Goal: Complete application form: Complete application form

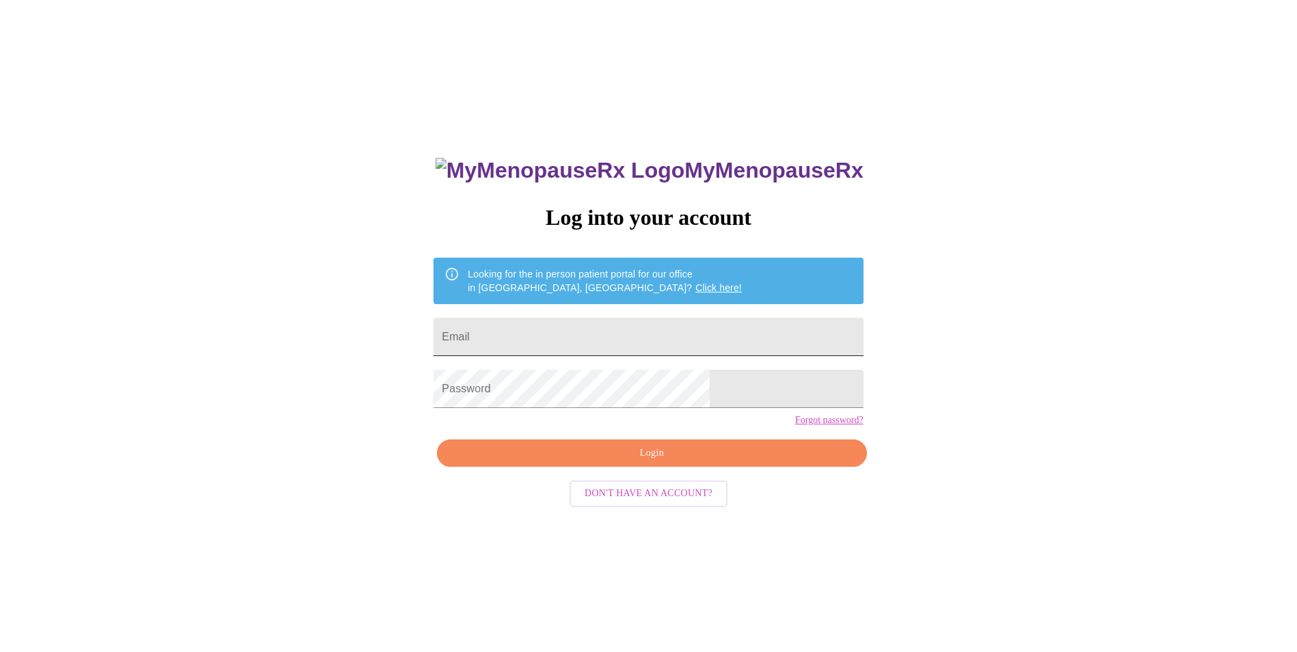
click at [540, 336] on input "Email" at bounding box center [648, 337] width 429 height 38
type input "[PERSON_NAME][EMAIL_ADDRESS][PERSON_NAME][PERSON_NAME][DOMAIN_NAME]"
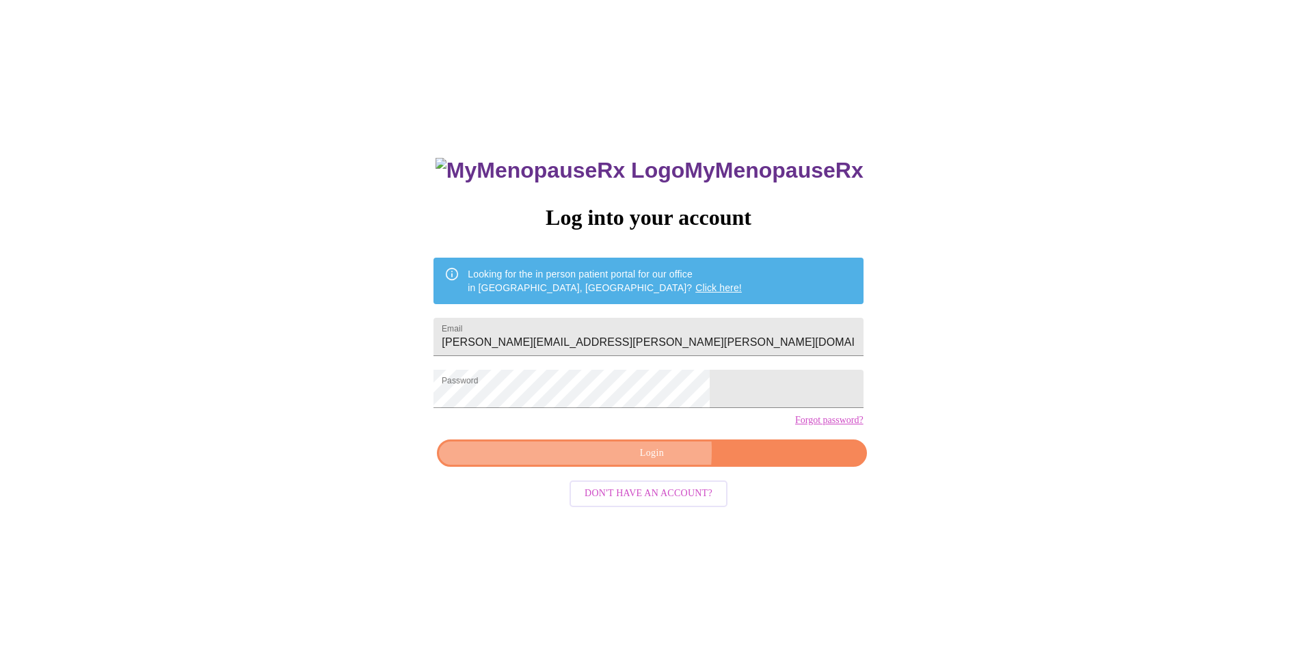
click at [603, 462] on span "Login" at bounding box center [652, 453] width 398 height 17
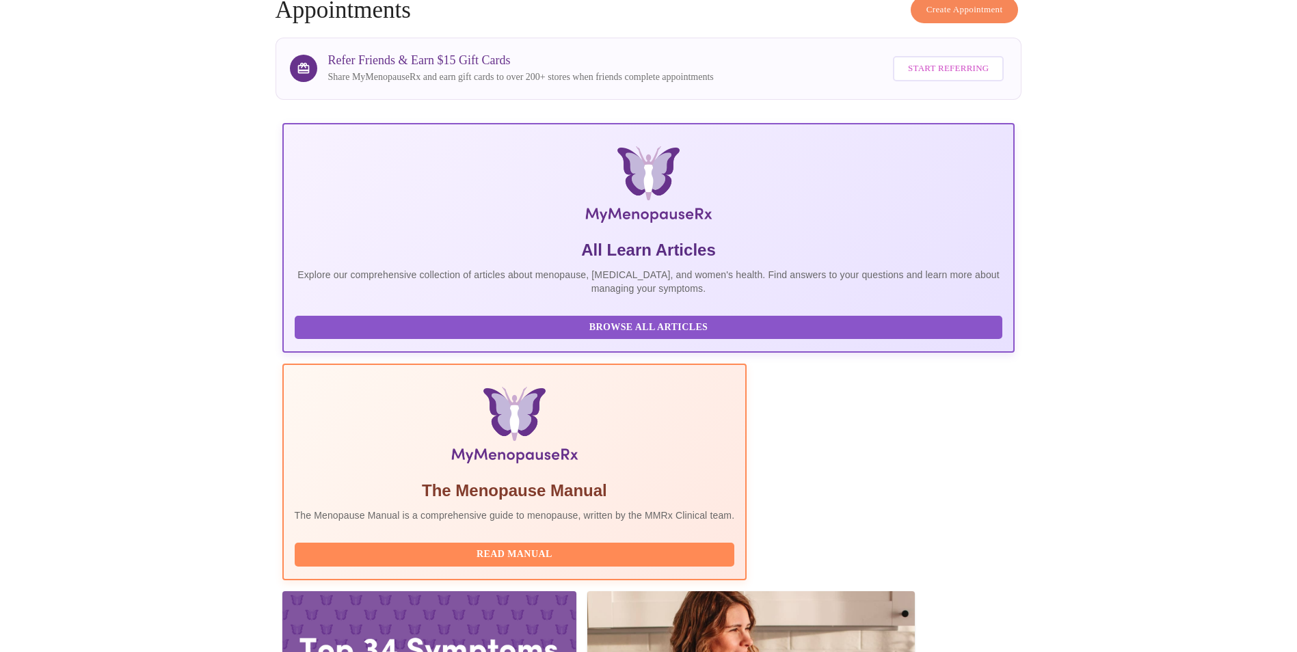
scroll to position [96, 0]
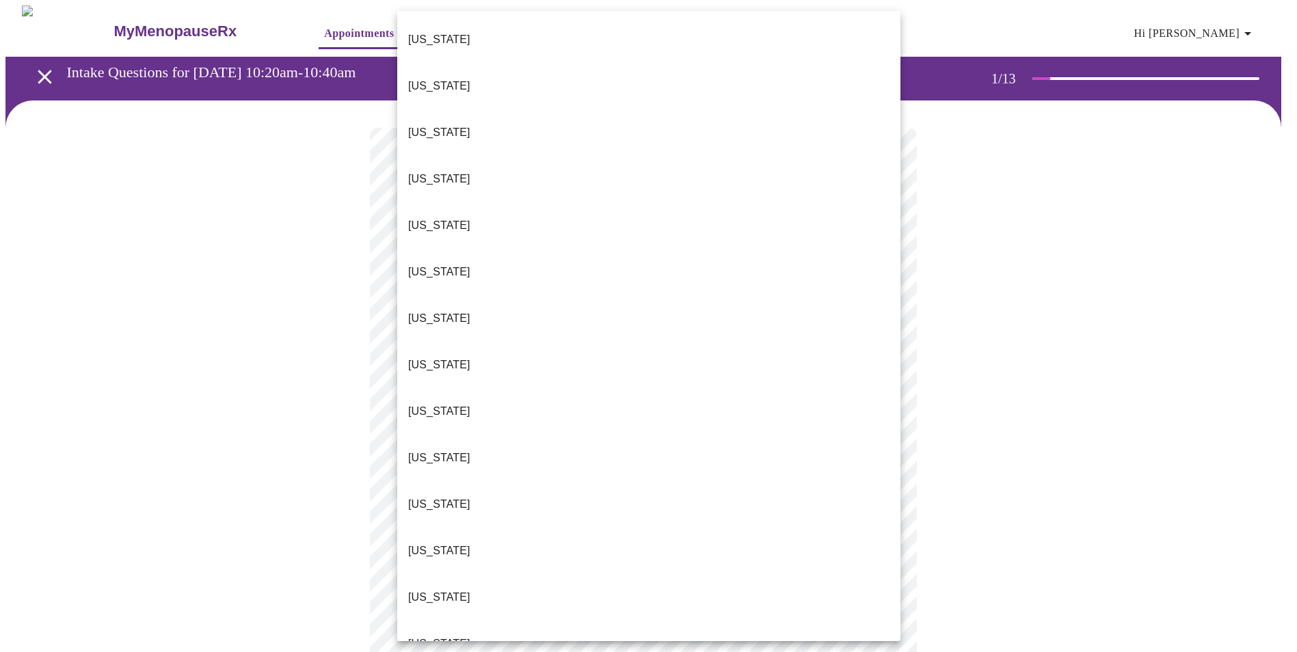
click at [886, 297] on body "MyMenopauseRx Appointments Messaging Labs Uploads Medications Community Refer a…" at bounding box center [648, 634] width 1286 height 1258
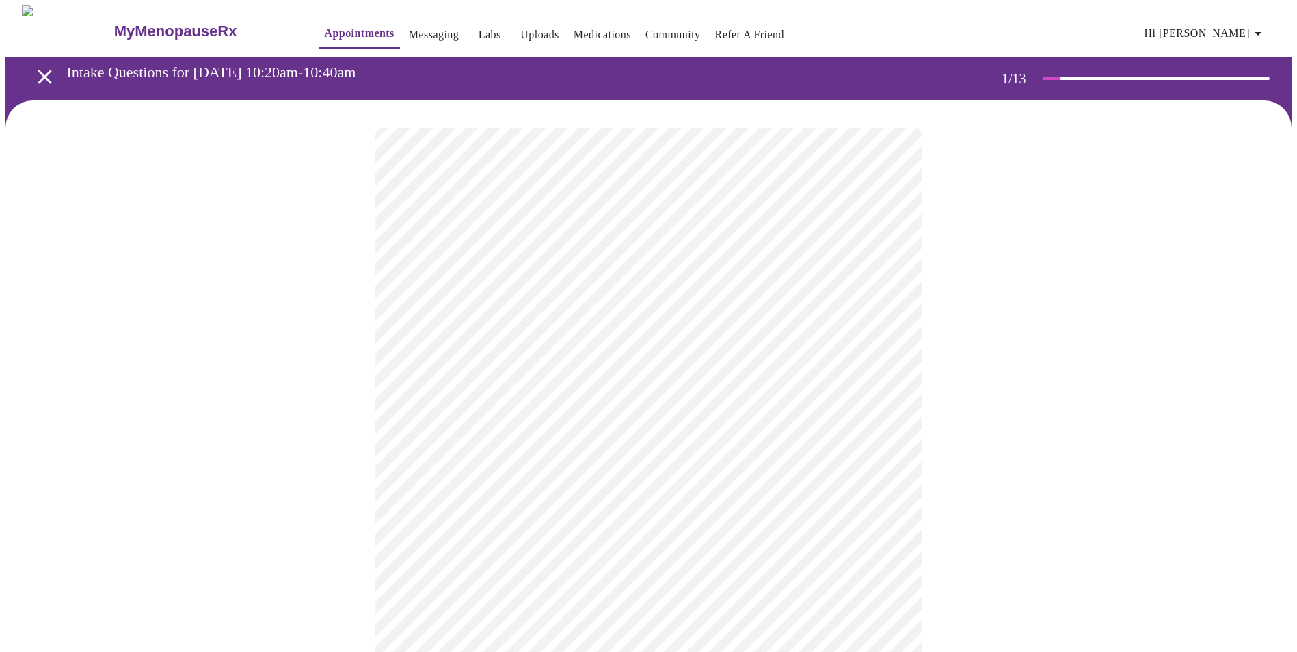
click at [883, 395] on body "MyMenopauseRx Appointments Messaging Labs Uploads Medications Community Refer a…" at bounding box center [648, 629] width 1286 height 1249
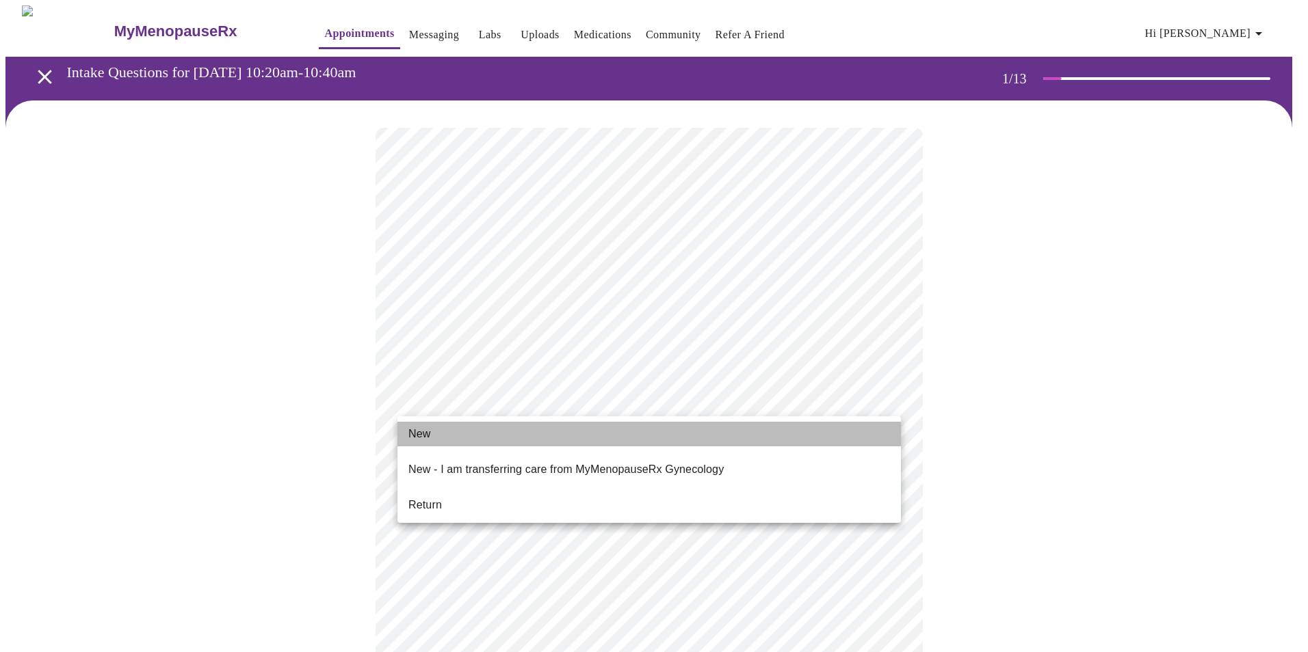
click at [425, 433] on span "New" at bounding box center [419, 434] width 22 height 16
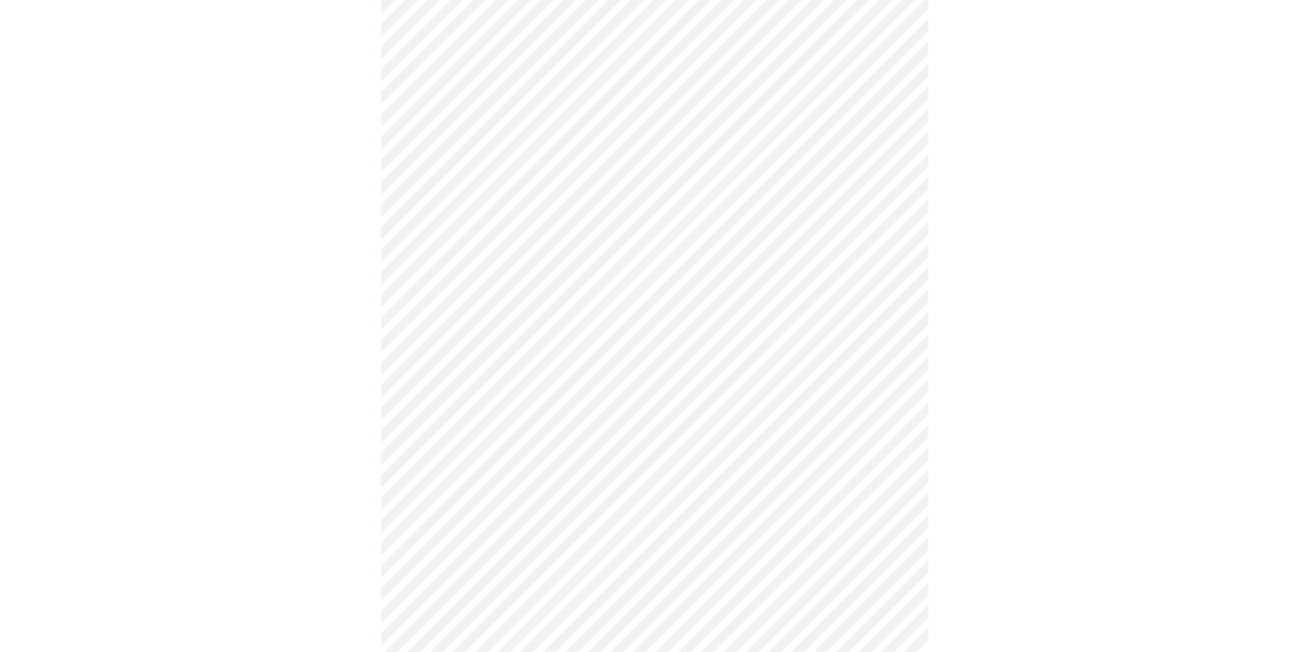
scroll to position [578, 0]
click at [885, 458] on body "MyMenopauseRx Appointments Messaging Labs Uploads Medications Community Refer a…" at bounding box center [648, 43] width 1286 height 1230
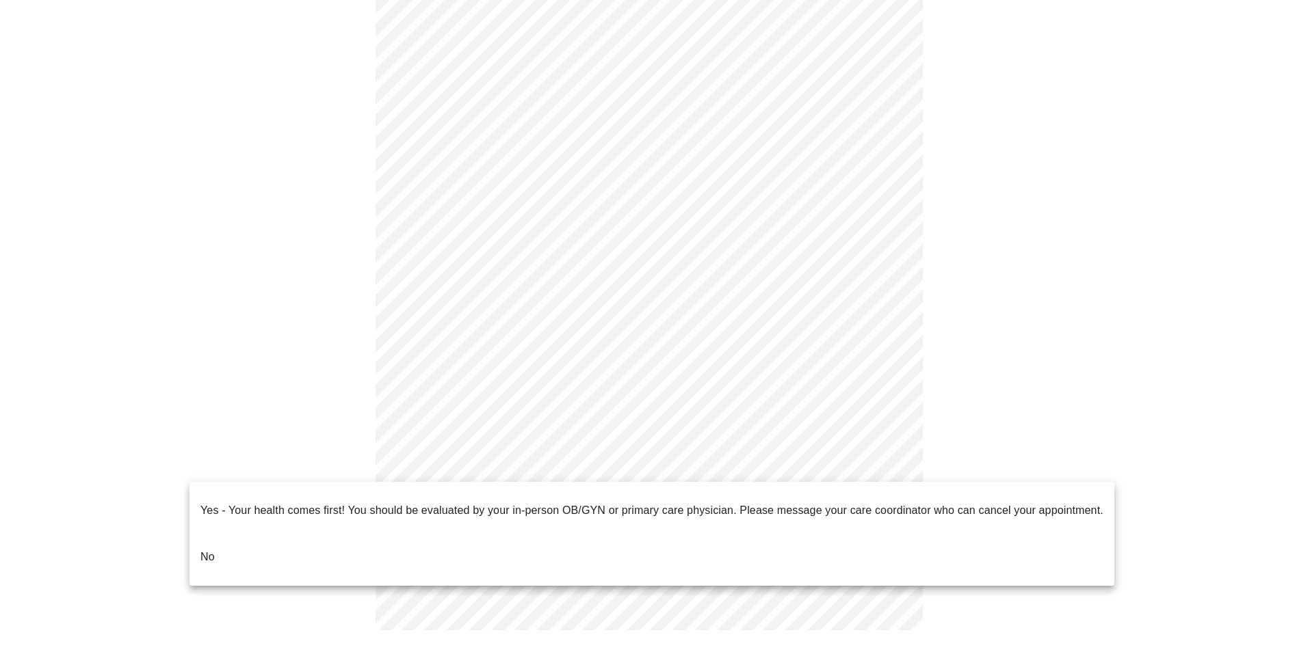
click at [246, 536] on li "No" at bounding box center [651, 557] width 925 height 47
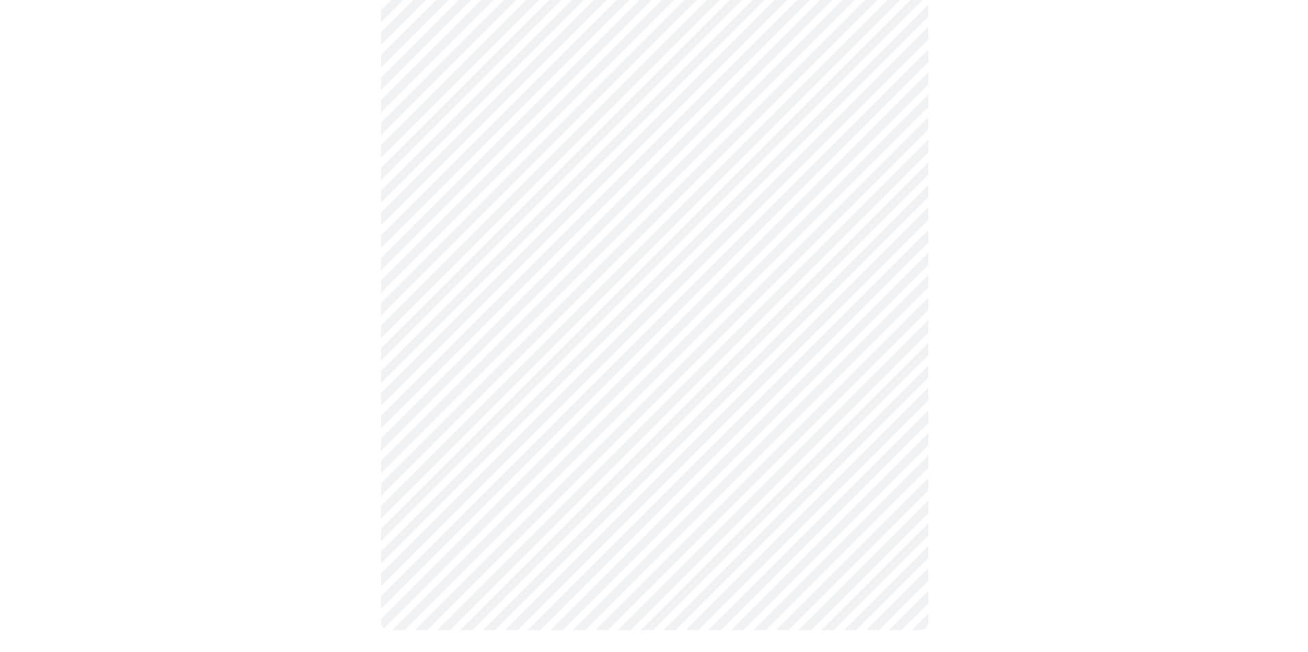
scroll to position [0, 0]
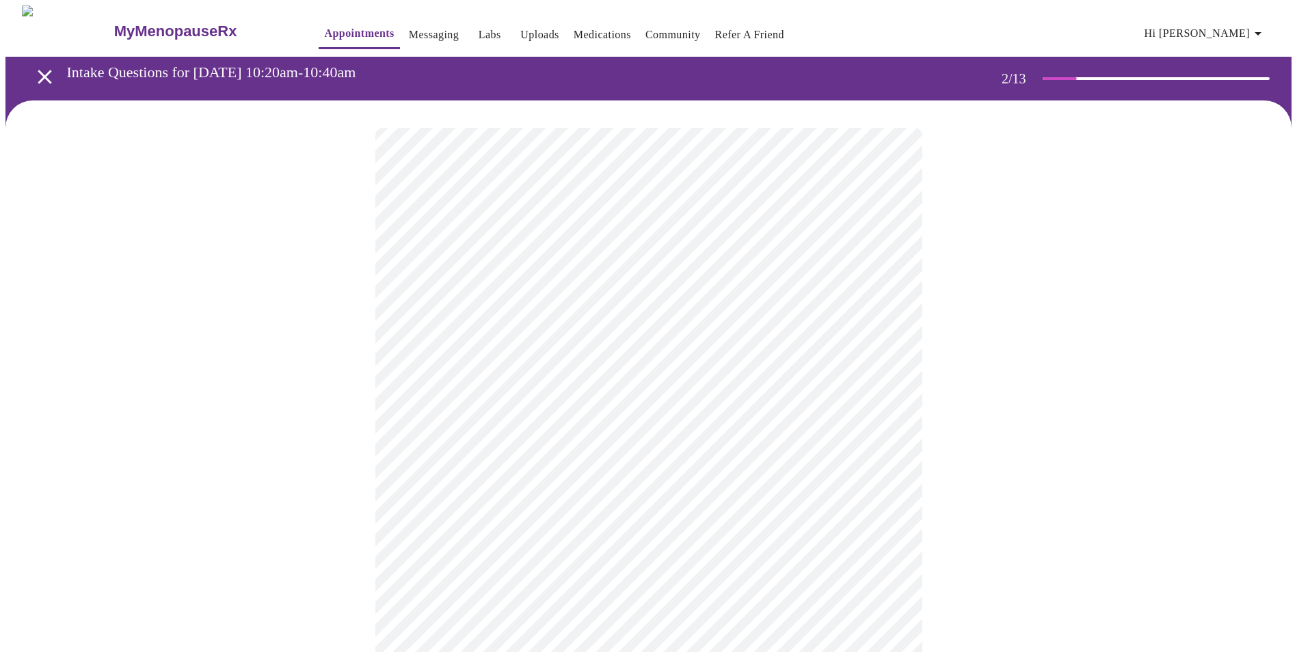
click at [886, 274] on body "MyMenopauseRx Appointments Messaging Labs Uploads Medications Community Refer a…" at bounding box center [648, 416] width 1286 height 822
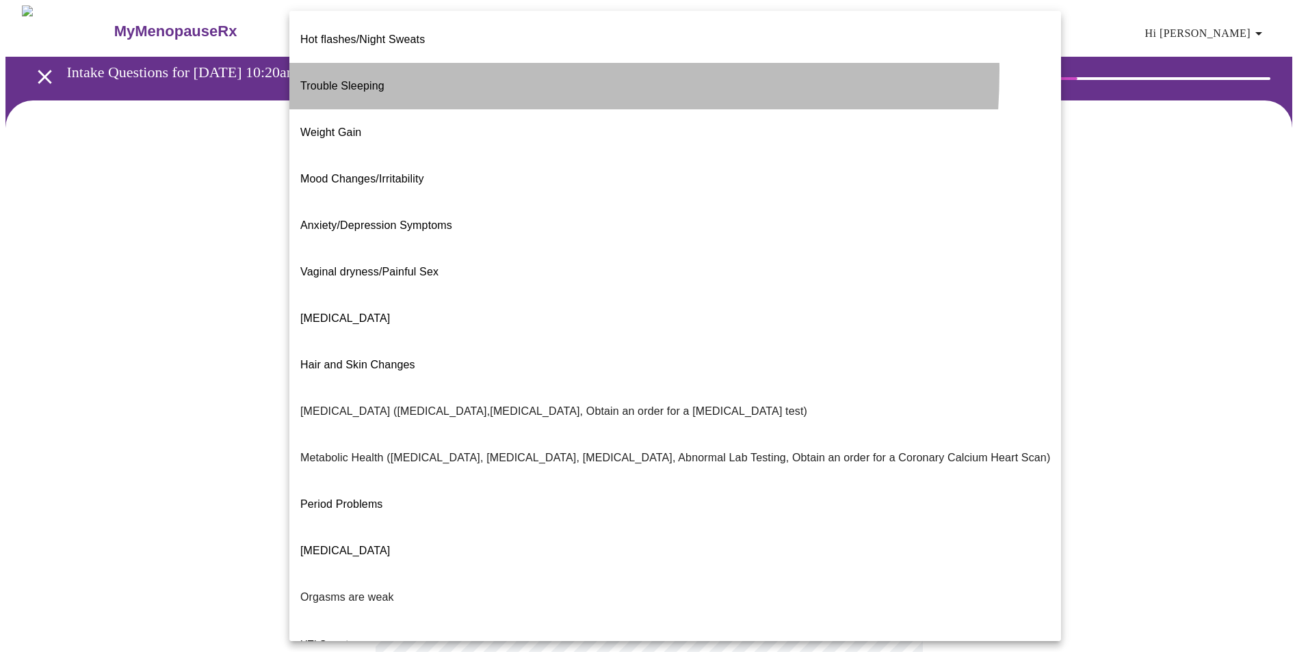
click at [397, 63] on li "Trouble Sleeping" at bounding box center [674, 86] width 771 height 47
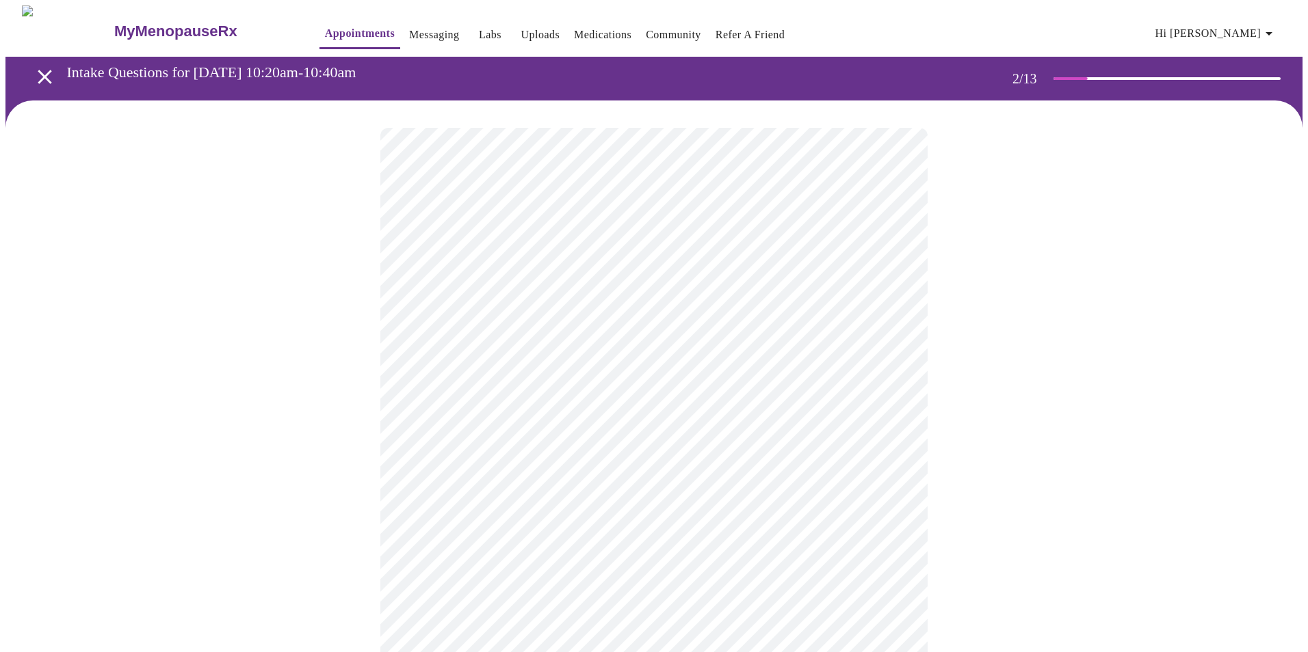
click at [890, 285] on body "MyMenopauseRx Appointments Messaging Labs Uploads Medications Community Refer a…" at bounding box center [653, 412] width 1297 height 814
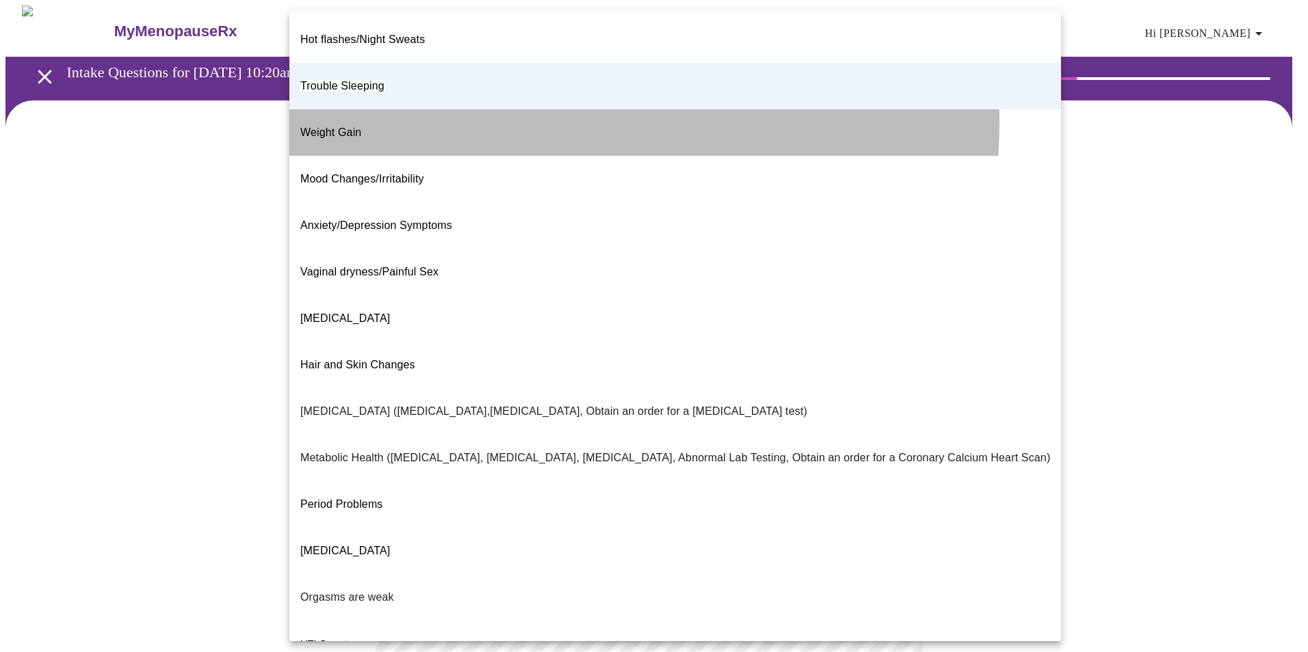
click at [355, 127] on span "Weight Gain" at bounding box center [330, 133] width 61 height 12
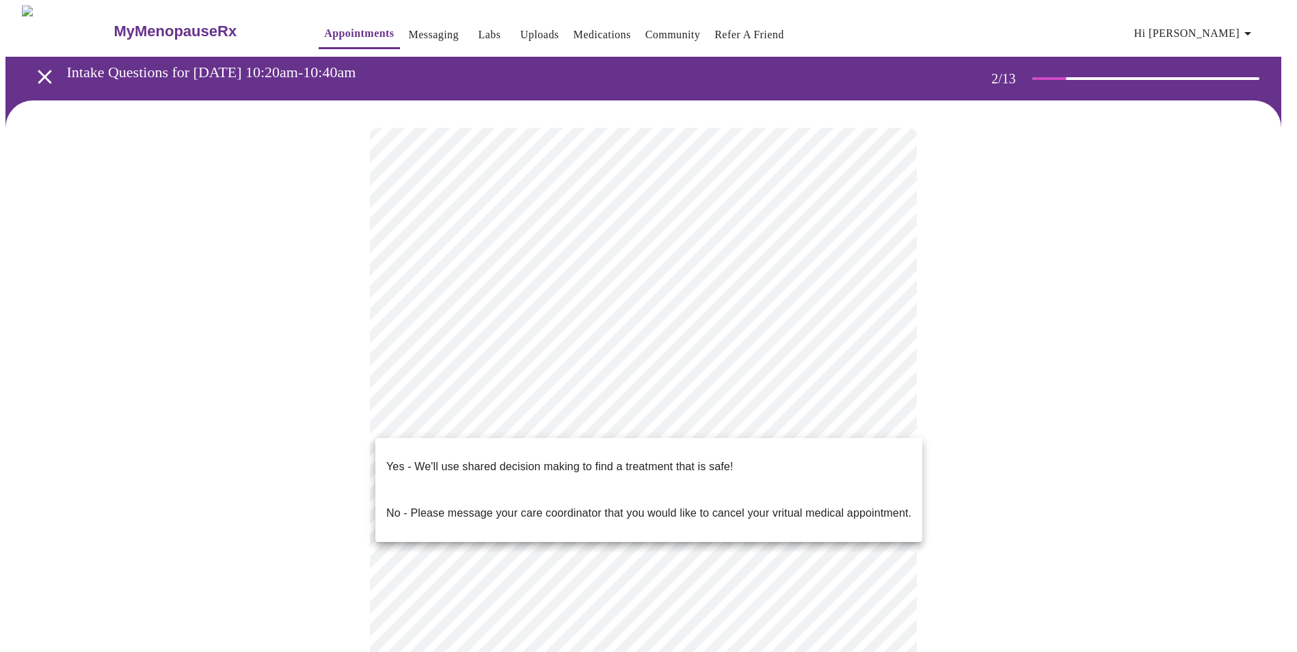
click at [886, 417] on body "MyMenopauseRx Appointments Messaging Labs Uploads Medications Community Refer a…" at bounding box center [648, 412] width 1286 height 814
click at [670, 459] on p "Yes - We'll use shared decision making to find a treatment that is safe!" at bounding box center [559, 467] width 347 height 16
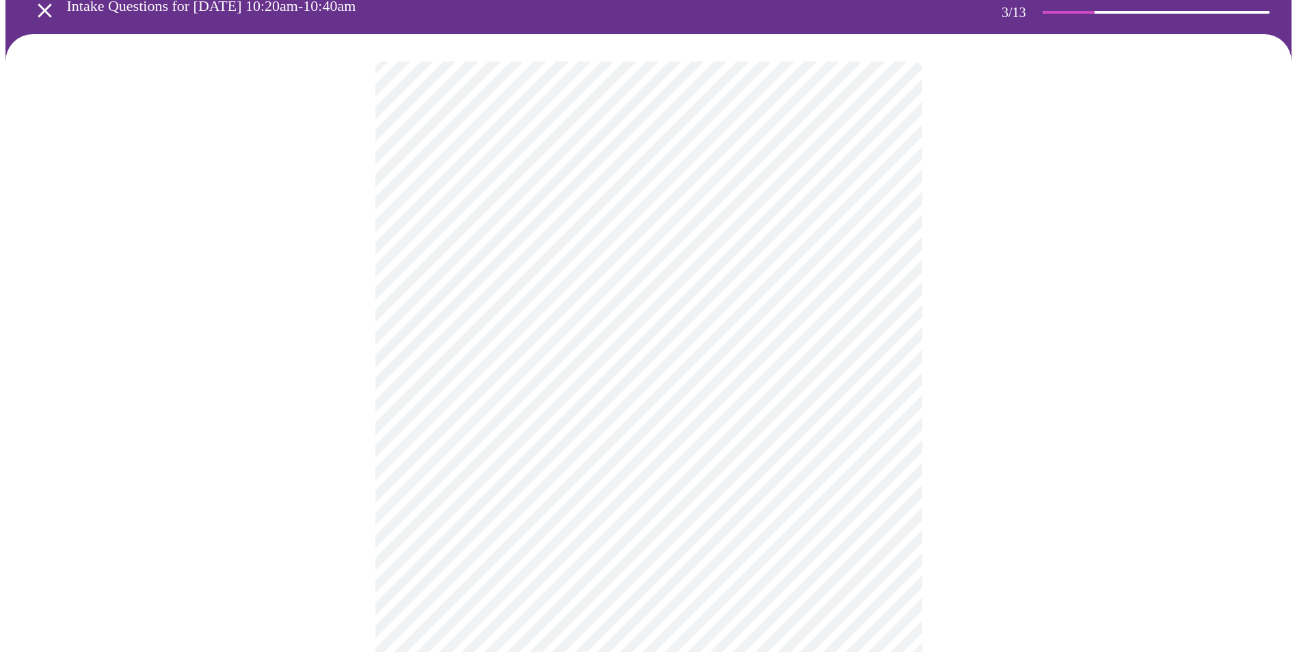
scroll to position [68, 0]
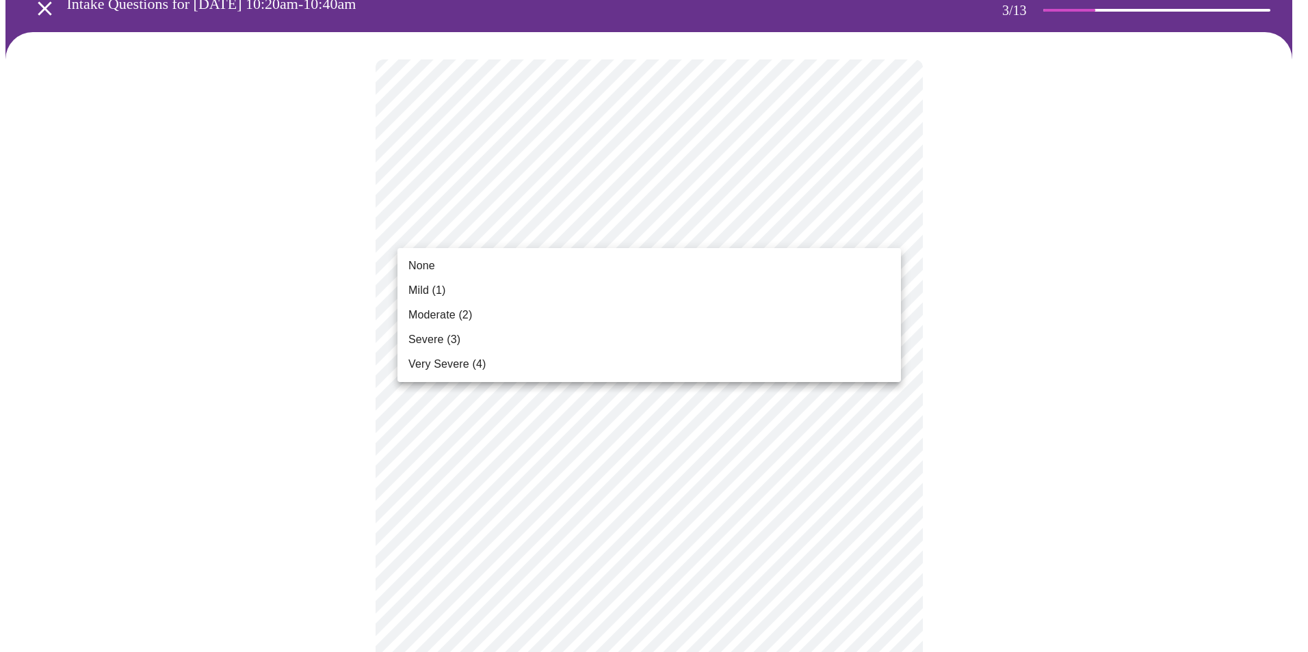
click at [428, 264] on span "None" at bounding box center [421, 266] width 27 height 16
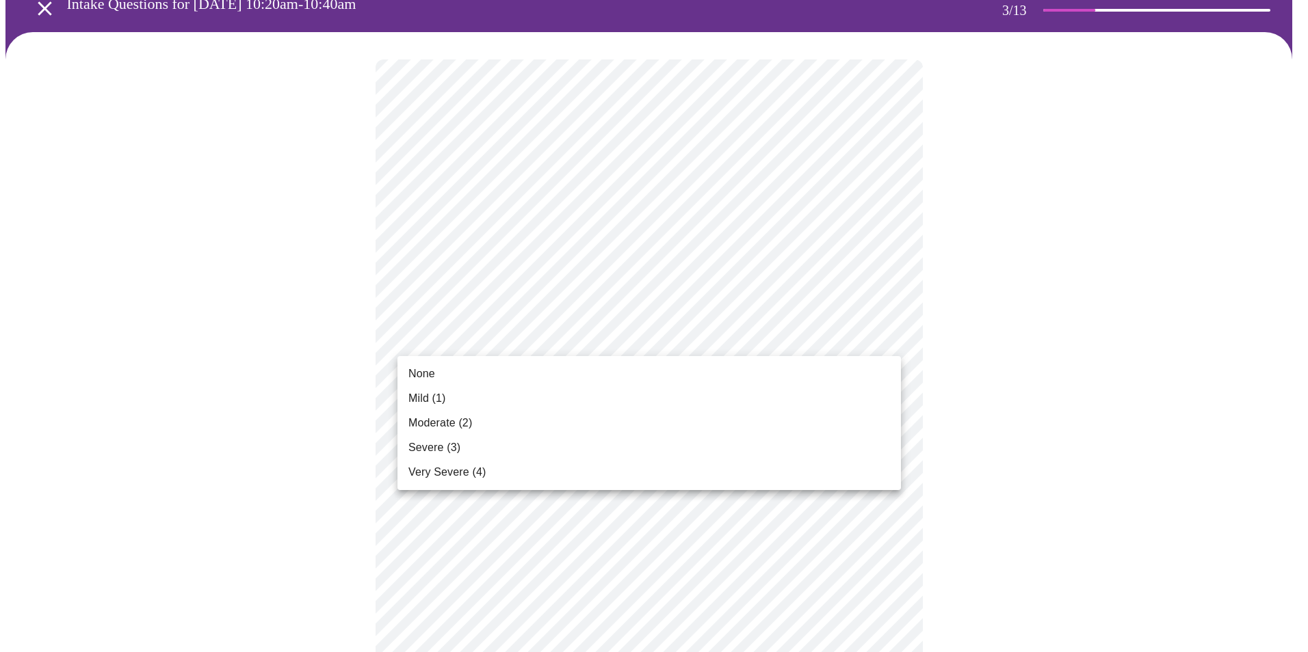
click at [424, 373] on span "None" at bounding box center [421, 374] width 27 height 16
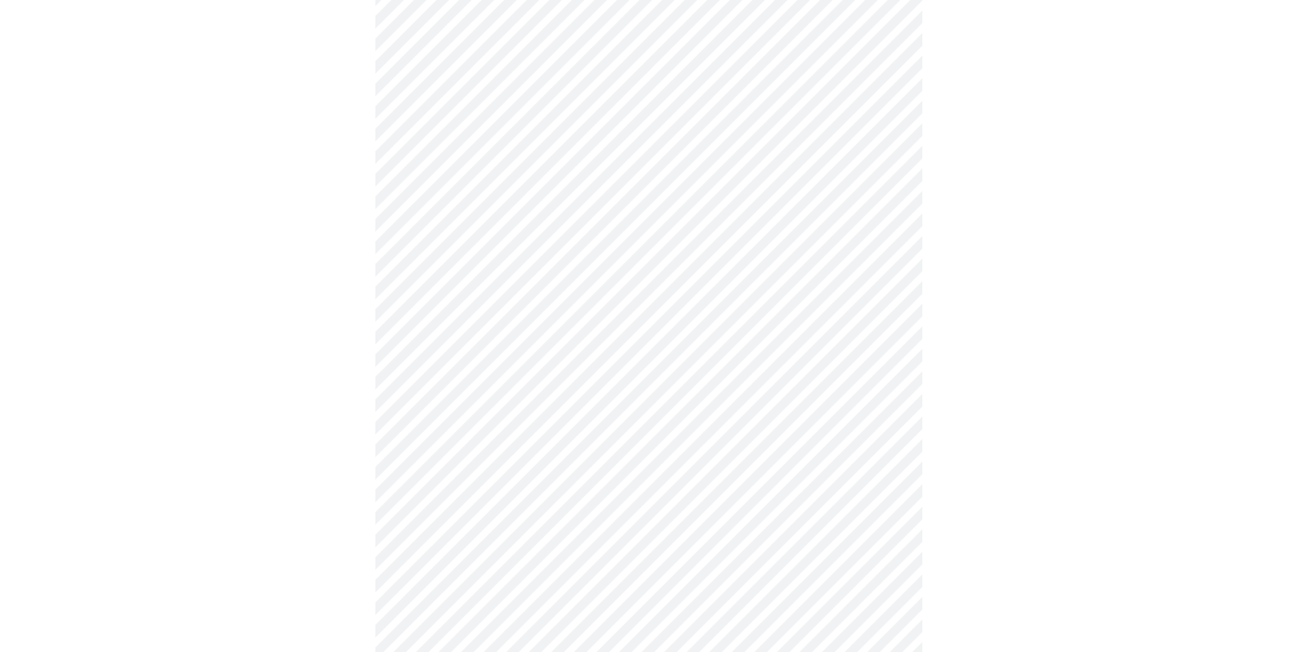
scroll to position [137, 0]
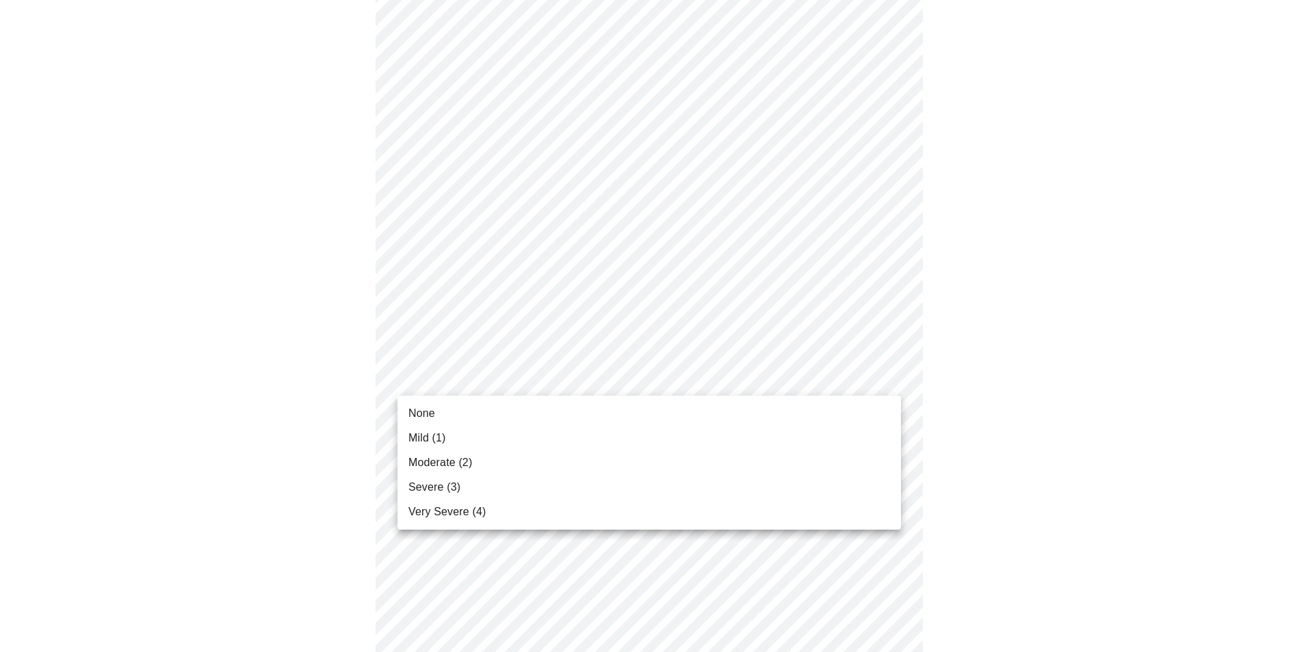
click at [453, 485] on span "Severe (3)" at bounding box center [434, 487] width 52 height 16
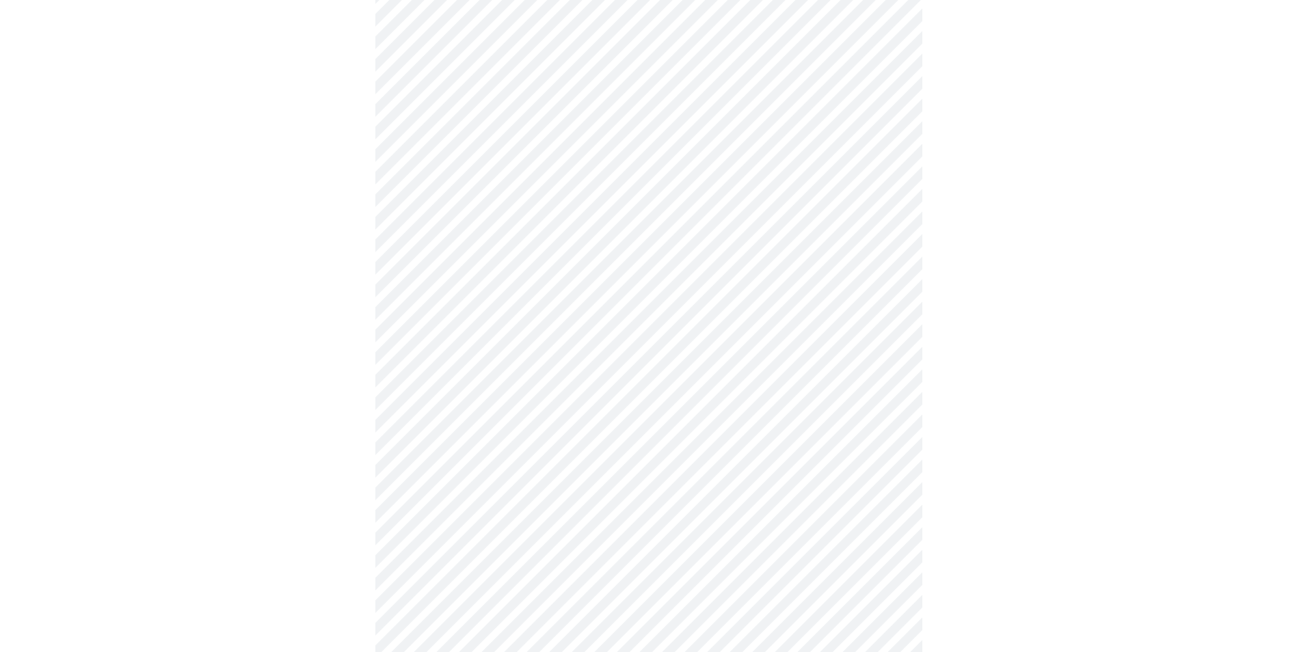
scroll to position [205, 0]
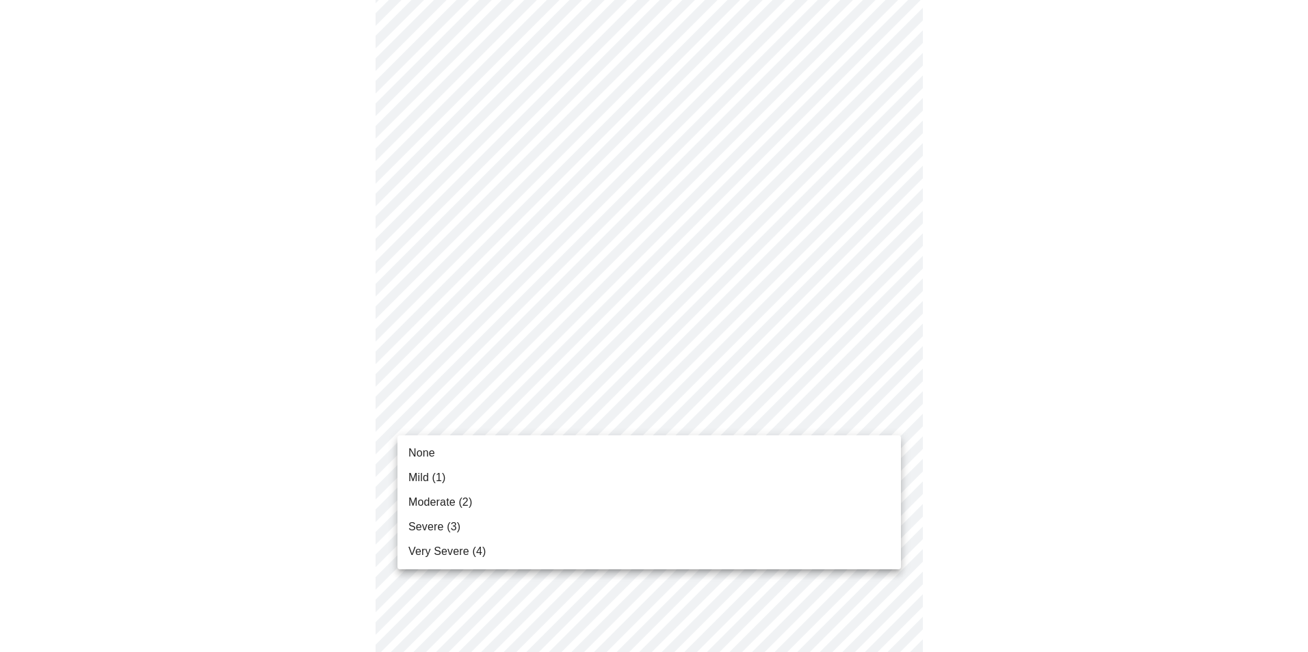
click at [429, 455] on span "None" at bounding box center [421, 453] width 27 height 16
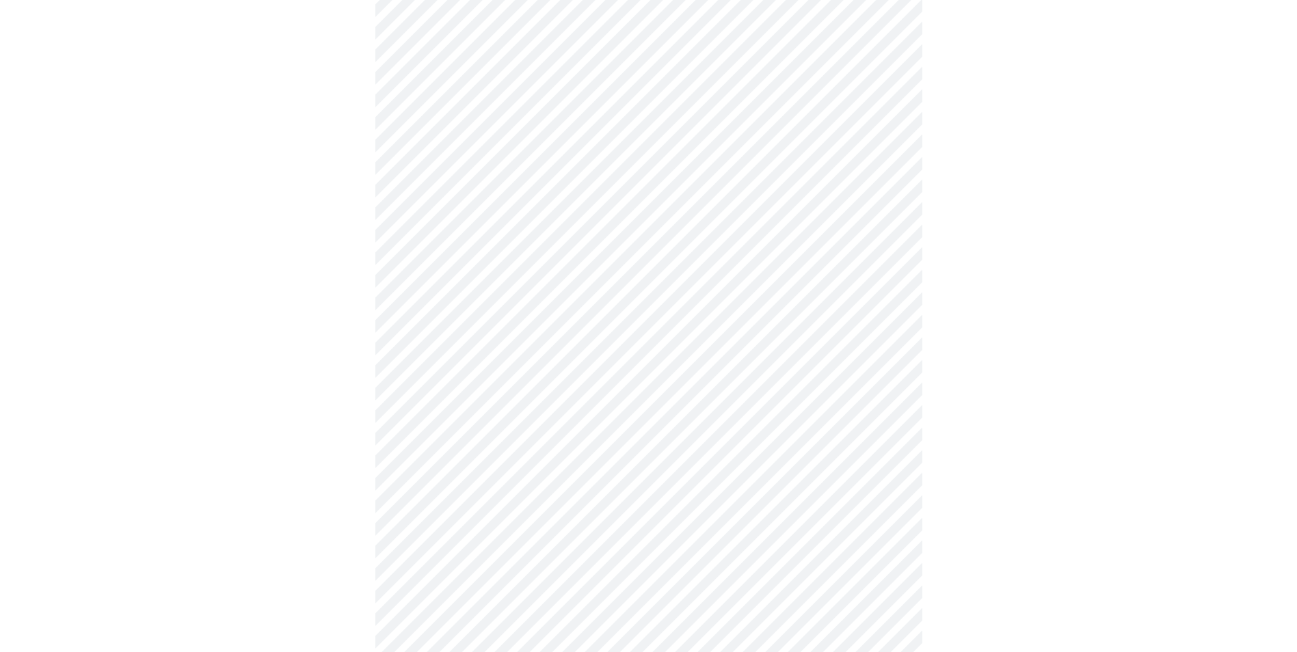
scroll to position [342, 0]
click at [882, 365] on body "MyMenopauseRx Appointments Messaging Labs Uploads Medications Community Refer a…" at bounding box center [653, 535] width 1297 height 1743
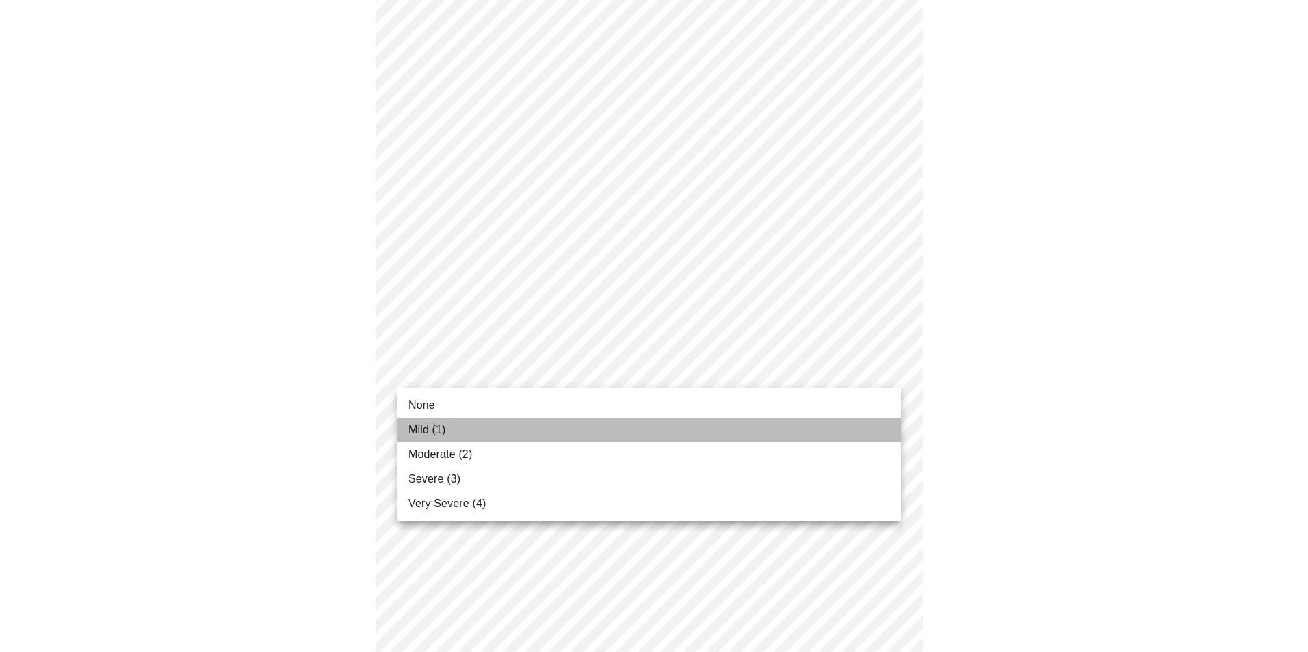
click at [445, 431] on span "Mild (1)" at bounding box center [427, 430] width 38 height 16
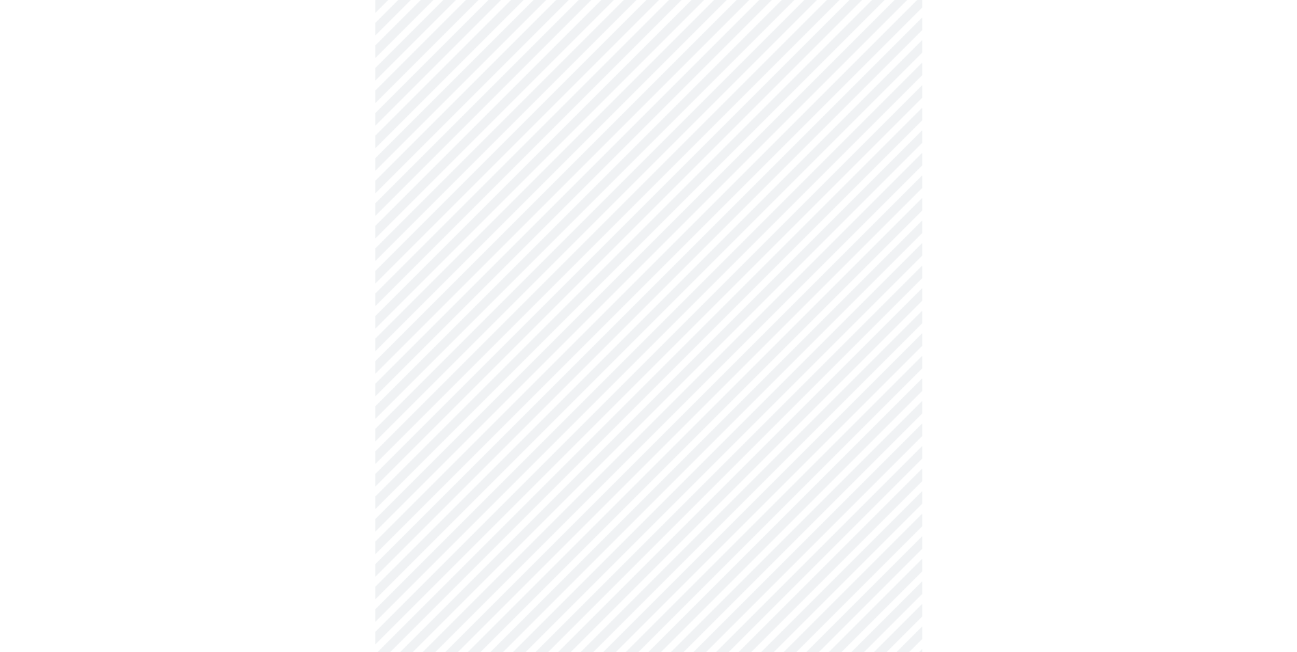
scroll to position [479, 0]
click at [886, 317] on body "MyMenopauseRx Appointments Messaging Labs Uploads Medications Community Refer a…" at bounding box center [653, 388] width 1297 height 1723
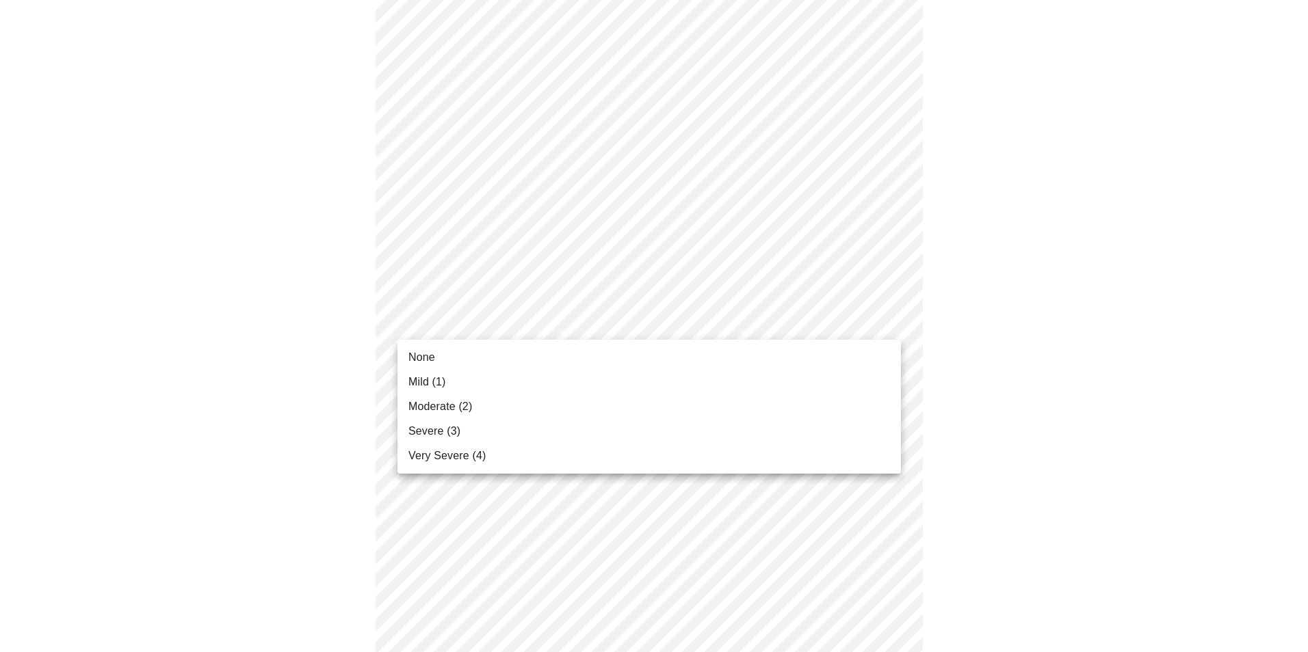
click at [430, 355] on span "None" at bounding box center [421, 357] width 27 height 16
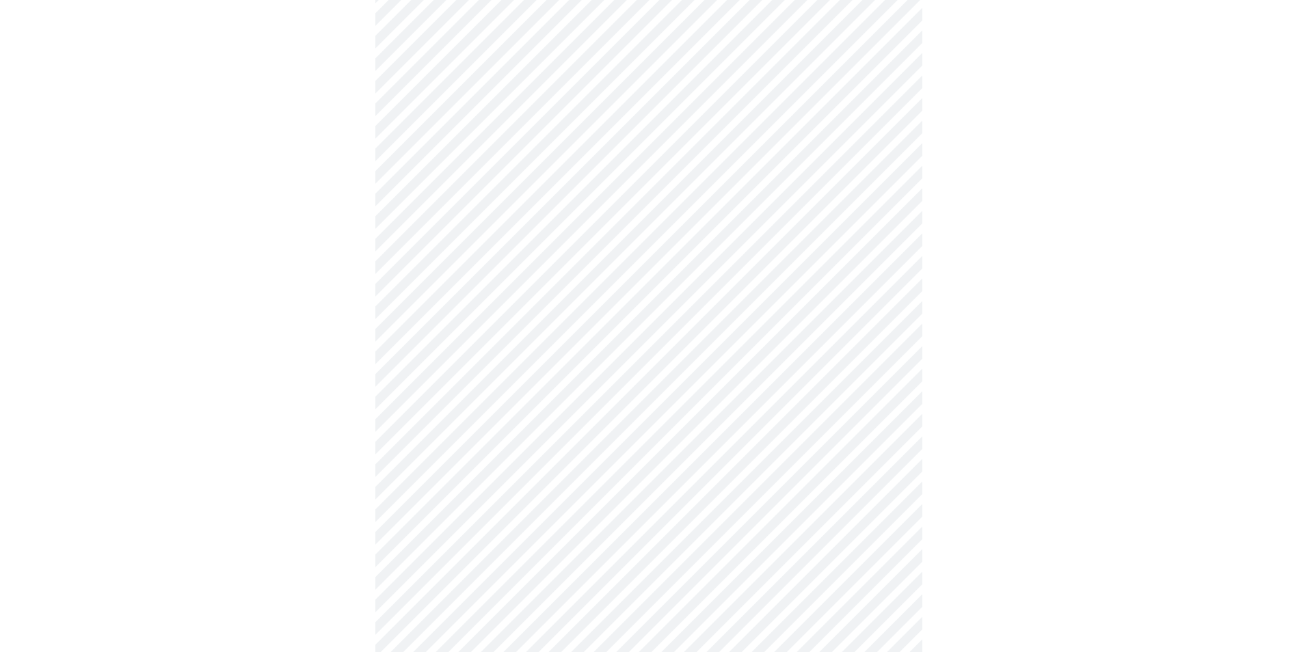
scroll to position [547, 0]
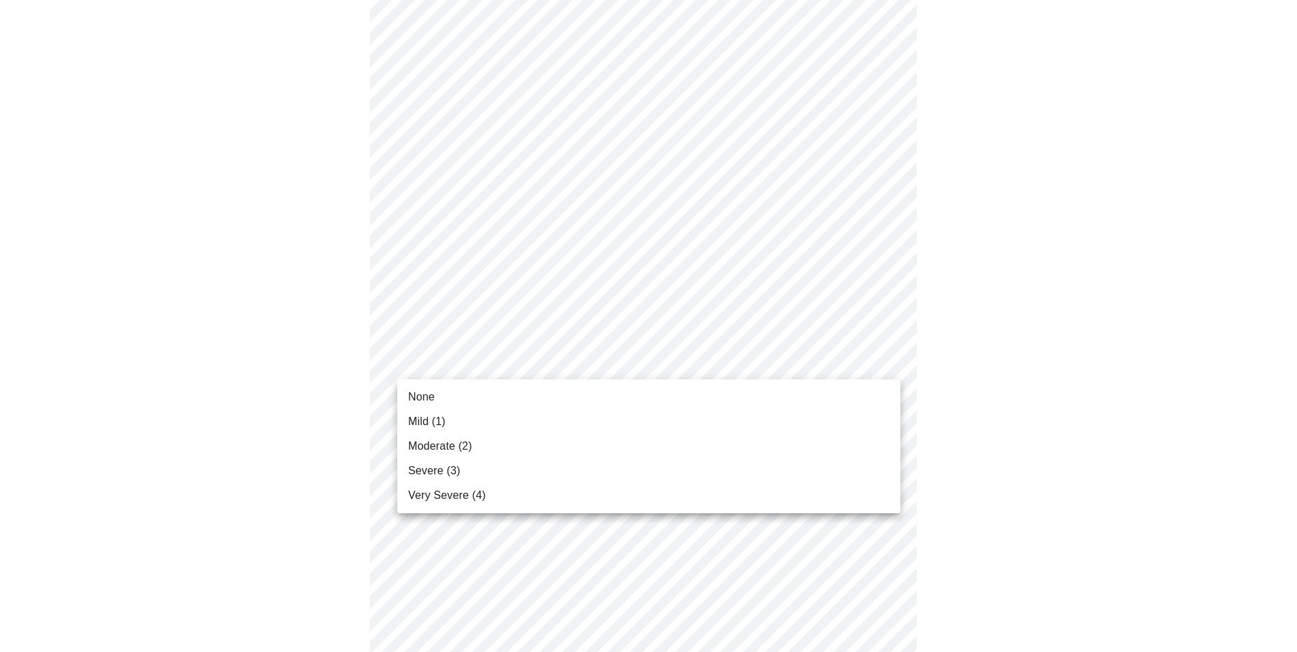
click at [885, 362] on body "MyMenopauseRx Appointments Messaging Labs Uploads Medications Community Refer a…" at bounding box center [648, 310] width 1286 height 1704
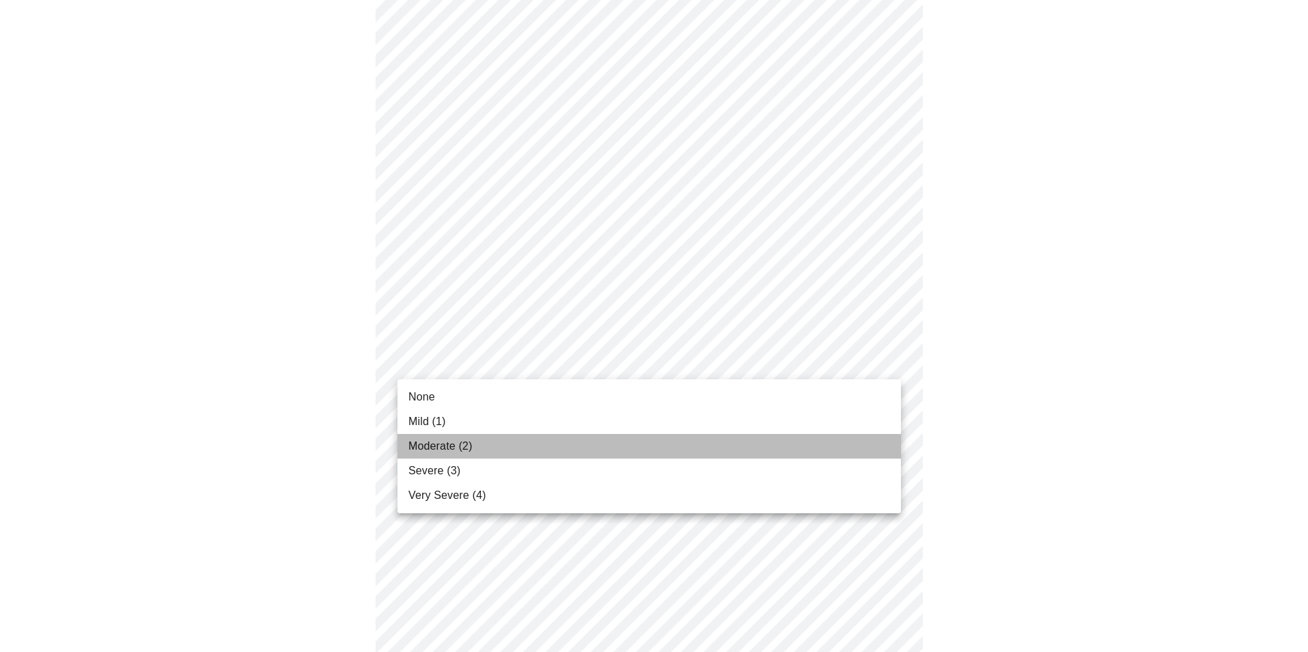
click at [485, 443] on li "Moderate (2)" at bounding box center [648, 446] width 503 height 25
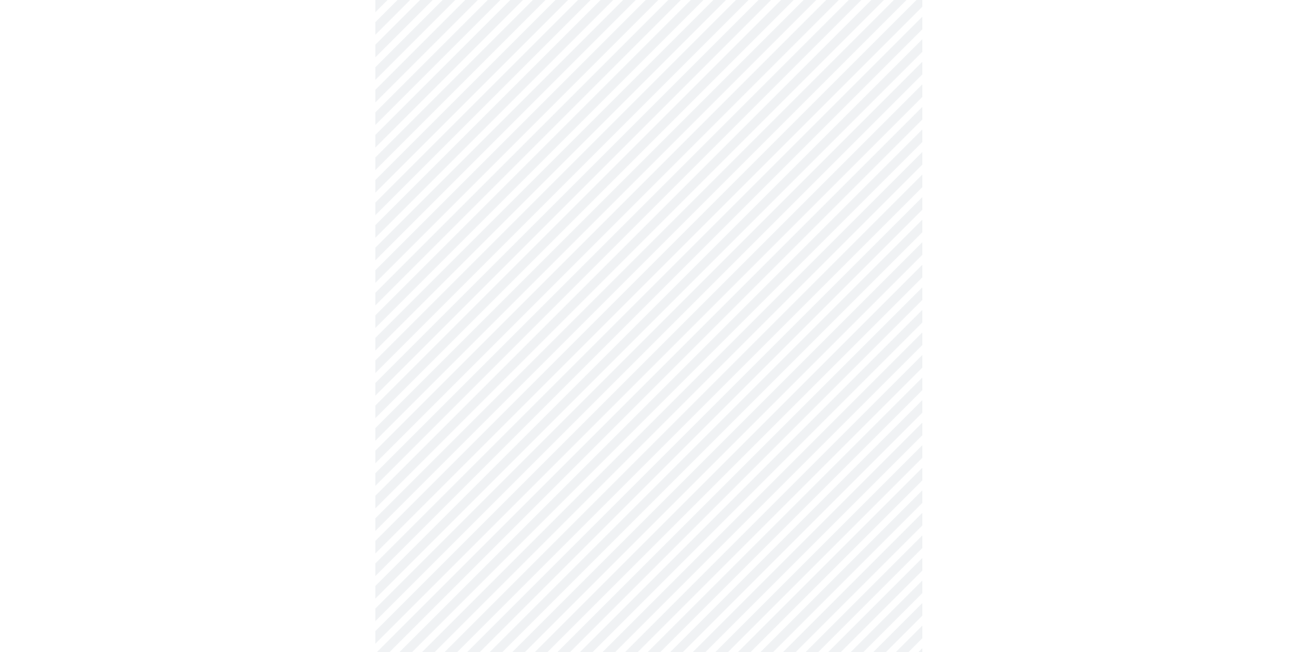
scroll to position [684, 0]
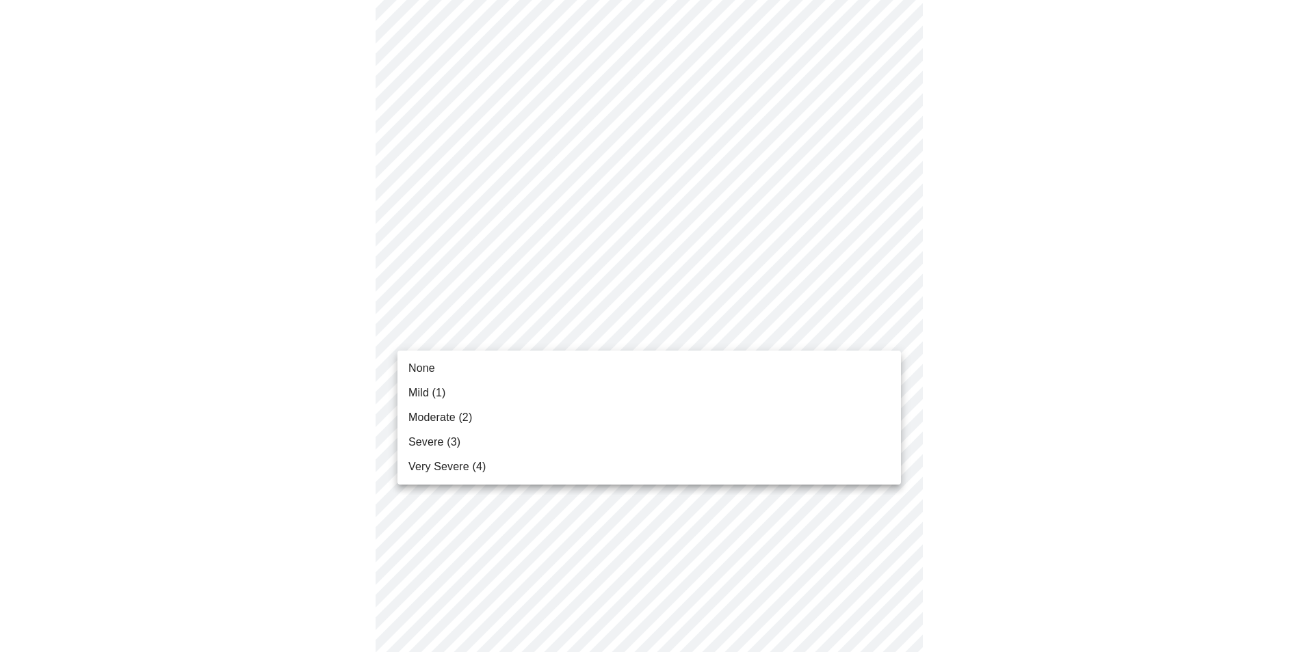
click at [890, 334] on body "MyMenopauseRx Appointments Messaging Labs Uploads Medications Community Refer a…" at bounding box center [653, 164] width 1297 height 1685
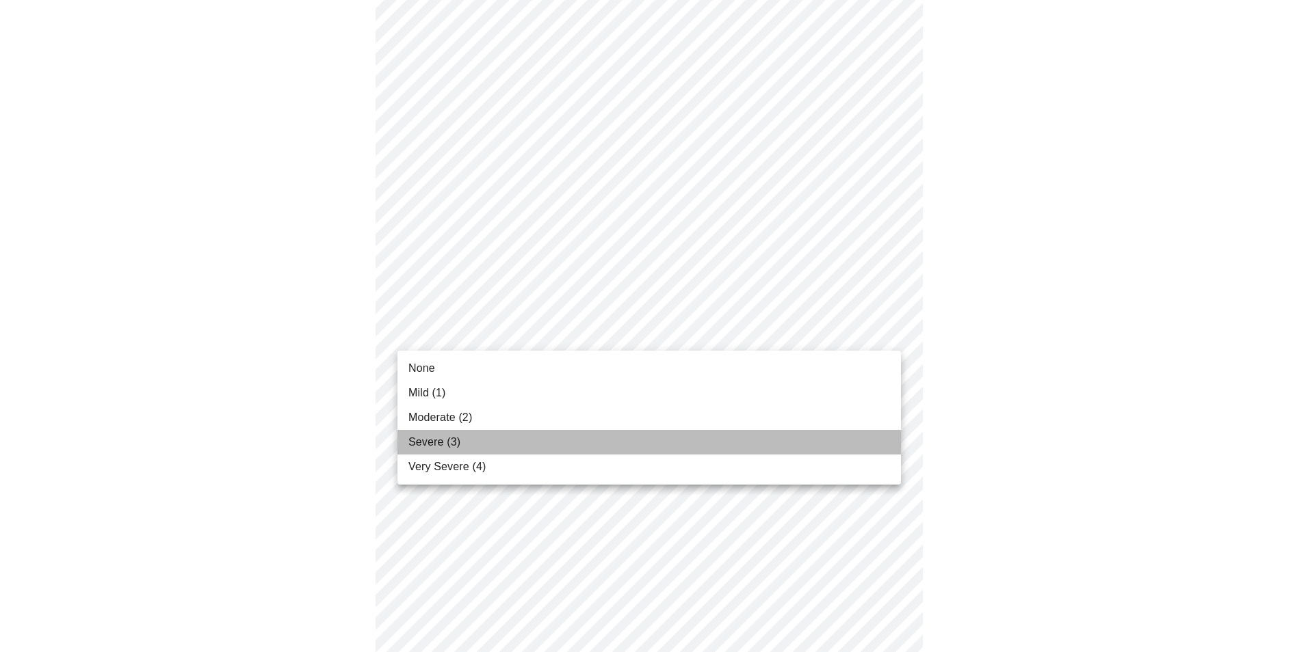
click at [468, 445] on li "Severe (3)" at bounding box center [648, 442] width 503 height 25
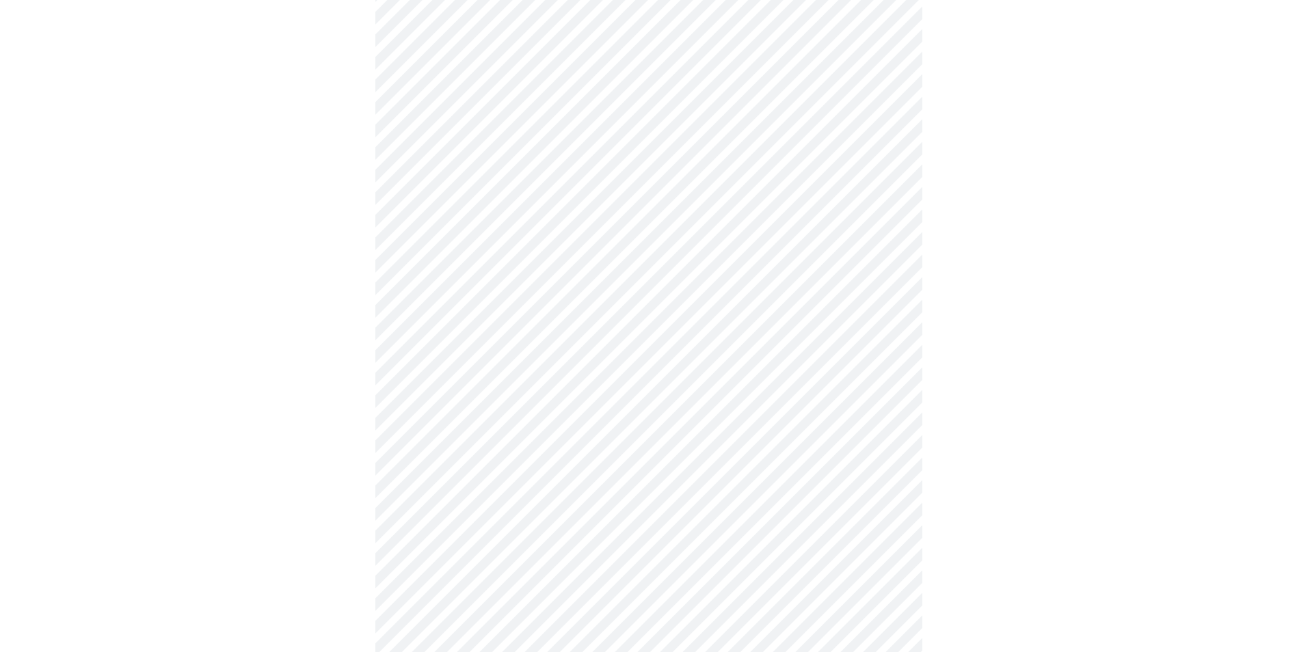
scroll to position [821, 0]
click at [886, 299] on body "MyMenopauseRx Appointments Messaging Labs Uploads Medications Community Refer a…" at bounding box center [653, 18] width 1297 height 1666
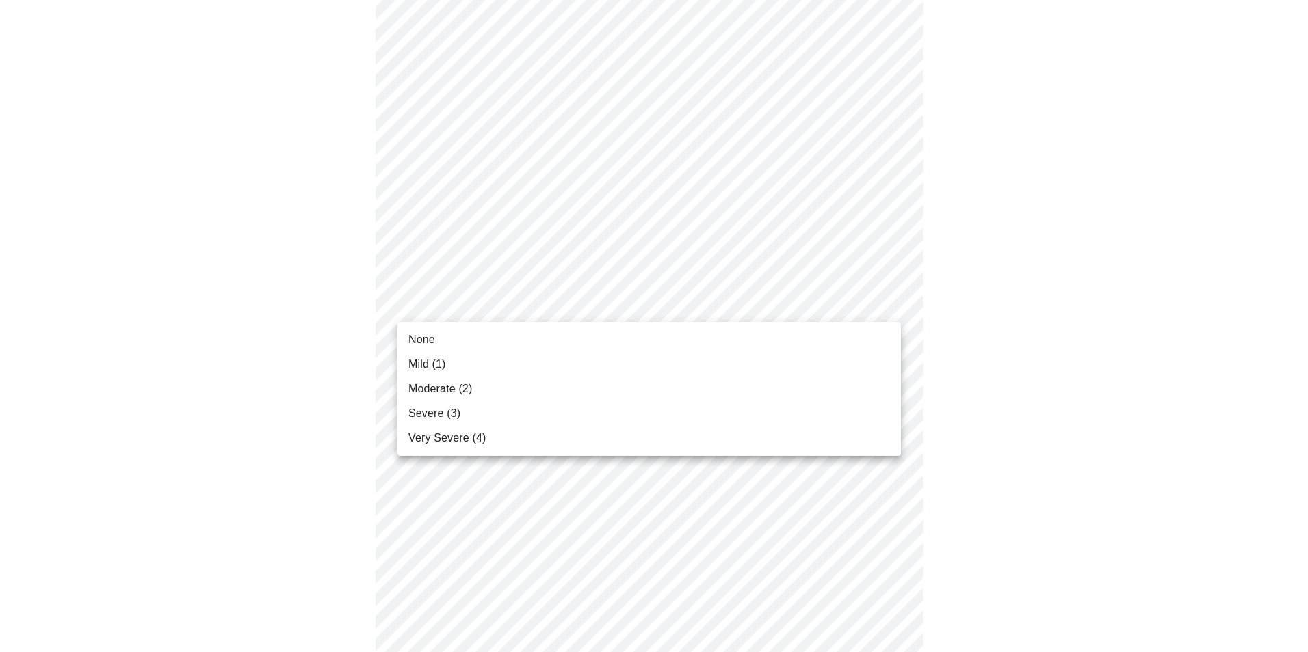
click at [450, 380] on li "Moderate (2)" at bounding box center [648, 389] width 503 height 25
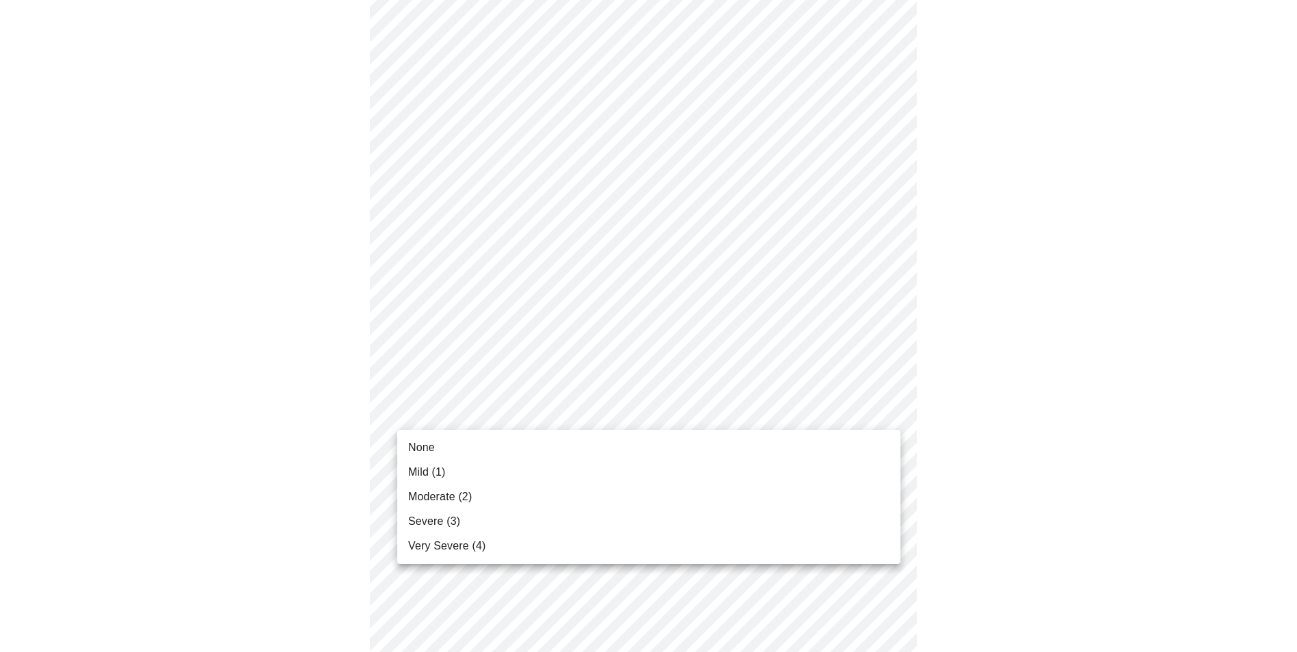
click at [891, 407] on body "MyMenopauseRx Appointments Messaging Labs Uploads Medications Community Refer a…" at bounding box center [648, 8] width 1286 height 1647
click at [433, 471] on span "Mild (1)" at bounding box center [427, 472] width 38 height 16
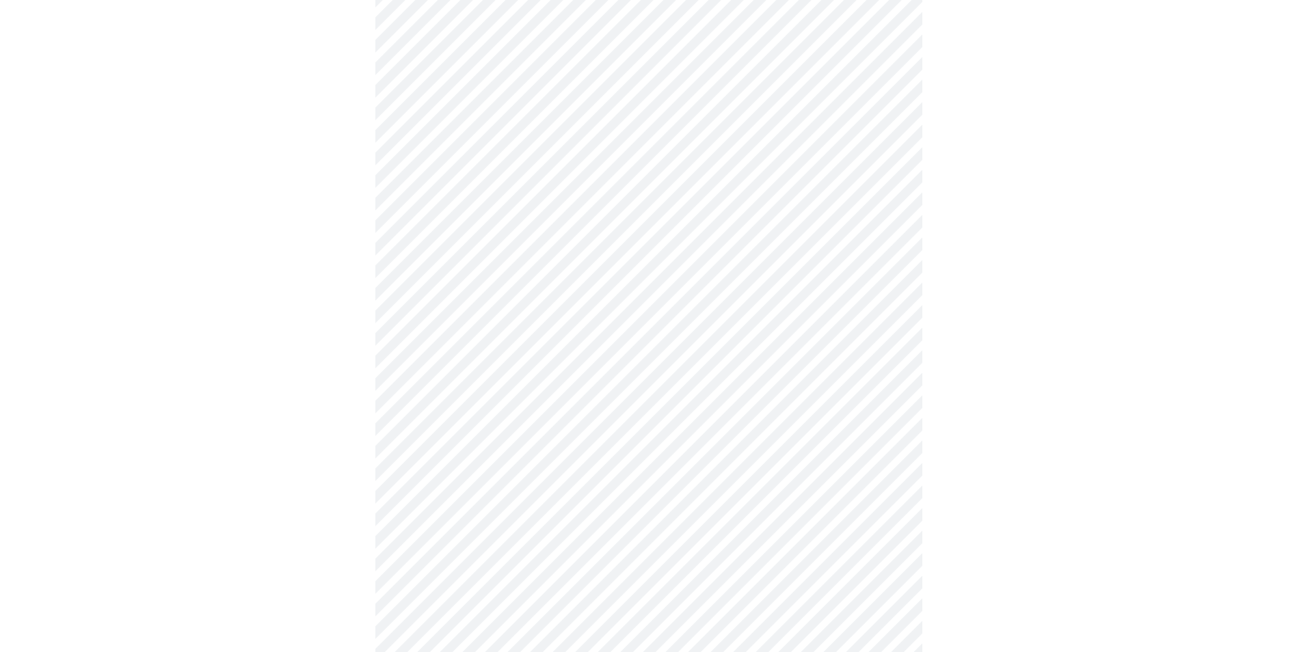
scroll to position [889, 0]
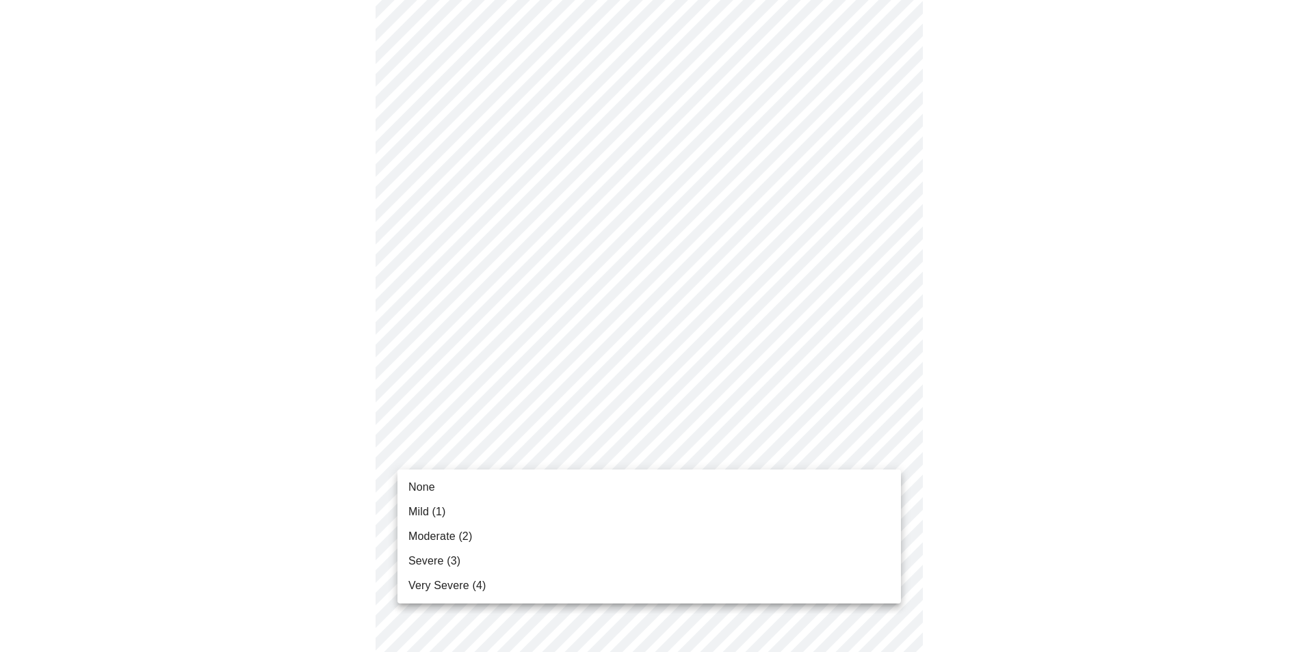
click at [430, 486] on span "None" at bounding box center [421, 487] width 27 height 16
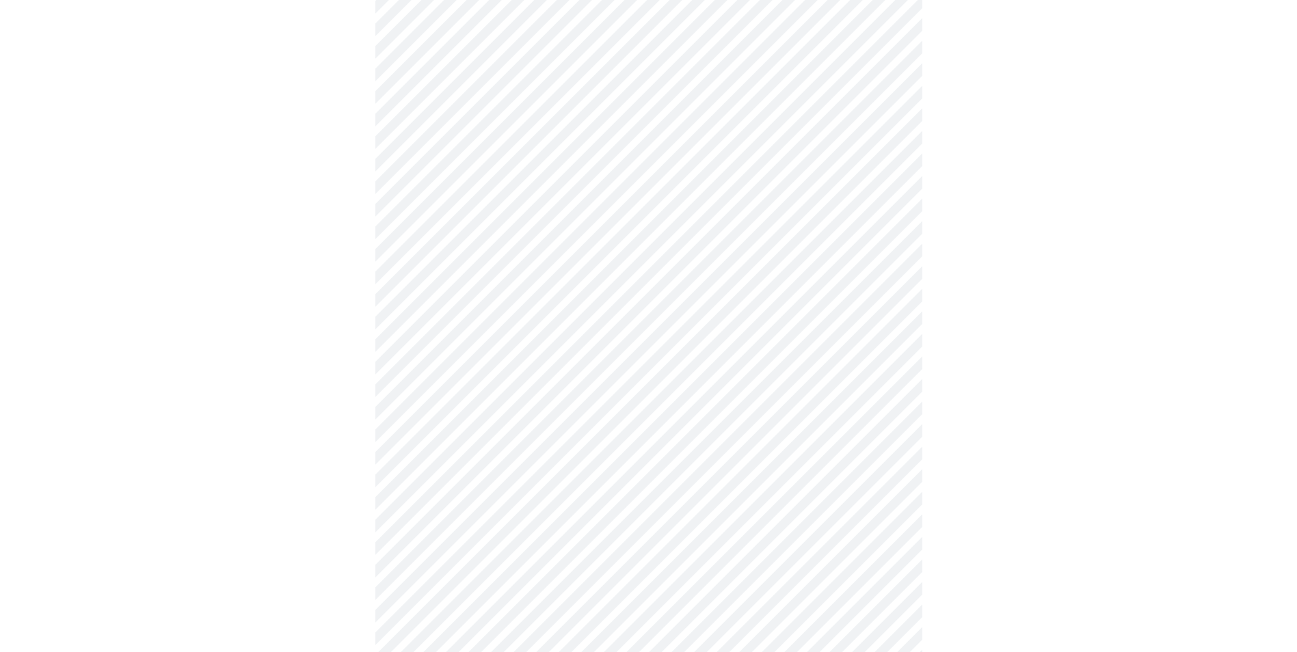
scroll to position [616, 0]
click at [887, 243] on body "MyMenopauseRx Appointments Messaging Labs Uploads Medications Community Refer a…" at bounding box center [653, 79] width 1297 height 1379
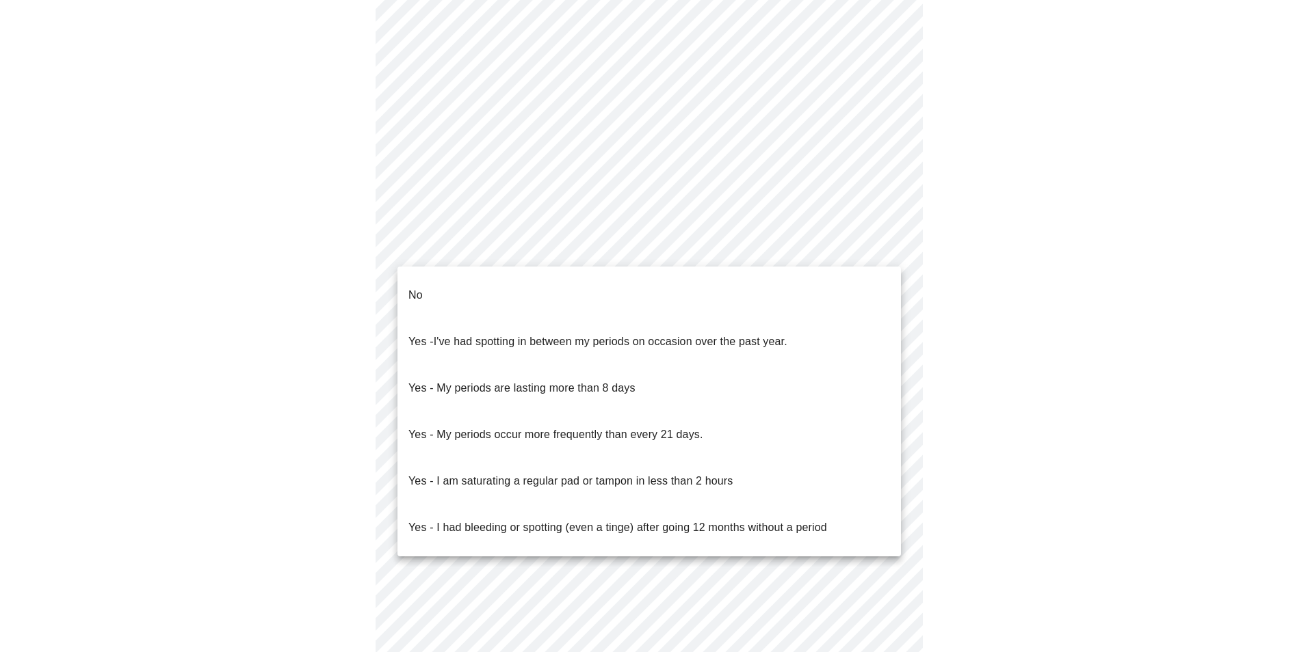
click at [513, 290] on li "No" at bounding box center [648, 295] width 503 height 47
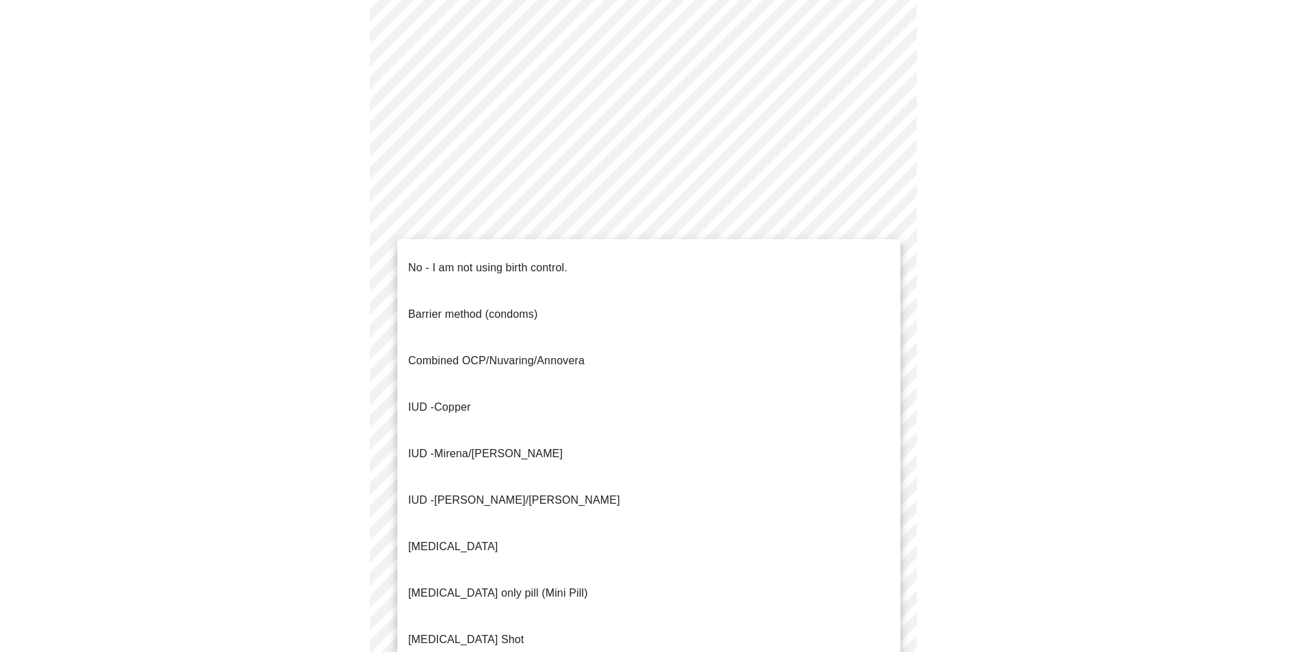
click at [888, 350] on body "MyMenopauseRx Appointments Messaging Labs Uploads Medications Community Refer a…" at bounding box center [648, 75] width 1286 height 1371
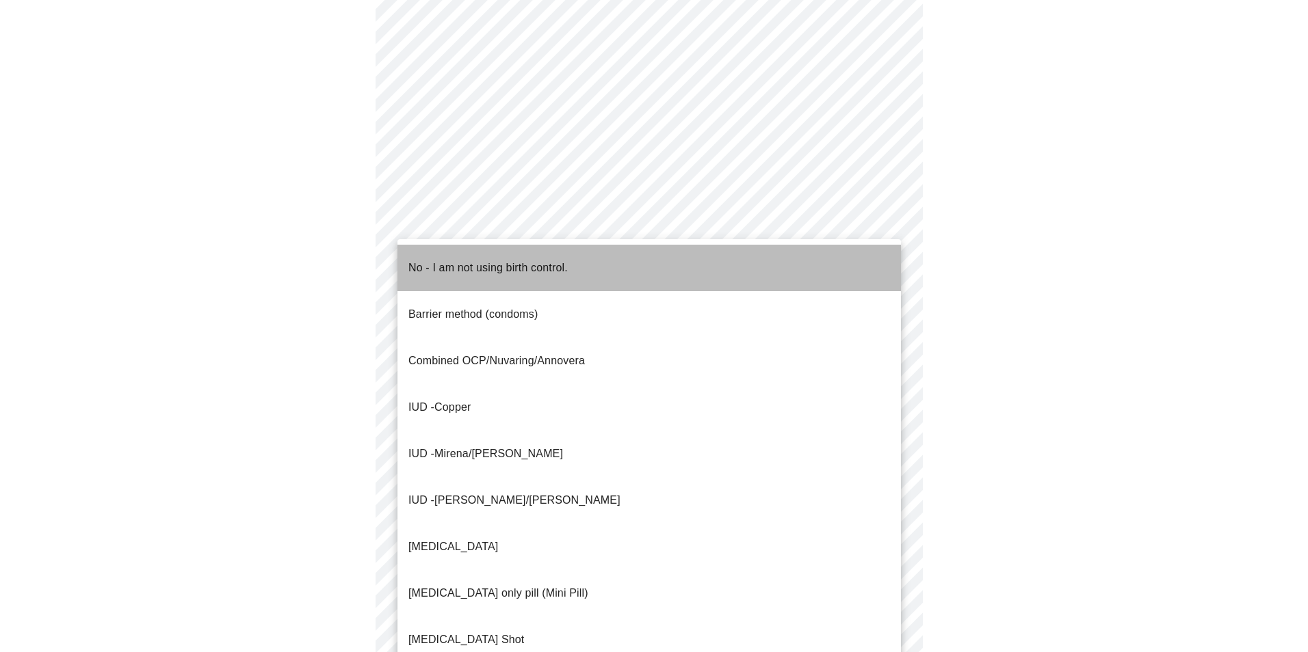
click at [480, 260] on p "No - I am not using birth control." at bounding box center [487, 268] width 159 height 16
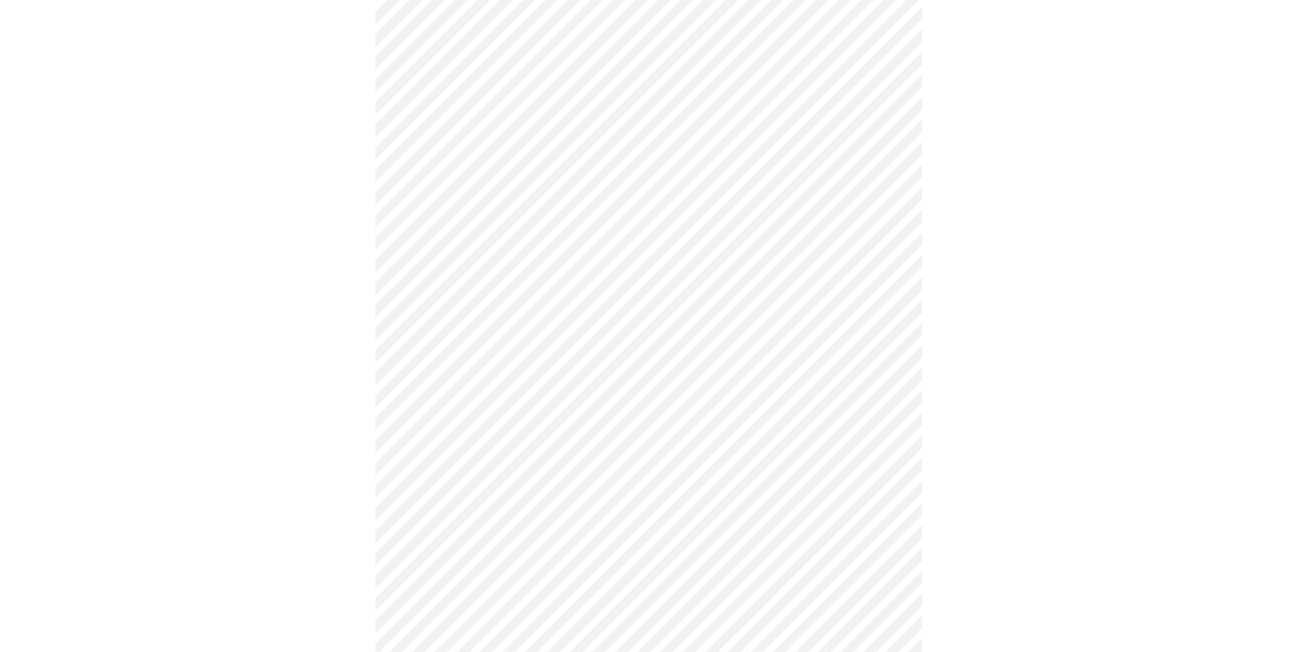
scroll to position [684, 0]
click at [889, 374] on body "MyMenopauseRx Appointments Messaging Labs Uploads Medications Community Refer a…" at bounding box center [648, 3] width 1286 height 1363
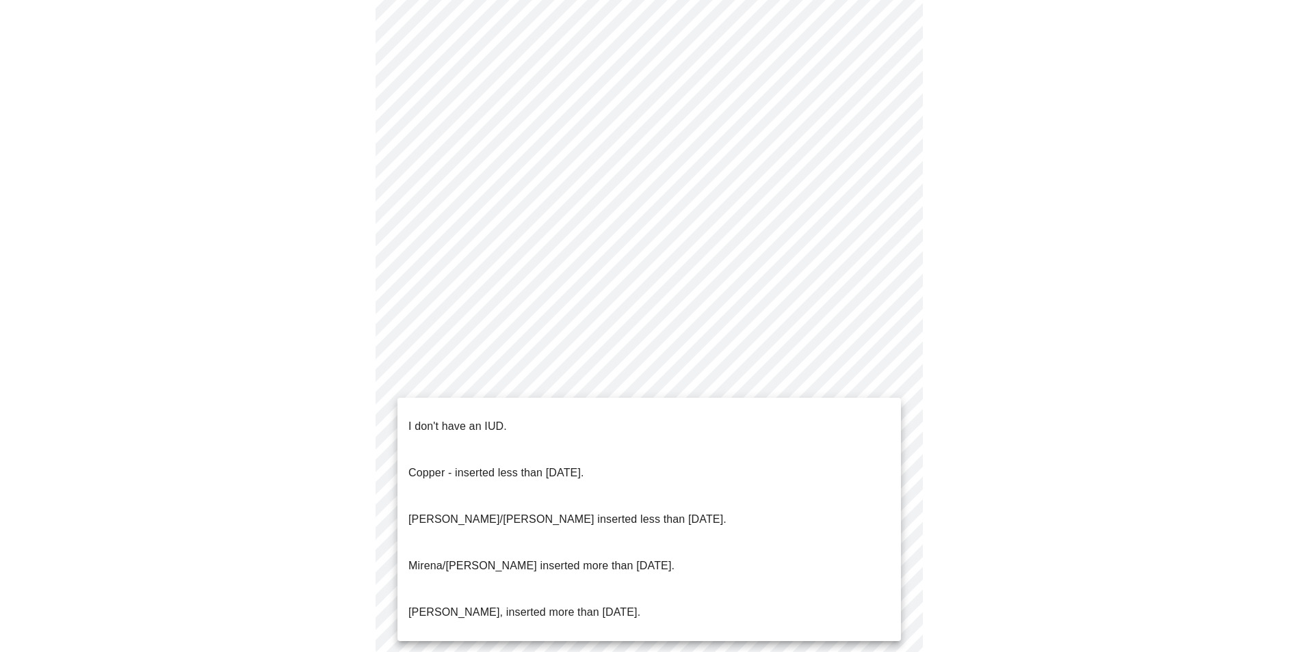
click at [475, 419] on p "I don't have an IUD." at bounding box center [457, 427] width 98 height 16
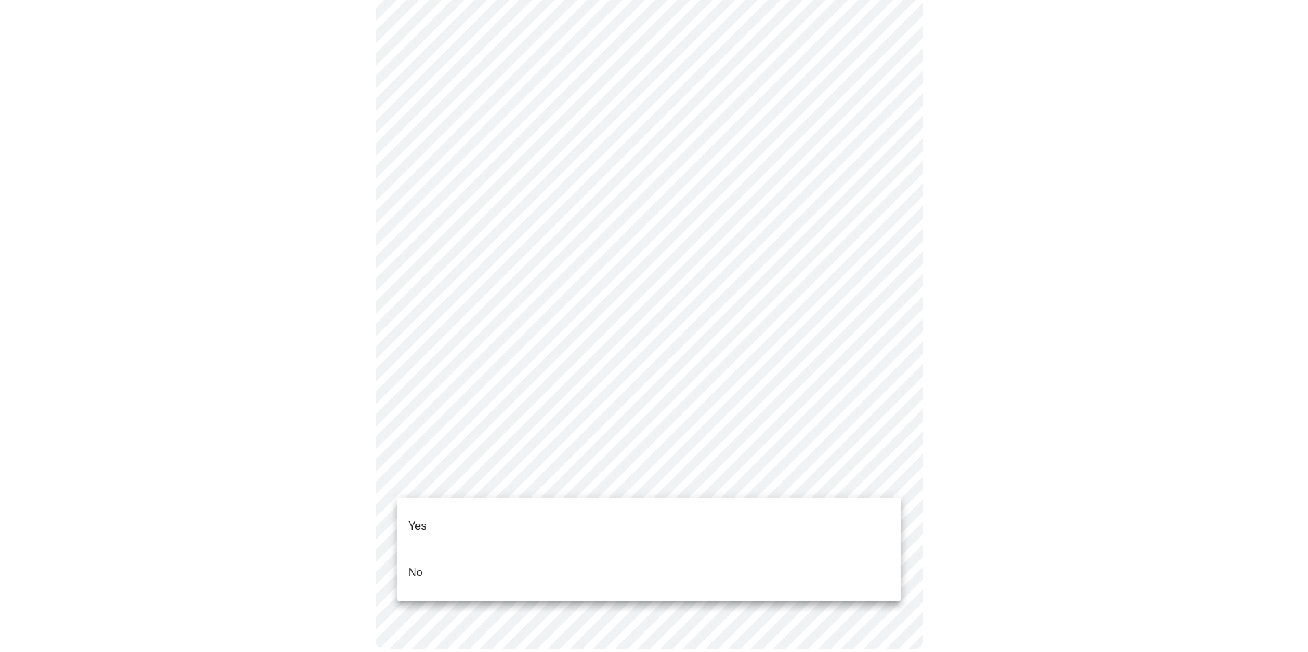
drag, startPoint x: 432, startPoint y: 514, endPoint x: 455, endPoint y: 513, distance: 23.3
click at [433, 514] on li "Yes" at bounding box center [648, 526] width 503 height 47
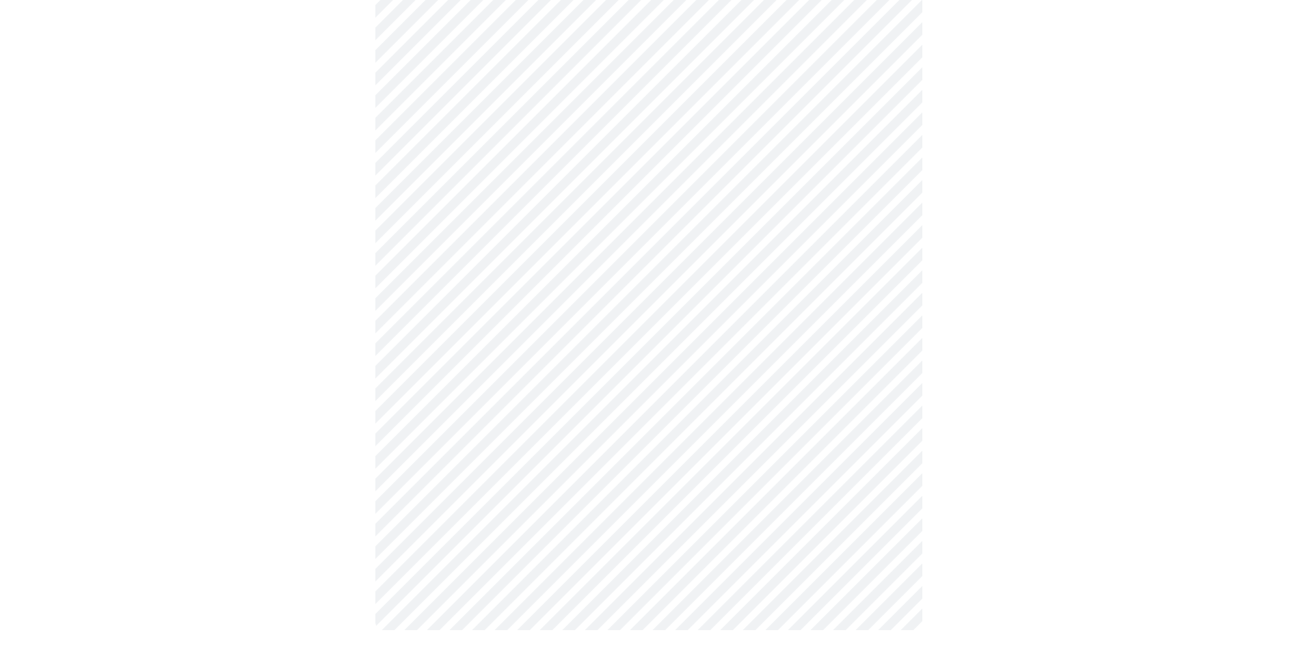
scroll to position [0, 0]
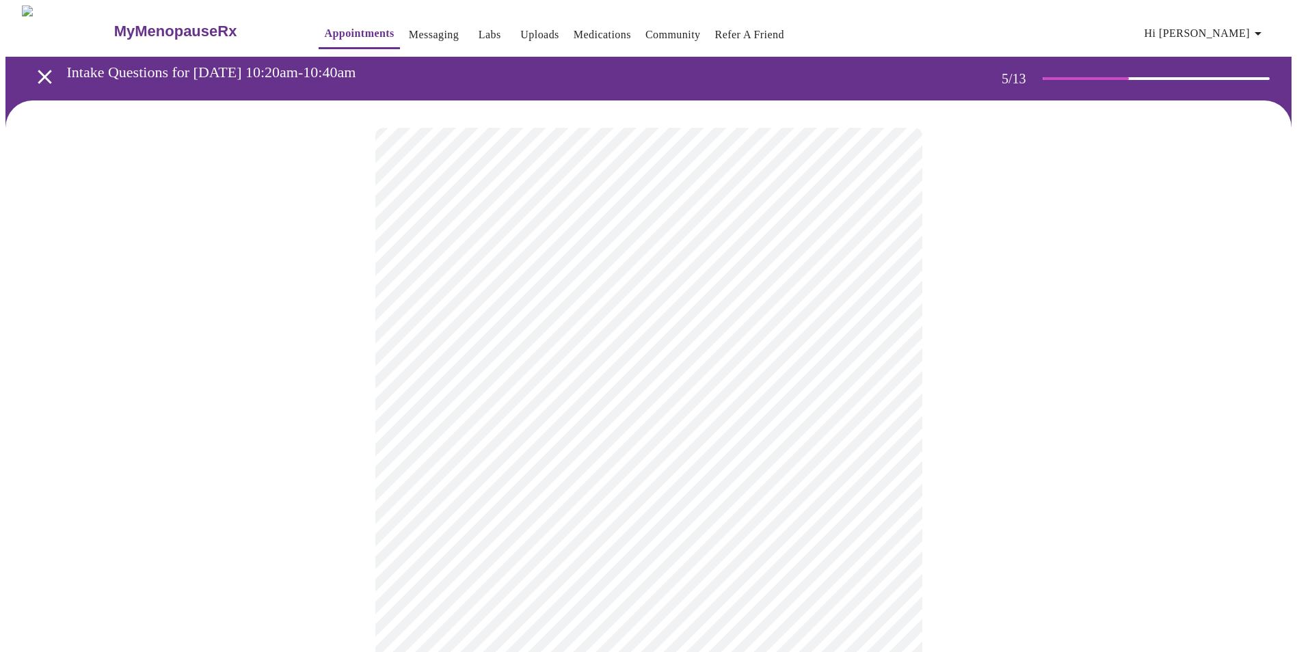
click at [890, 355] on body "MyMenopauseRx Appointments Messaging Labs Uploads Medications Community Refer a…" at bounding box center [648, 559] width 1286 height 1108
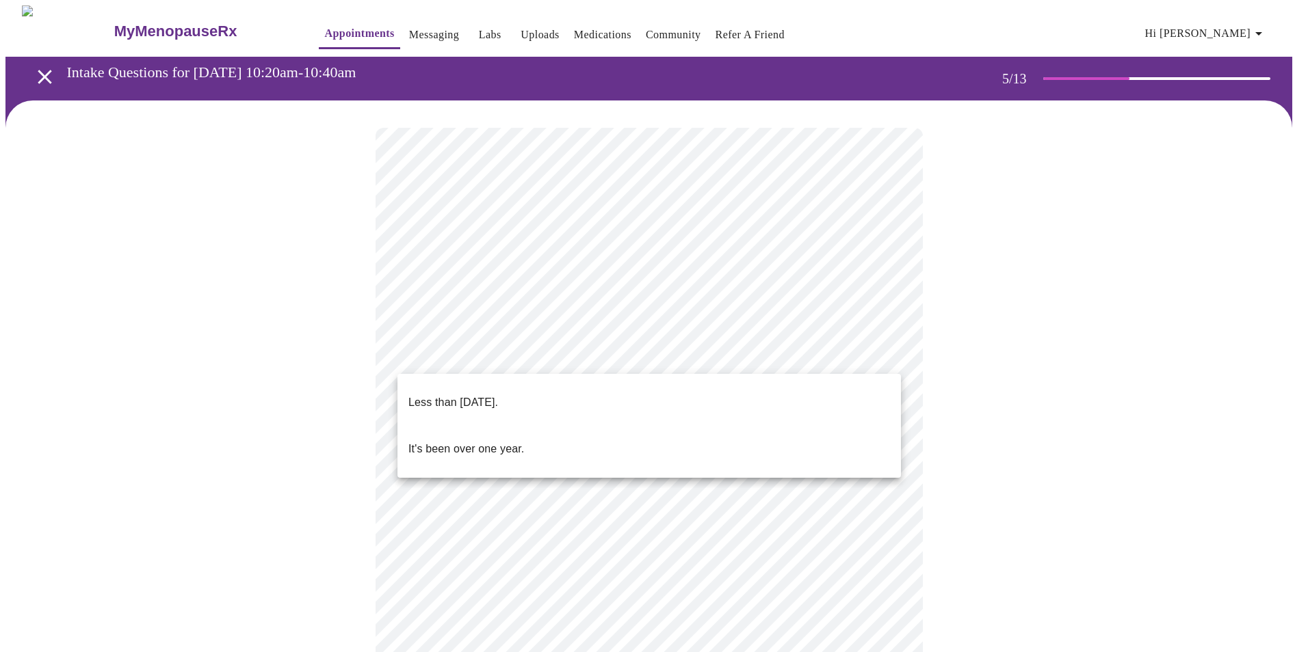
click at [498, 395] on p "Less than one year ago." at bounding box center [453, 403] width 90 height 16
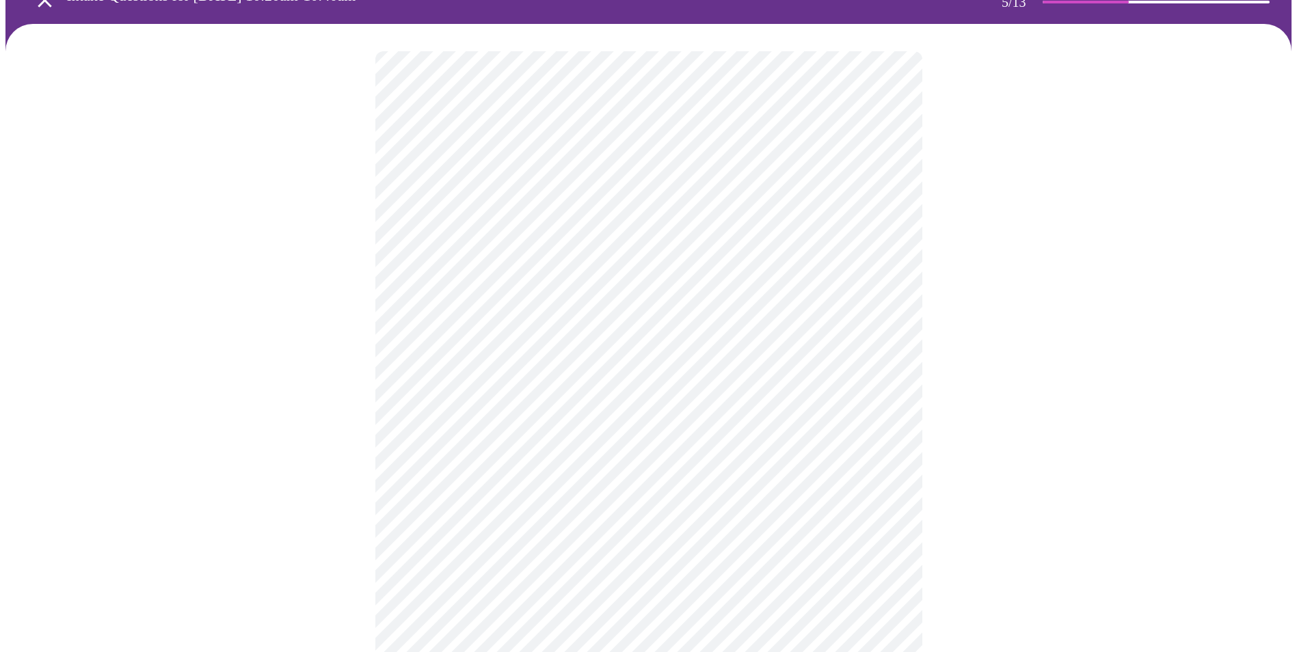
scroll to position [137, 0]
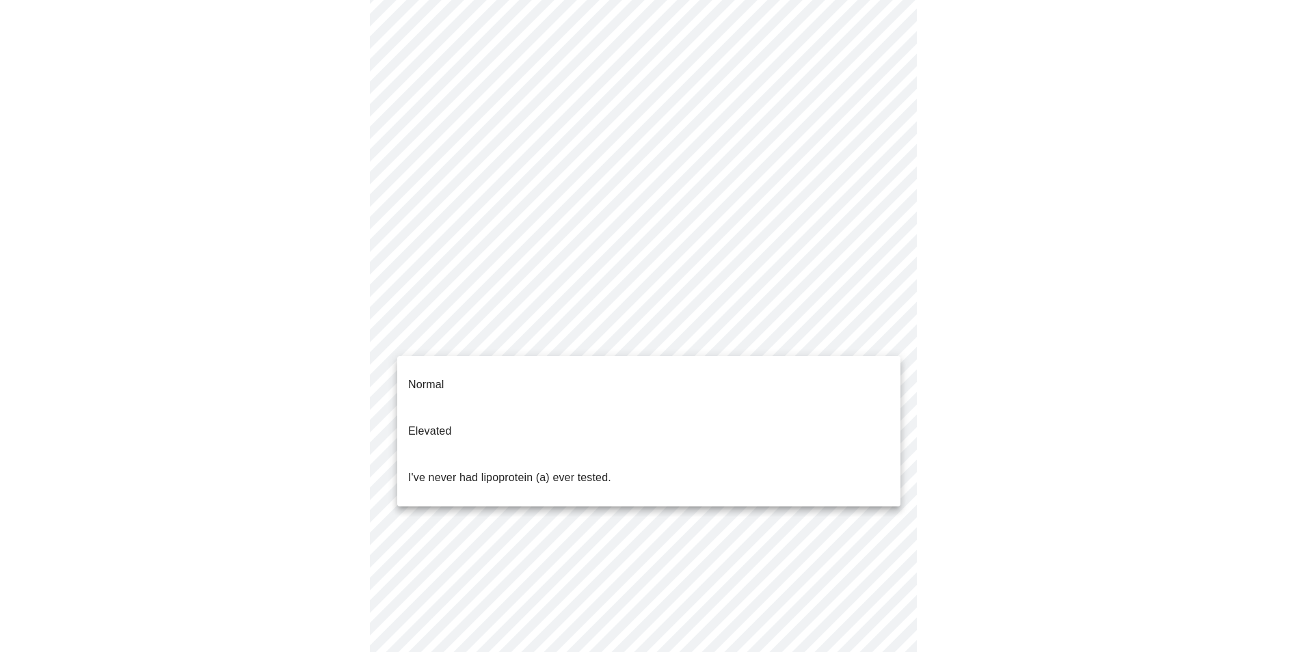
click at [883, 337] on body "MyMenopauseRx Appointments Messaging Labs Uploads Medications Community Refer a…" at bounding box center [648, 419] width 1286 height 1100
click at [553, 470] on p "I've never had lipoprotein (a) ever tested." at bounding box center [509, 478] width 203 height 16
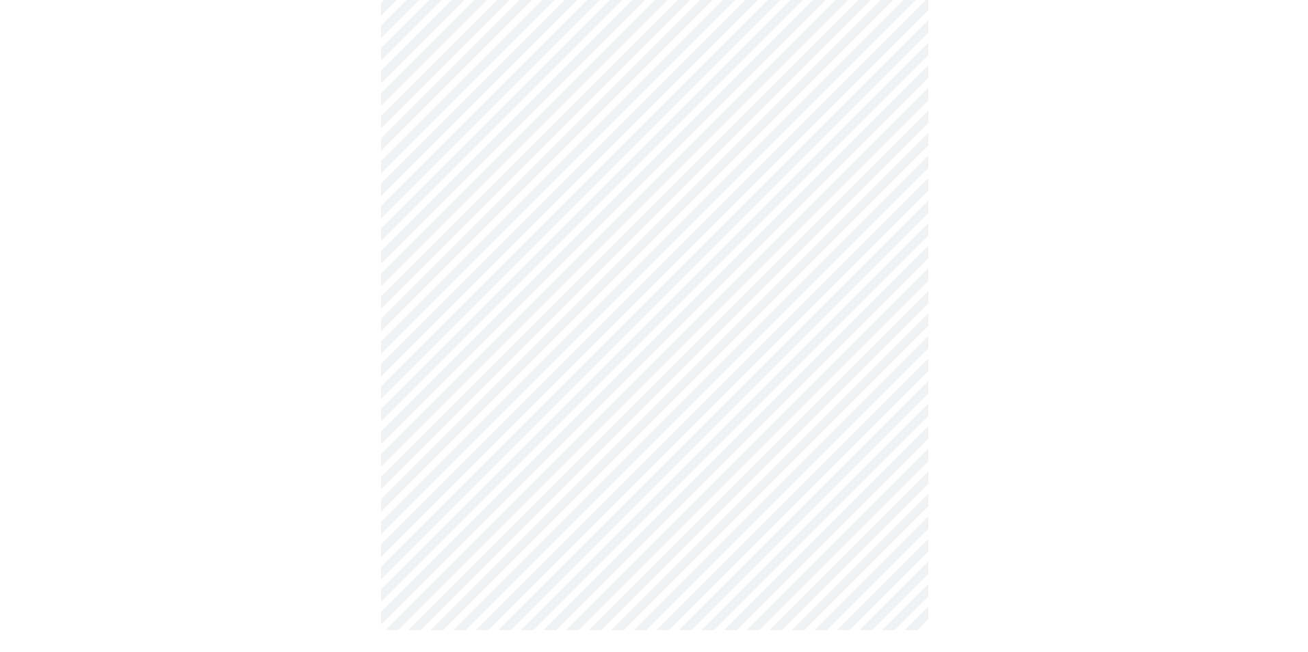
scroll to position [0, 0]
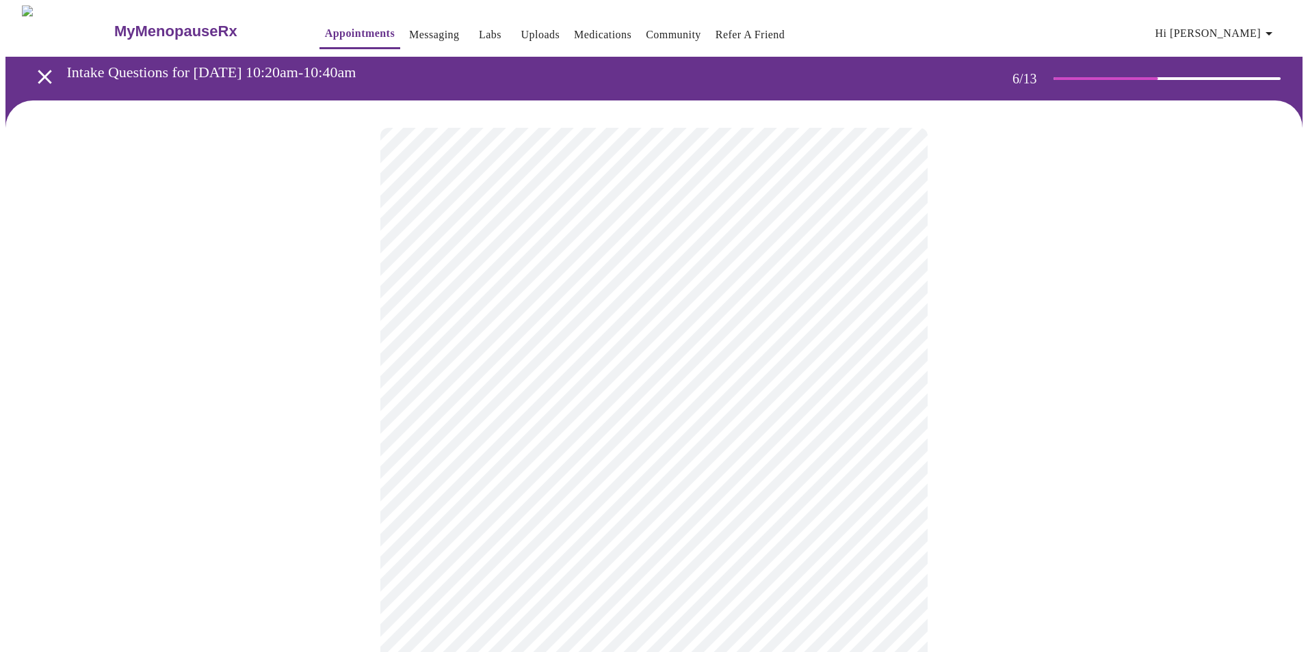
click at [455, 395] on body "MyMenopauseRx Appointments Messaging Labs Uploads Medications Community Refer a…" at bounding box center [653, 370] width 1297 height 730
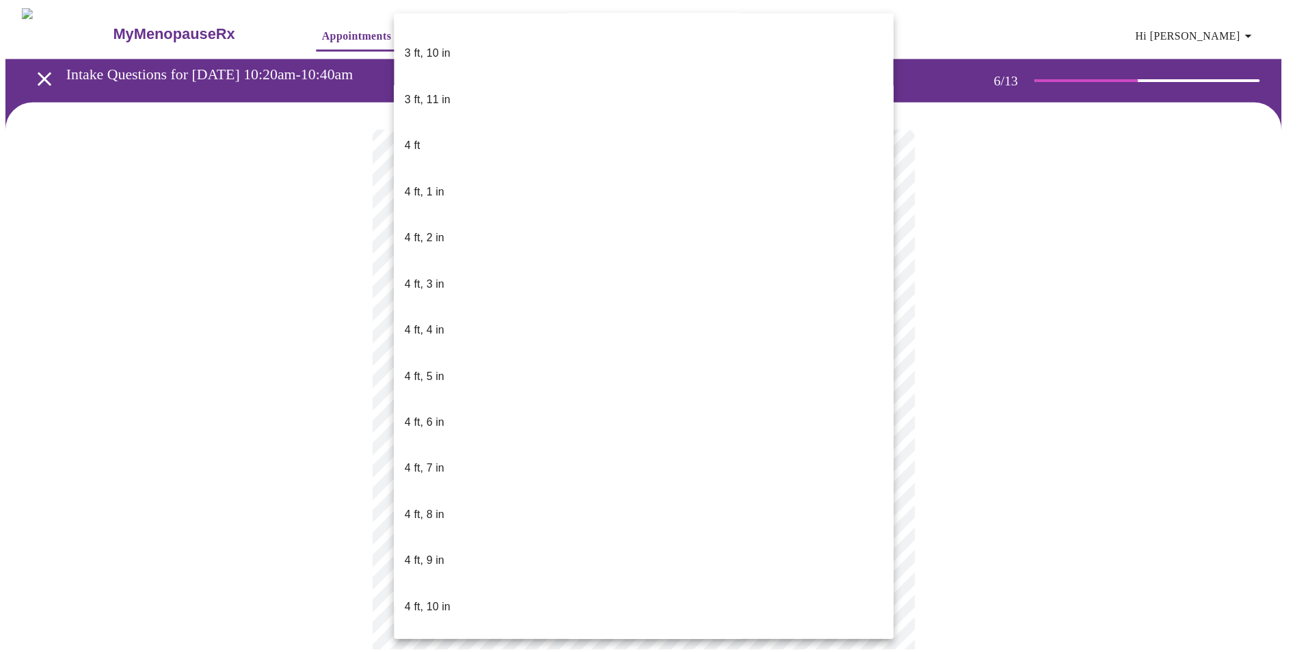
scroll to position [479, 0]
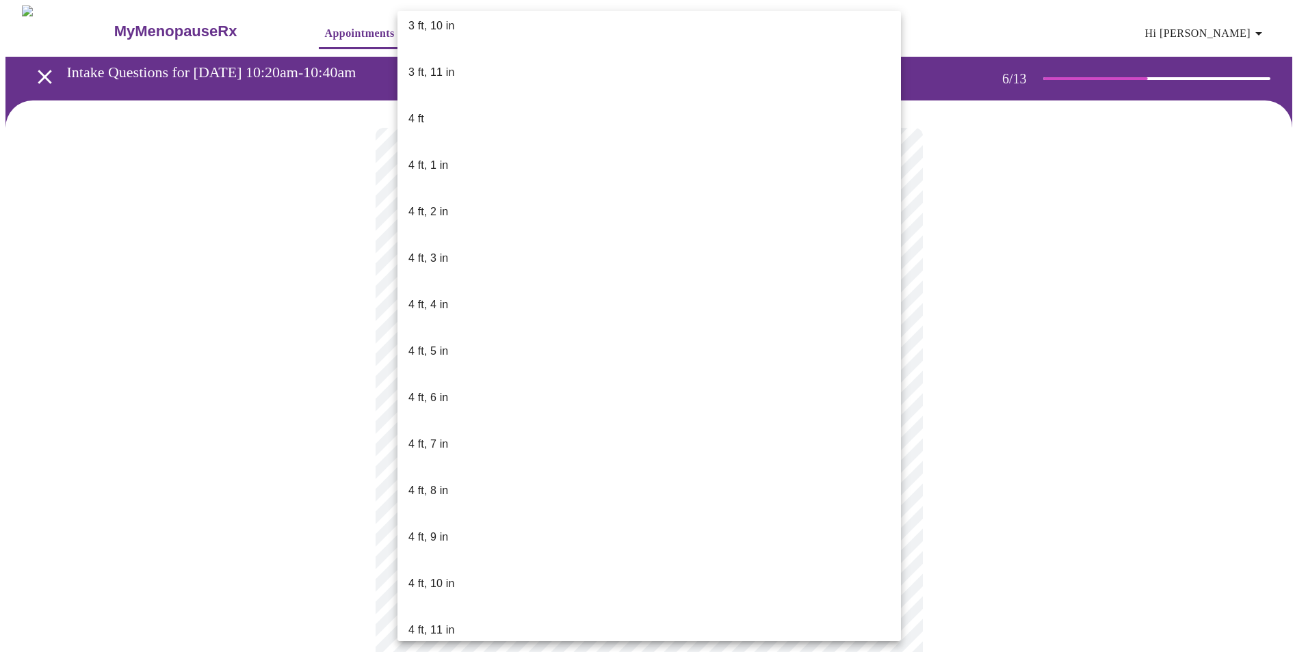
drag, startPoint x: 442, startPoint y: 577, endPoint x: 612, endPoint y: 529, distance: 176.0
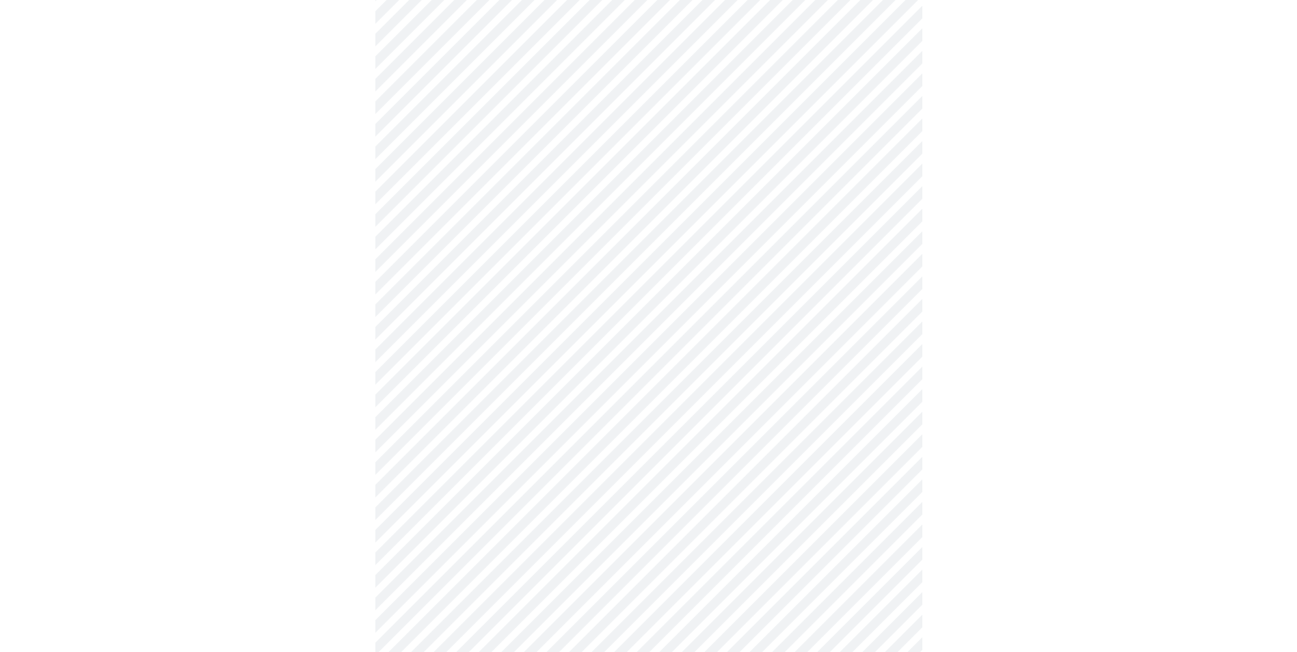
scroll to position [3488, 0]
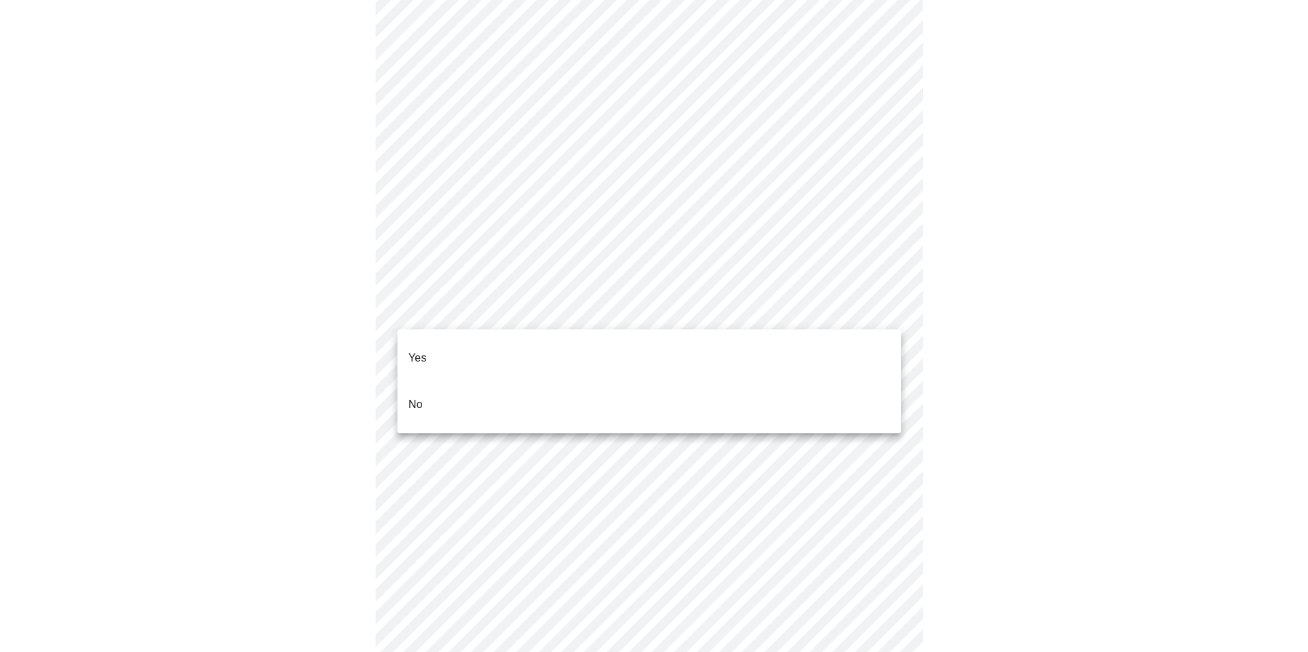
click at [426, 382] on li "No" at bounding box center [648, 405] width 503 height 47
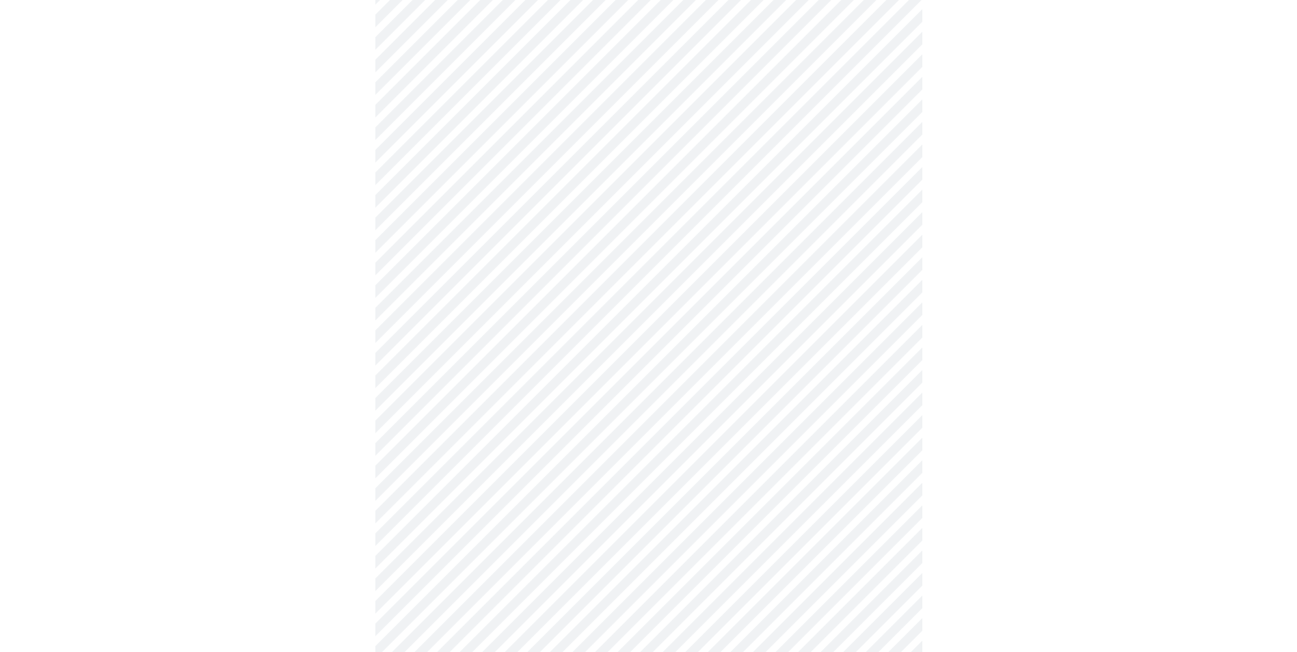
scroll to position [3625, 0]
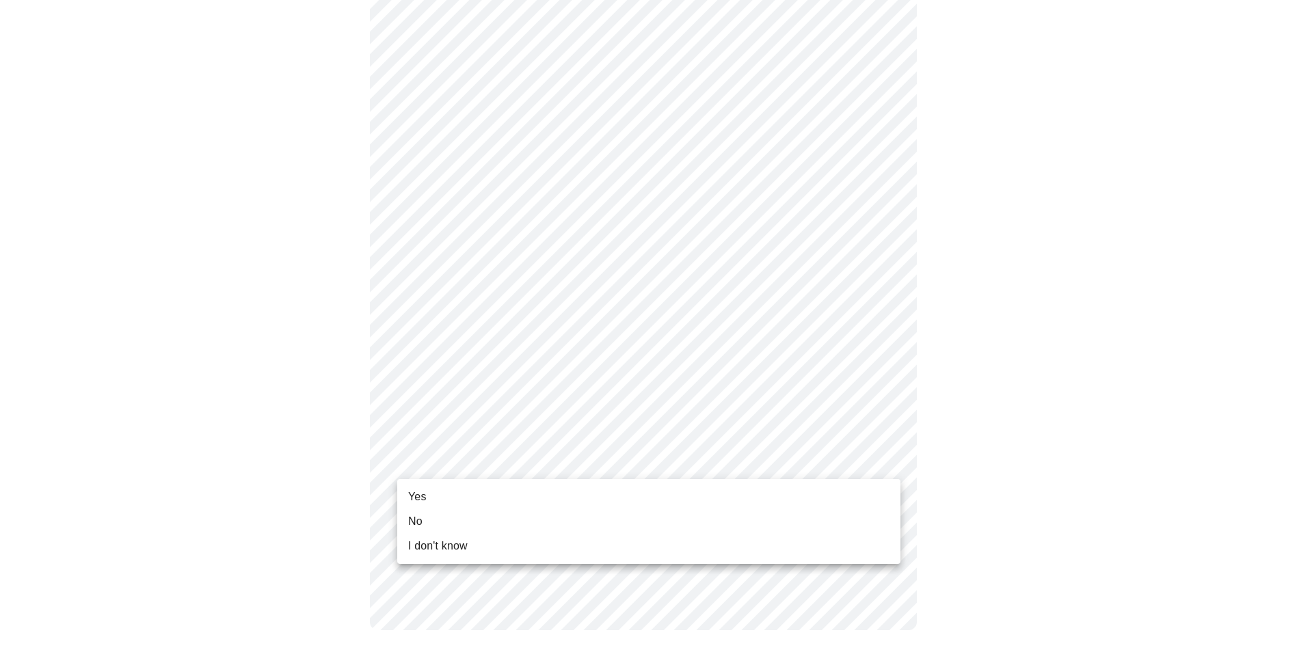
click at [432, 494] on li "Yes" at bounding box center [648, 497] width 503 height 25
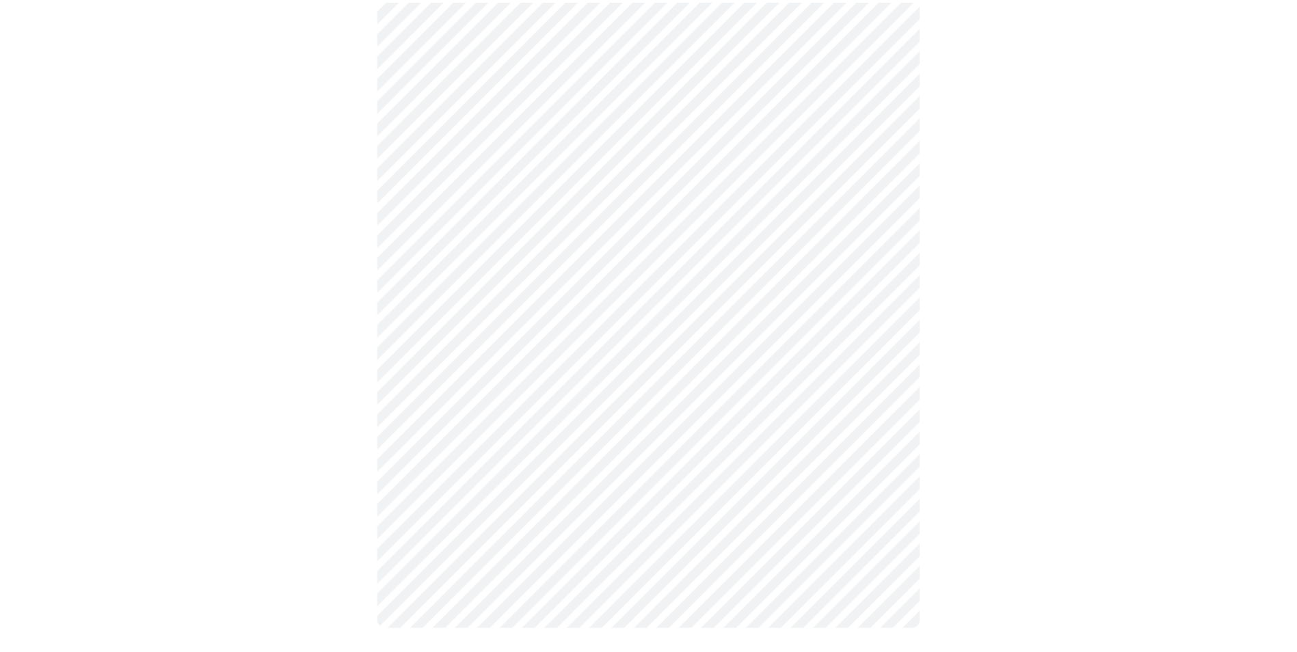
scroll to position [664, 0]
click at [1089, 566] on div at bounding box center [648, 46] width 1286 height 1221
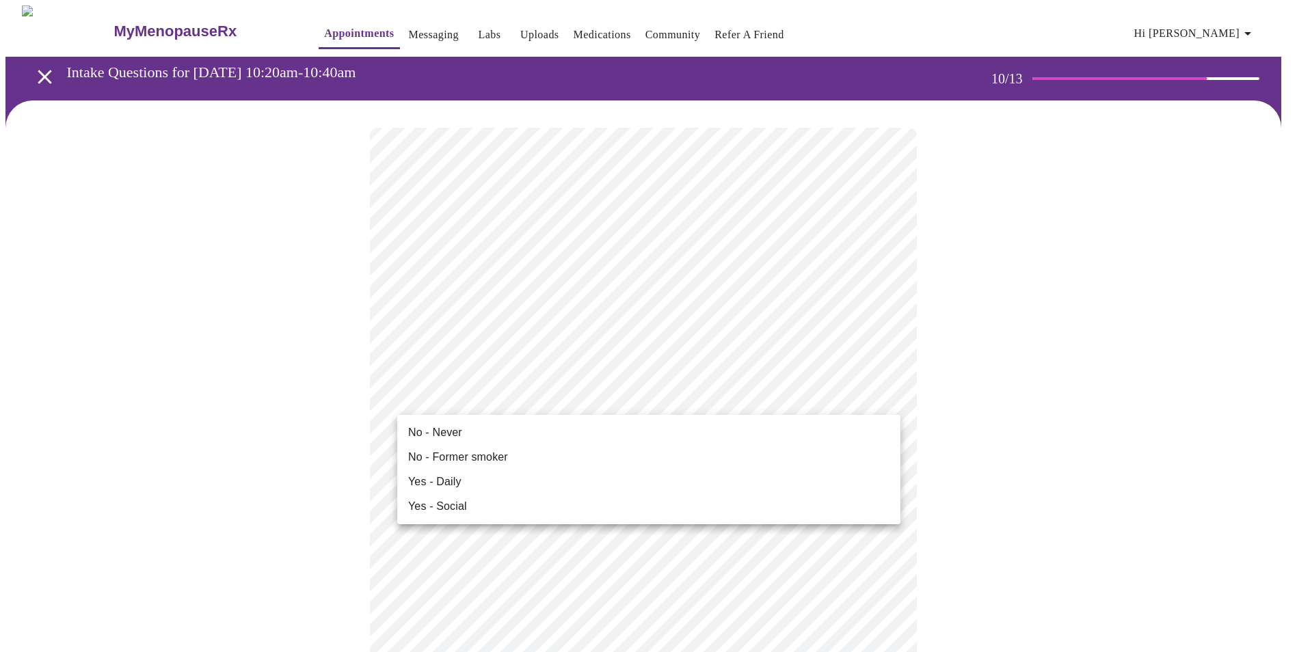
click at [438, 427] on span "No - Never" at bounding box center [435, 433] width 54 height 16
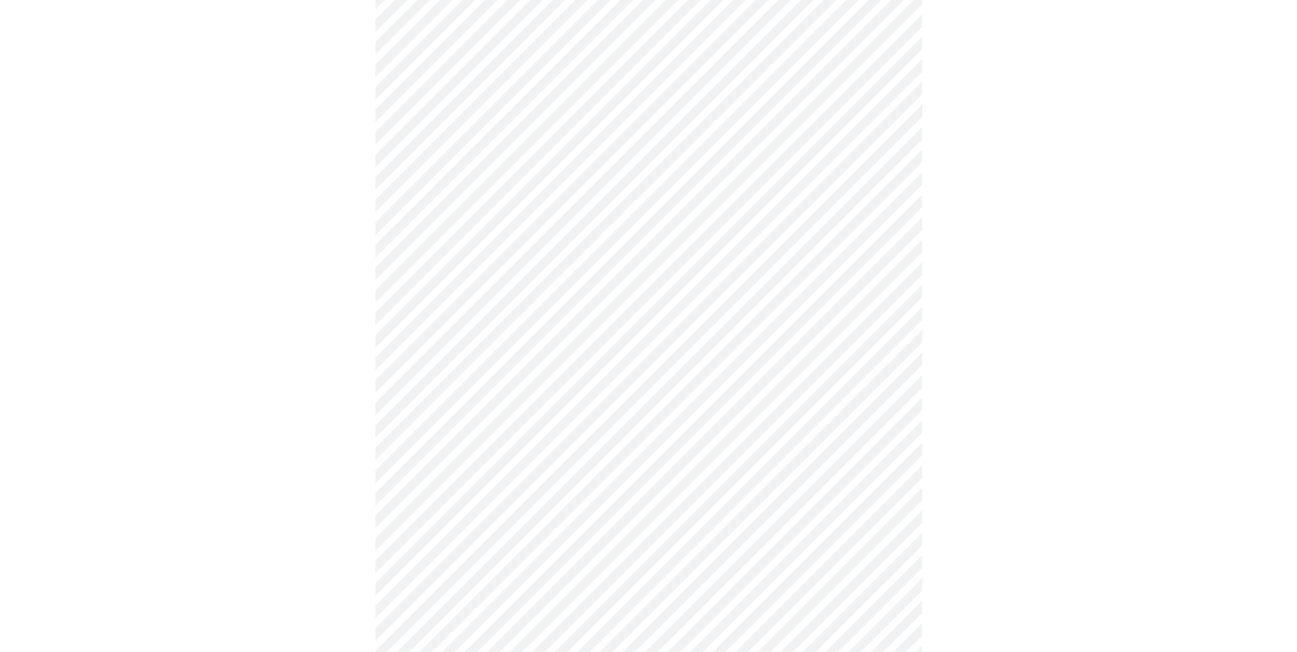
scroll to position [1094, 0]
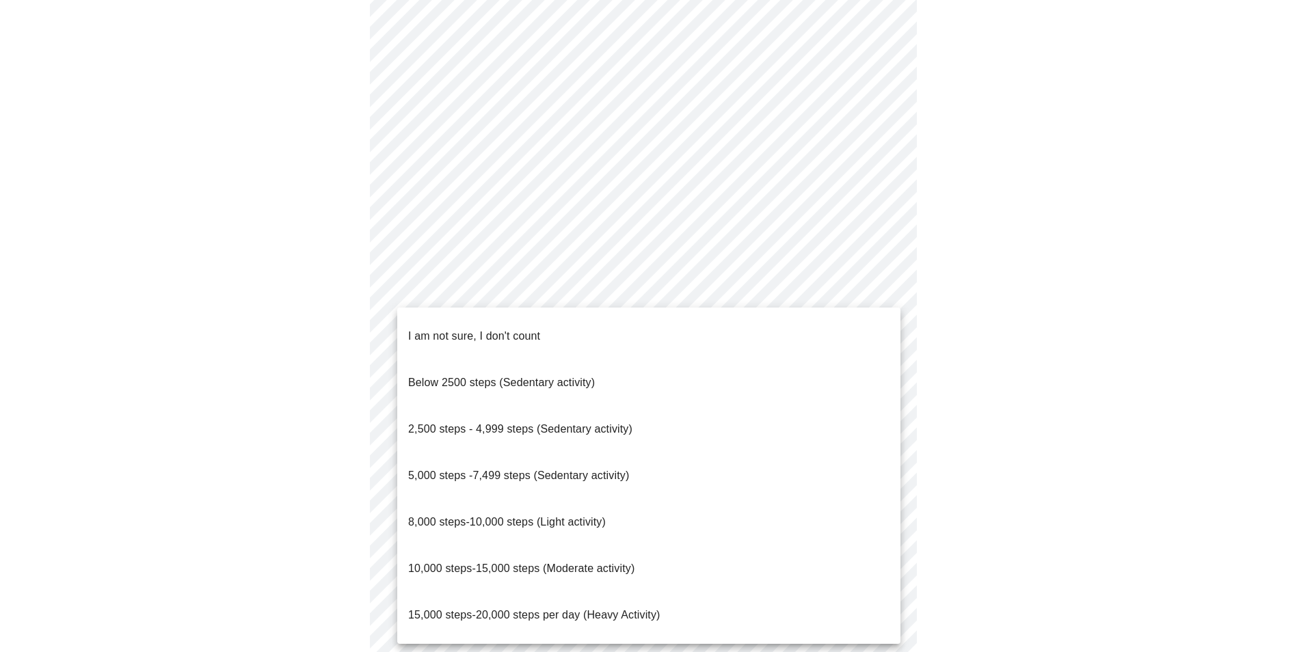
click at [495, 563] on span "10,000 steps-15,000 steps (Moderate activity)" at bounding box center [521, 569] width 226 height 12
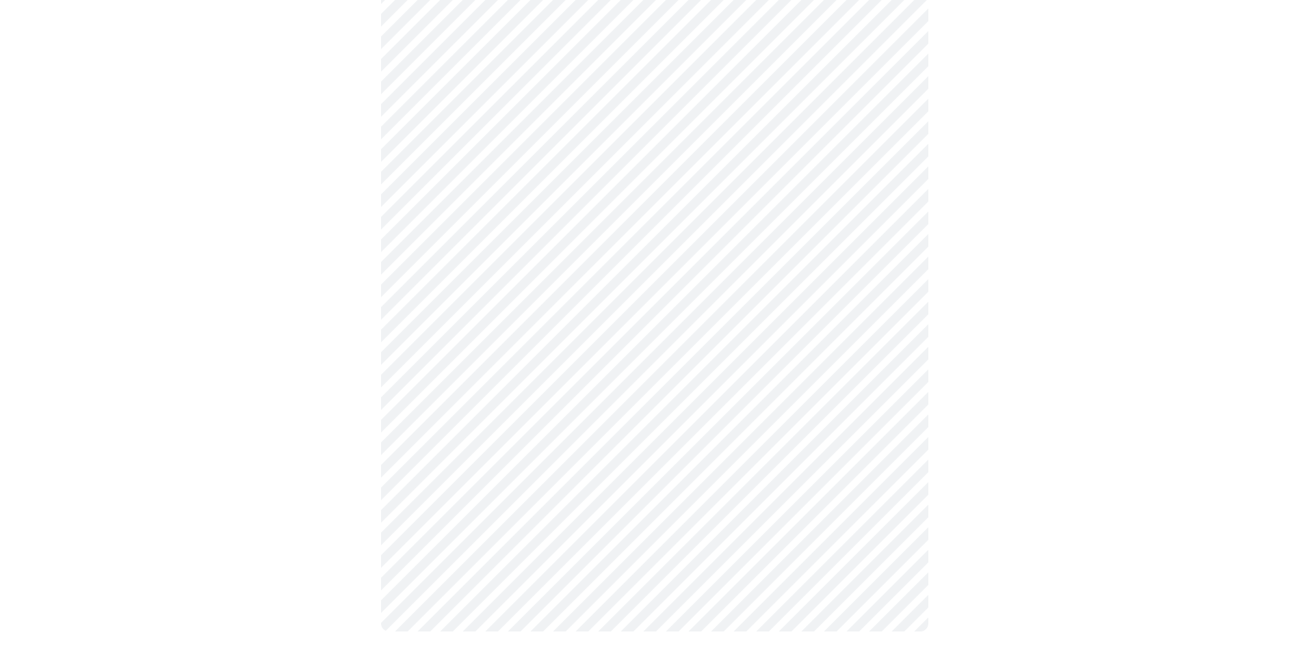
scroll to position [1131, 0]
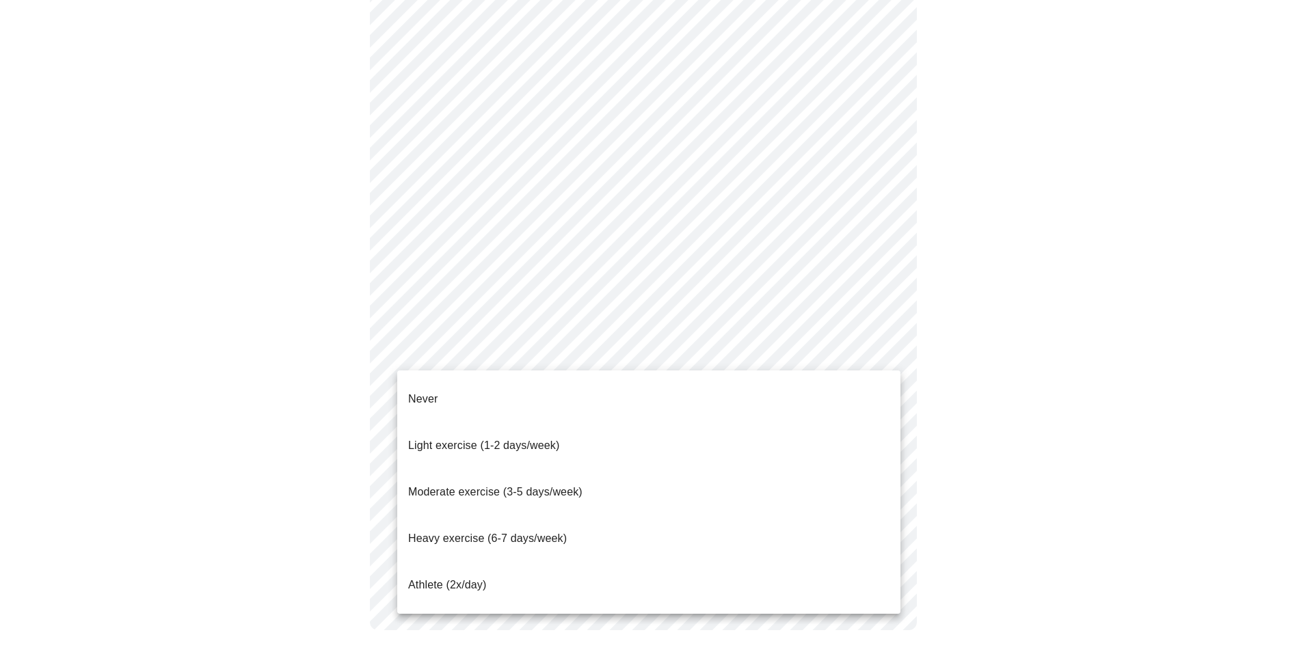
click at [552, 440] on span "Light exercise (1-2 days/week)" at bounding box center [484, 446] width 152 height 12
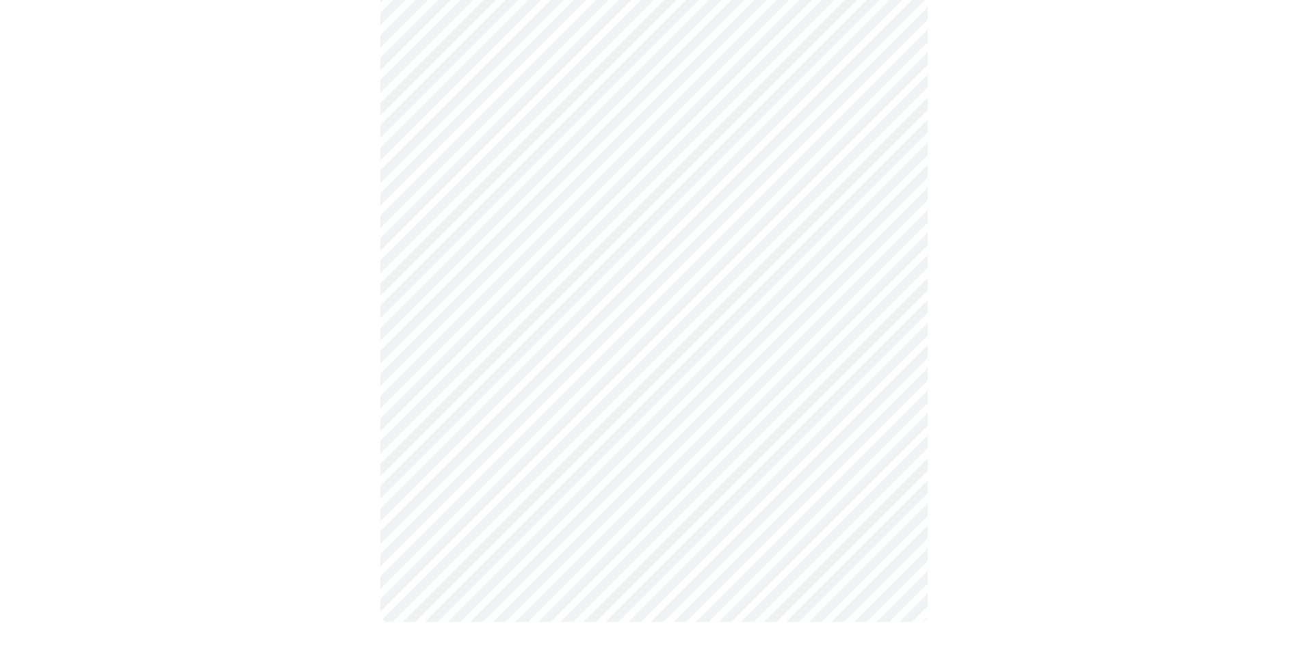
scroll to position [1123, 0]
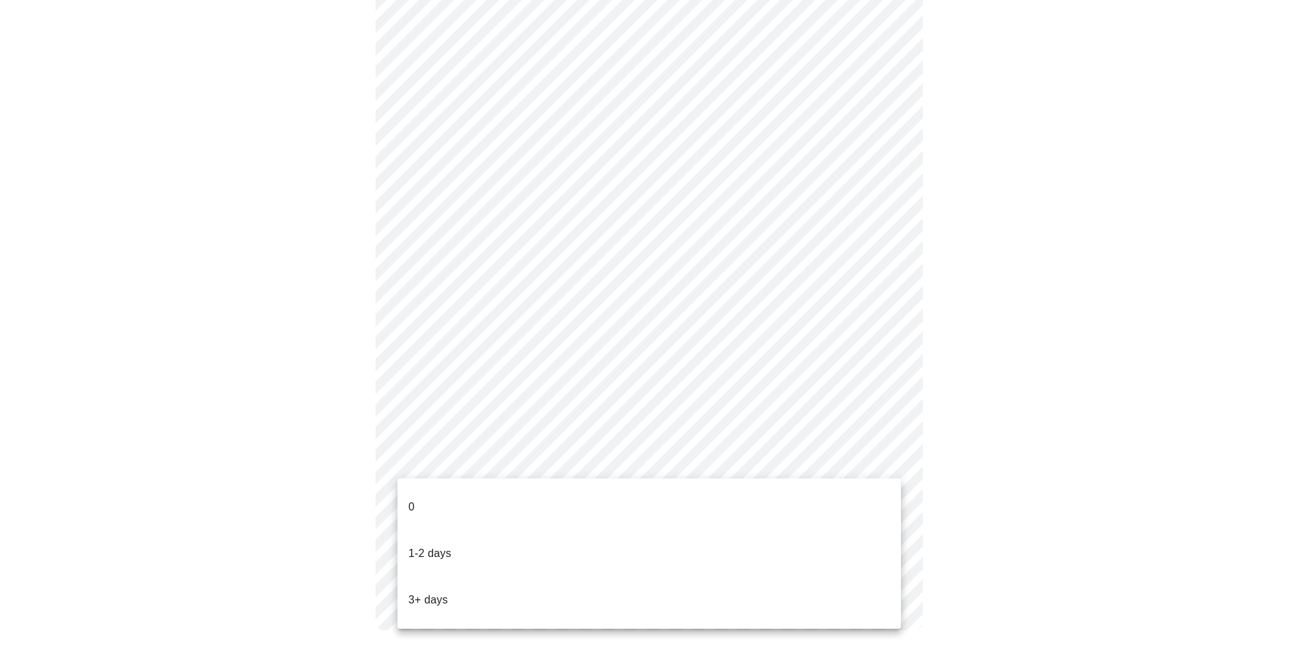
click at [428, 546] on p "1-2 days" at bounding box center [429, 554] width 43 height 16
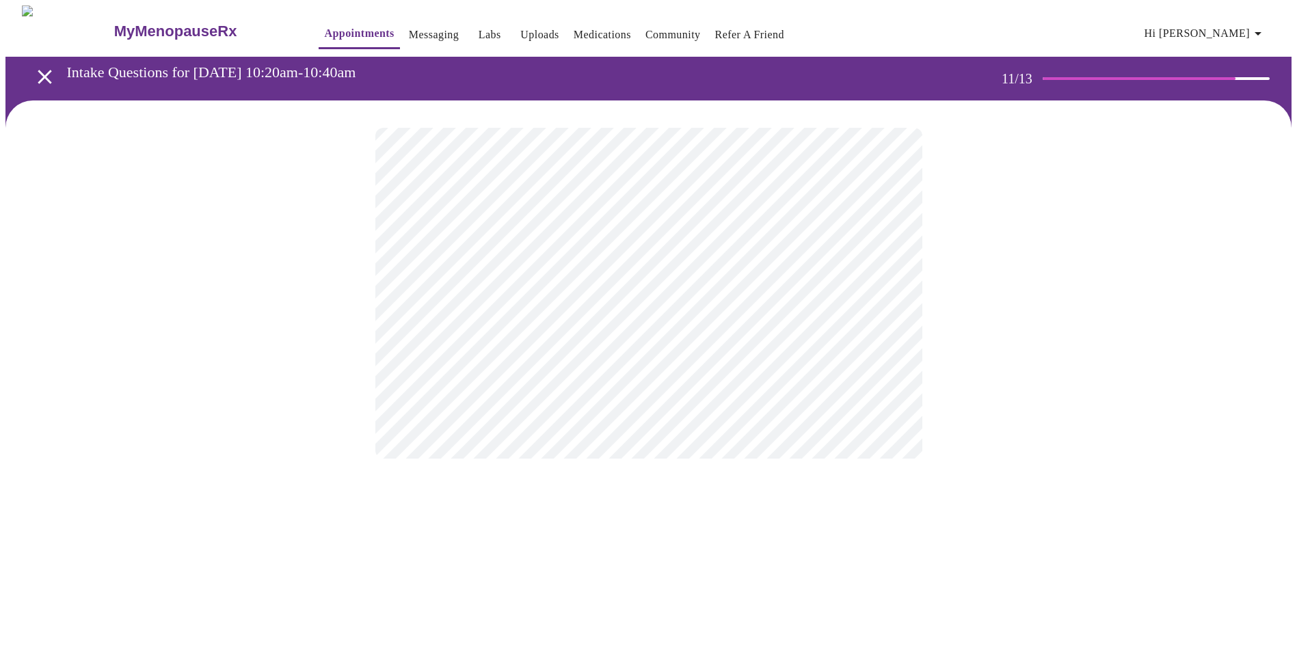
scroll to position [0, 0]
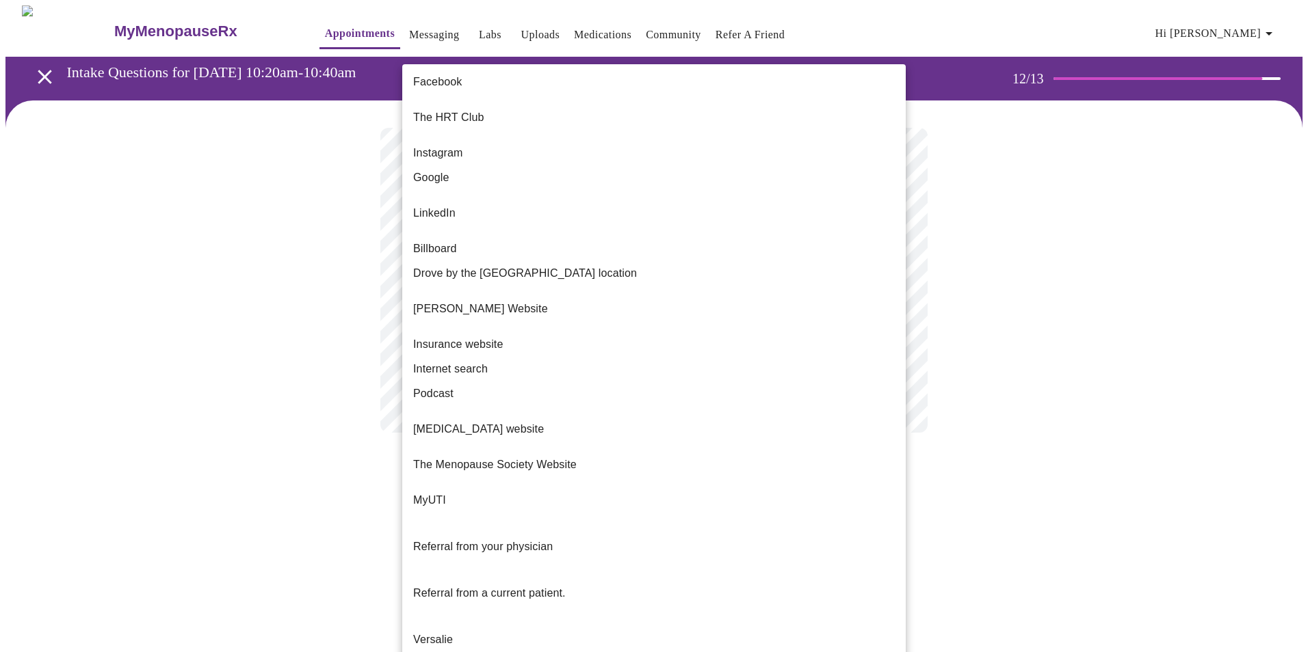
click at [891, 282] on body "MyMenopauseRx Appointments Messaging Labs Uploads Medications Community Refer a…" at bounding box center [653, 232] width 1297 height 455
click at [442, 77] on span "Facebook" at bounding box center [437, 82] width 49 height 16
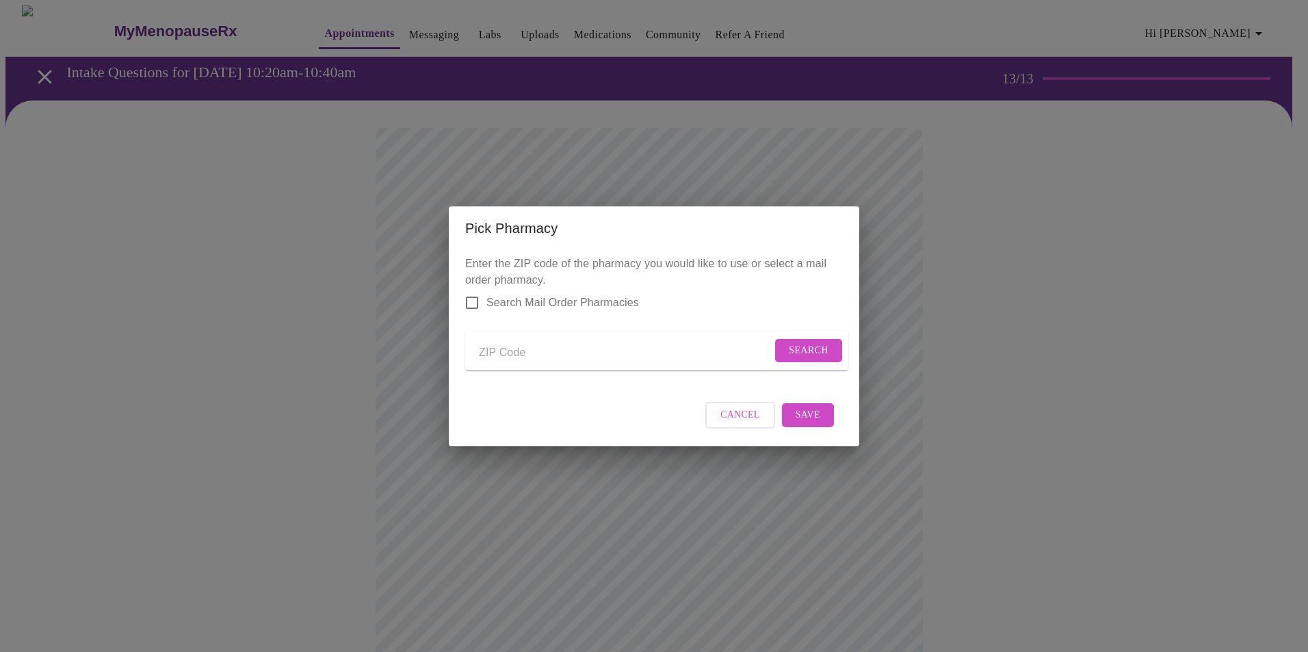
click at [499, 349] on input "Send a message to your care team" at bounding box center [625, 354] width 293 height 22
type input "52577"
click at [799, 343] on span "Search" at bounding box center [809, 351] width 40 height 17
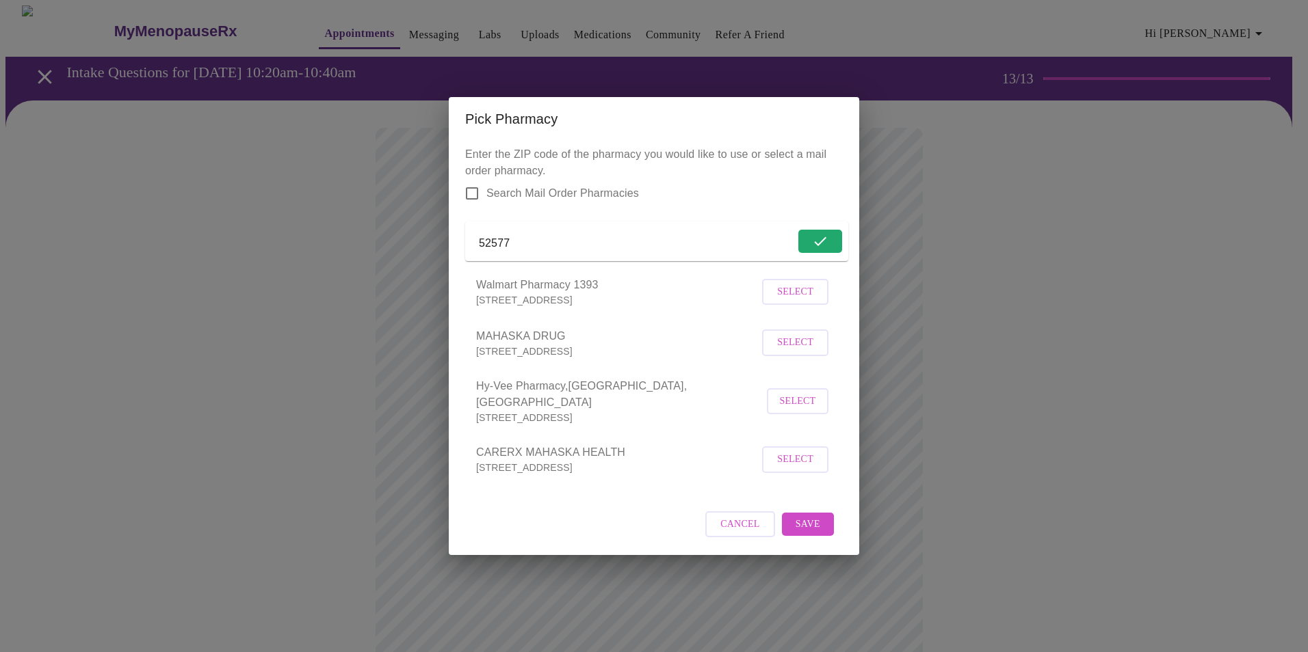
click at [802, 352] on span "Select" at bounding box center [795, 342] width 36 height 17
drag, startPoint x: 815, startPoint y: 522, endPoint x: 816, endPoint y: 476, distance: 45.8
click at [814, 522] on span "Save" at bounding box center [807, 524] width 25 height 17
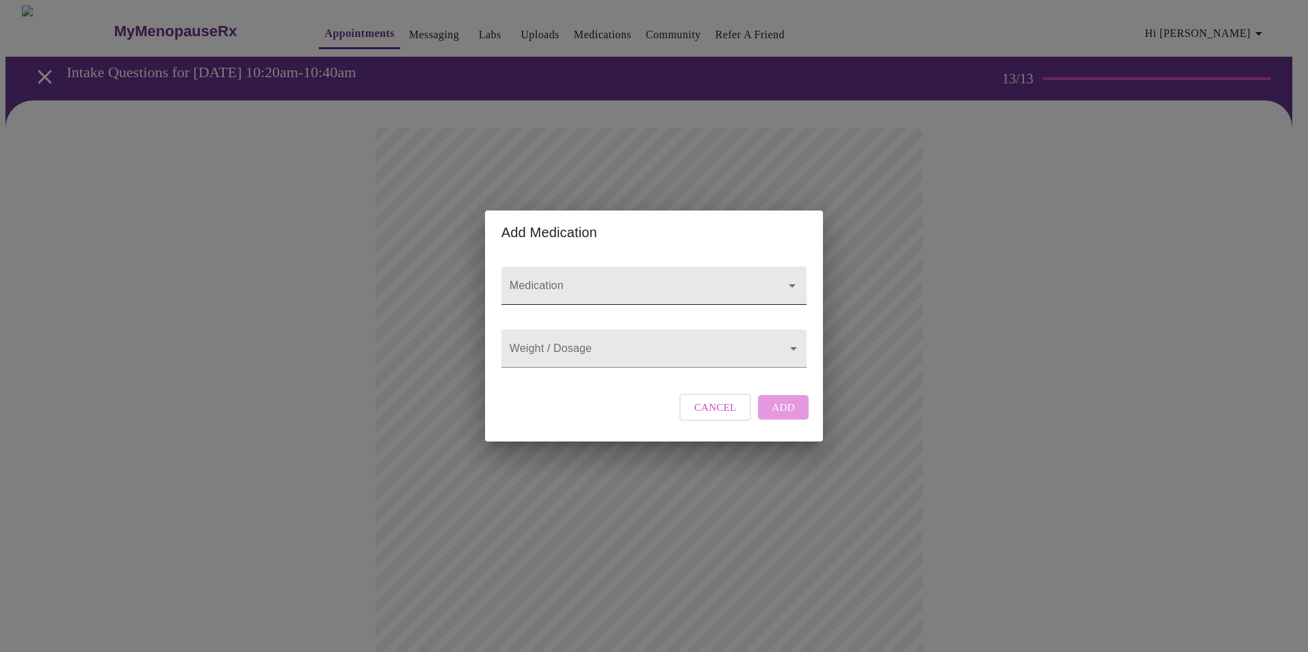
click at [695, 280] on input "Medication" at bounding box center [634, 292] width 255 height 25
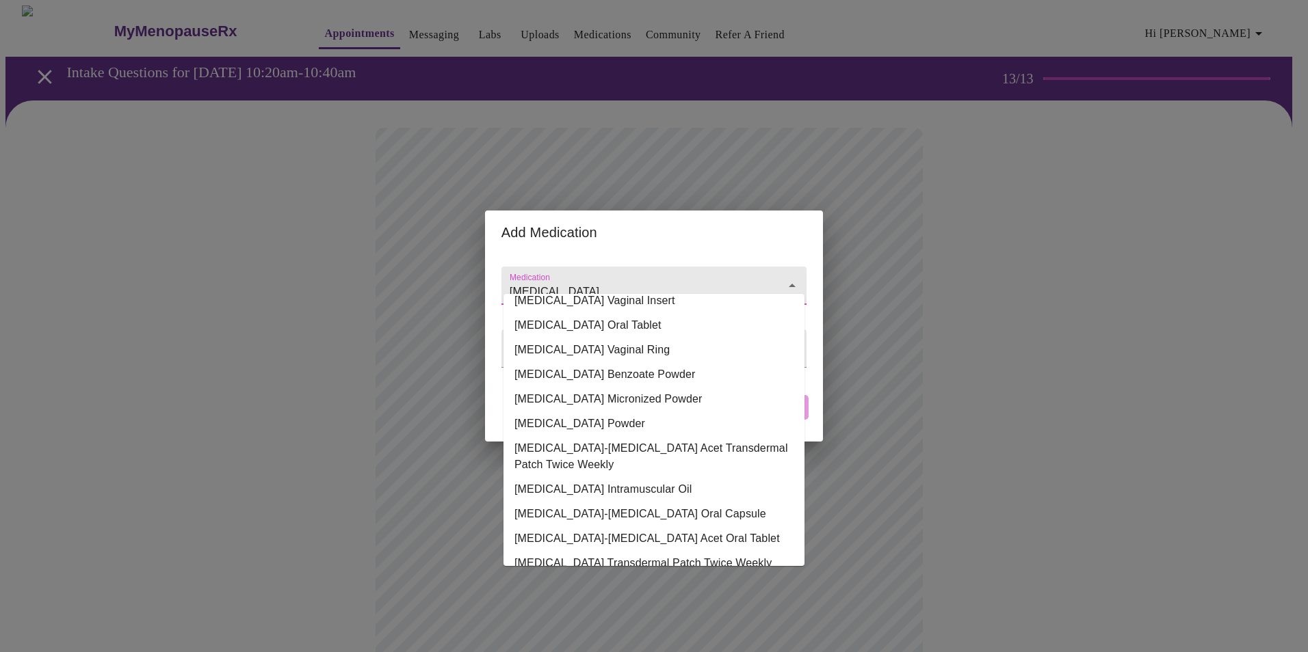
scroll to position [86, 0]
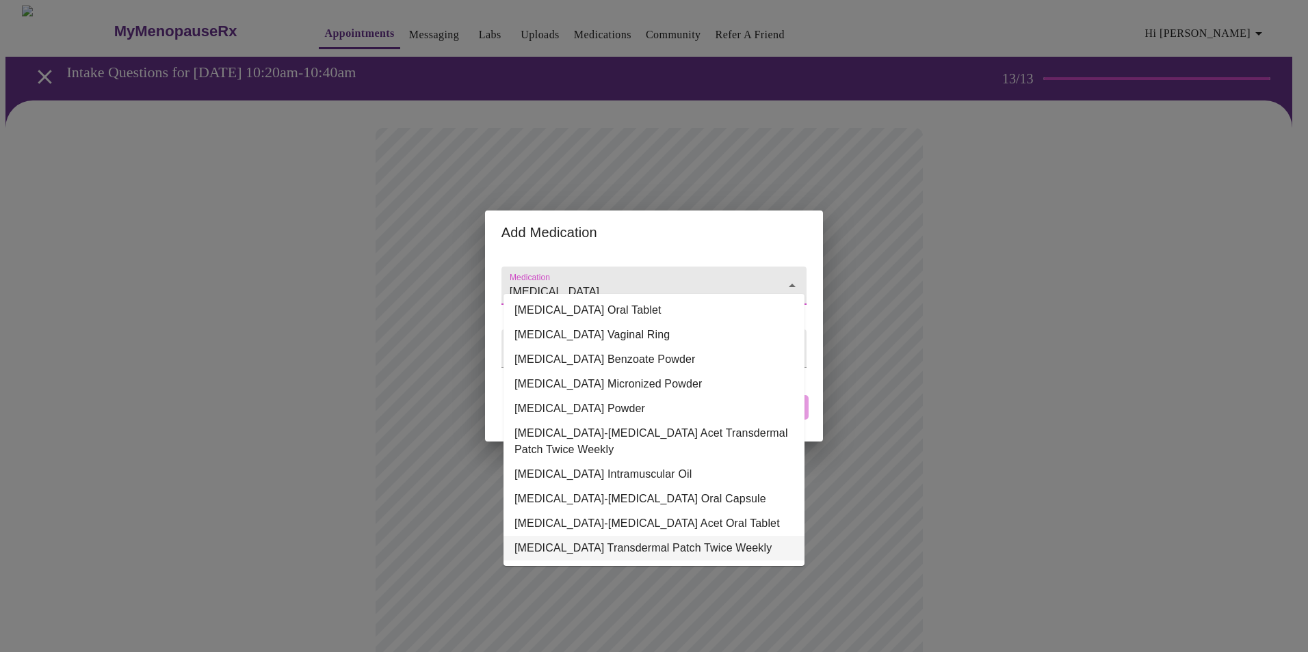
click at [575, 536] on li "Estradiol Transdermal Patch Twice Weekly" at bounding box center [653, 548] width 301 height 25
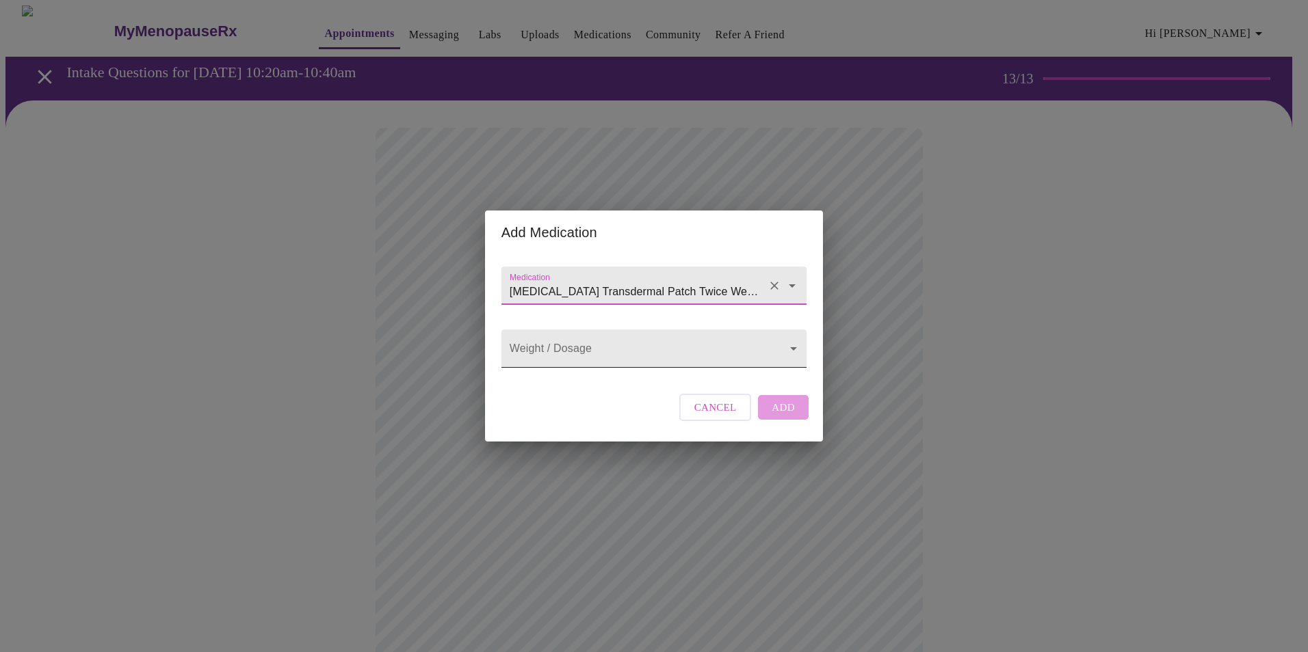
type input "Estradiol Transdermal Patch Twice Weekly"
click at [533, 348] on body "MyMenopauseRx Appointments Messaging Labs Uploads Medications Community Refer a…" at bounding box center [653, 519] width 1297 height 1029
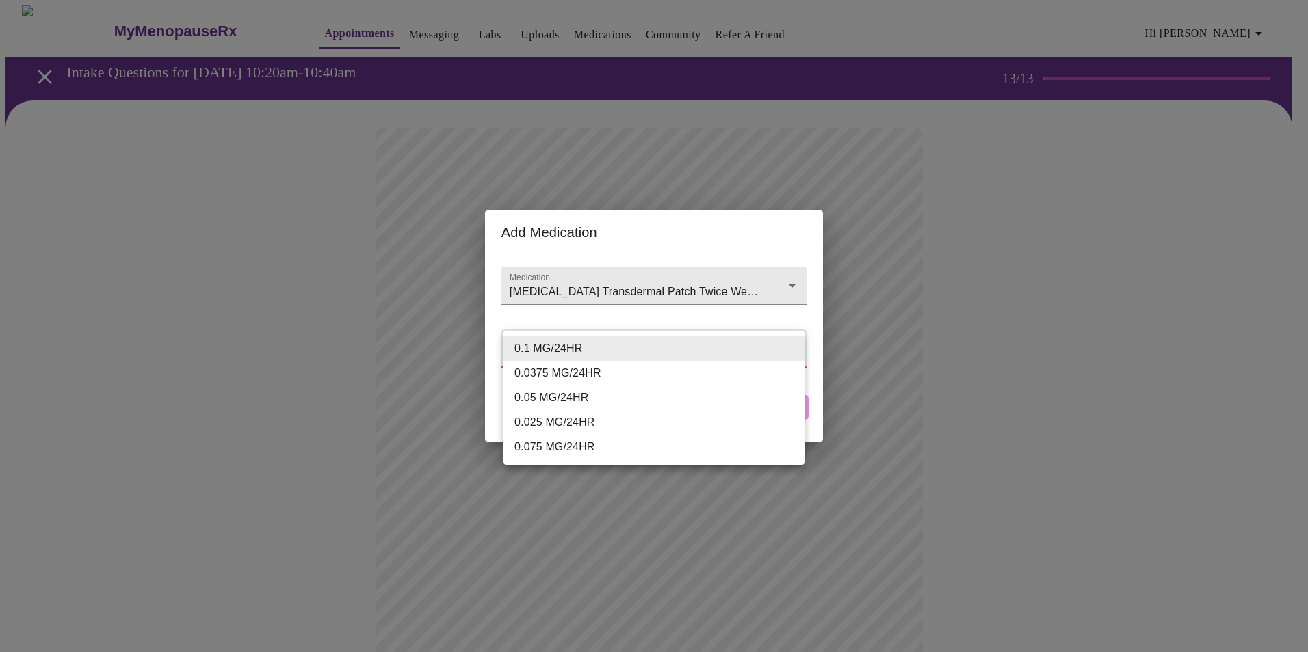
click at [529, 394] on li "0.05 MG/24HR" at bounding box center [653, 398] width 301 height 25
type input "0.05 MG/24HR"
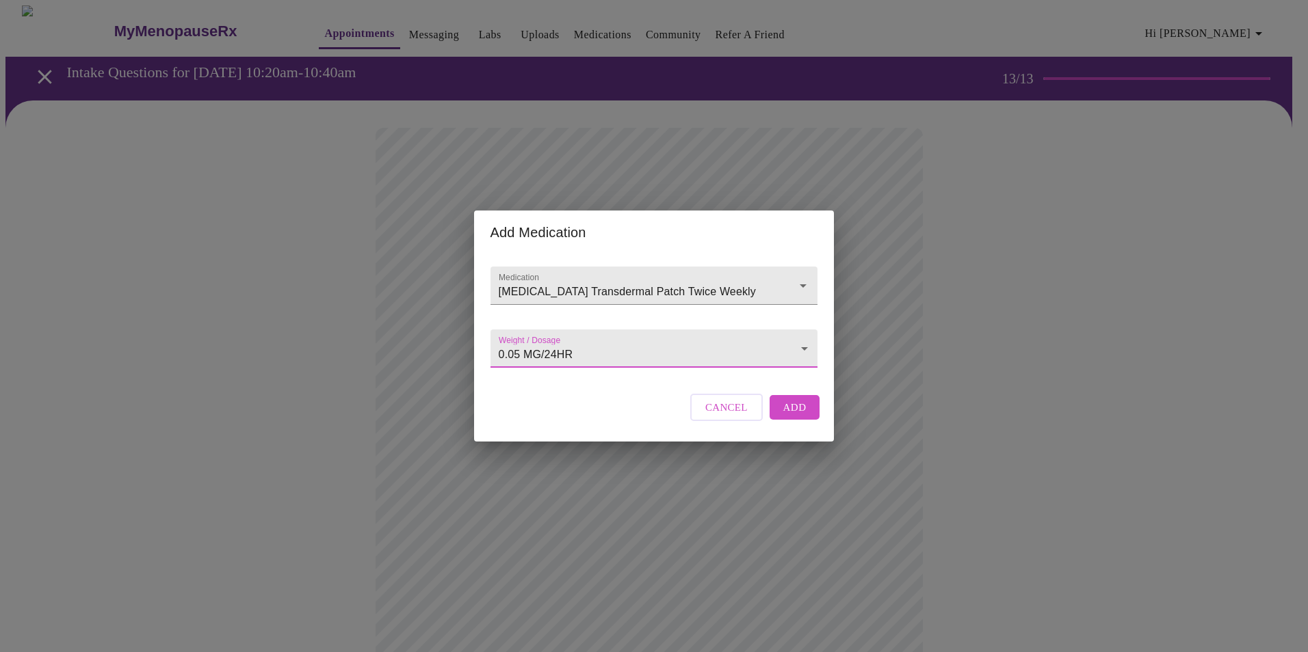
click at [798, 416] on span "Add" at bounding box center [794, 408] width 23 height 18
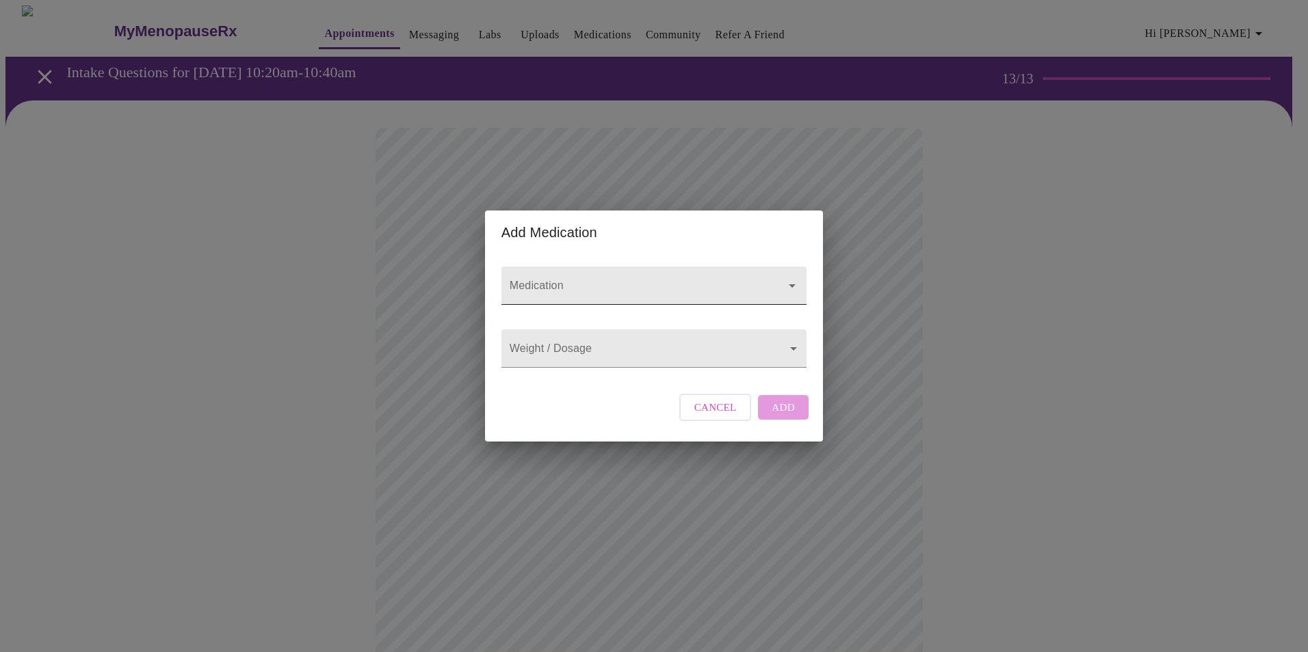
click at [537, 280] on input "Medication" at bounding box center [634, 292] width 255 height 25
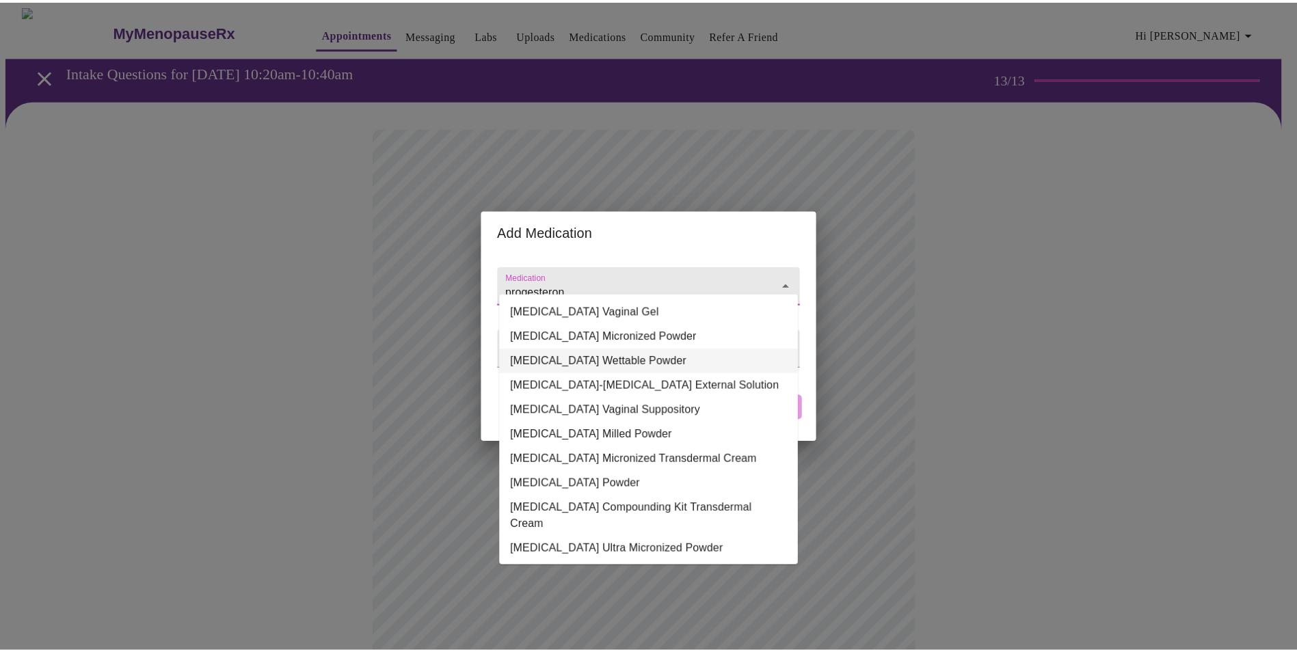
scroll to position [137, 0]
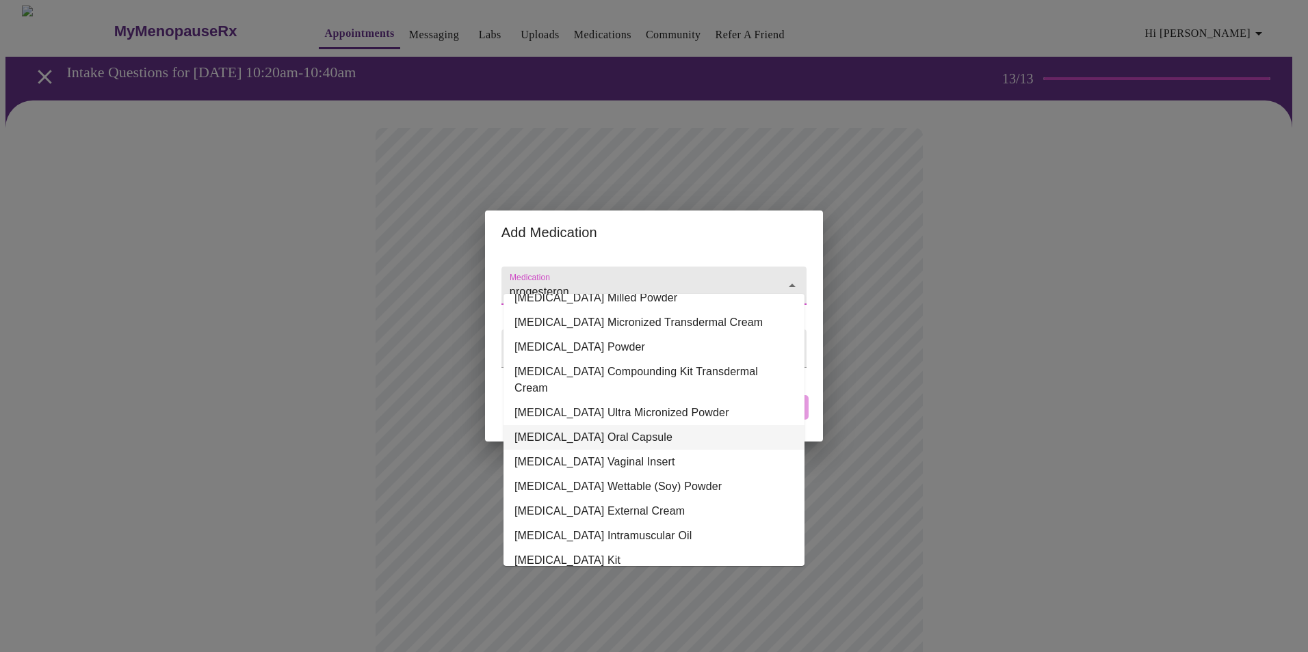
click at [648, 425] on li "Progesterone Oral Capsule" at bounding box center [653, 437] width 301 height 25
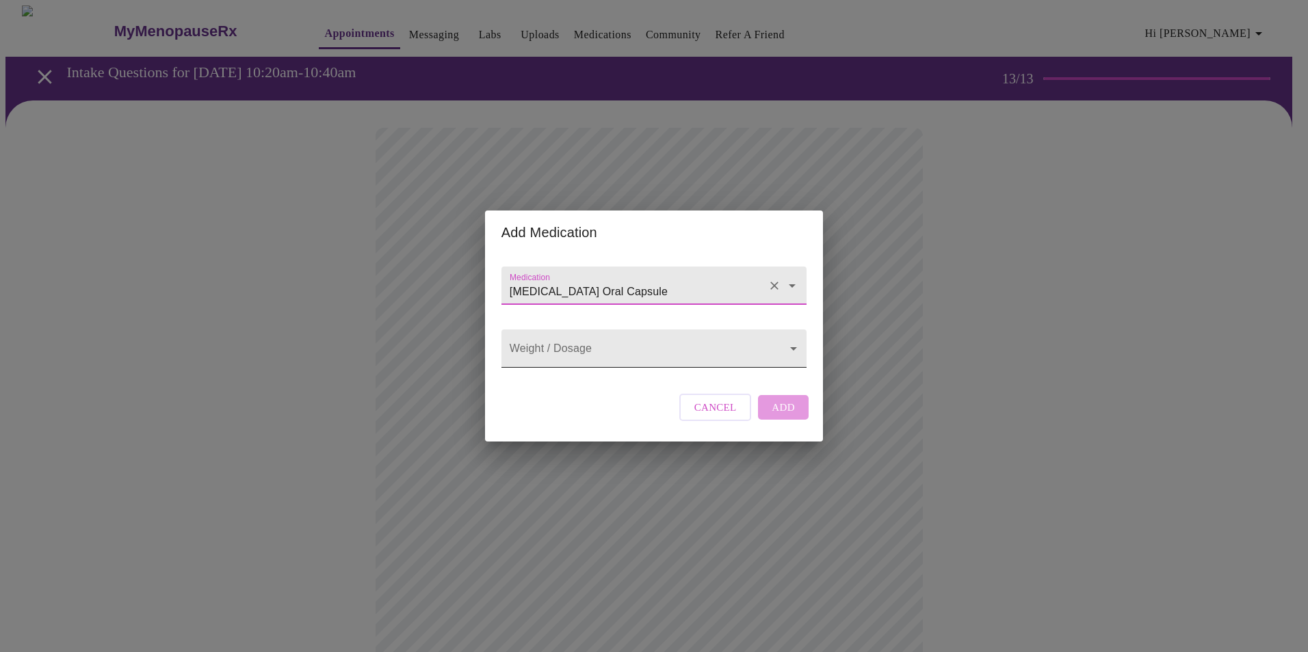
type input "Progesterone Oral Capsule"
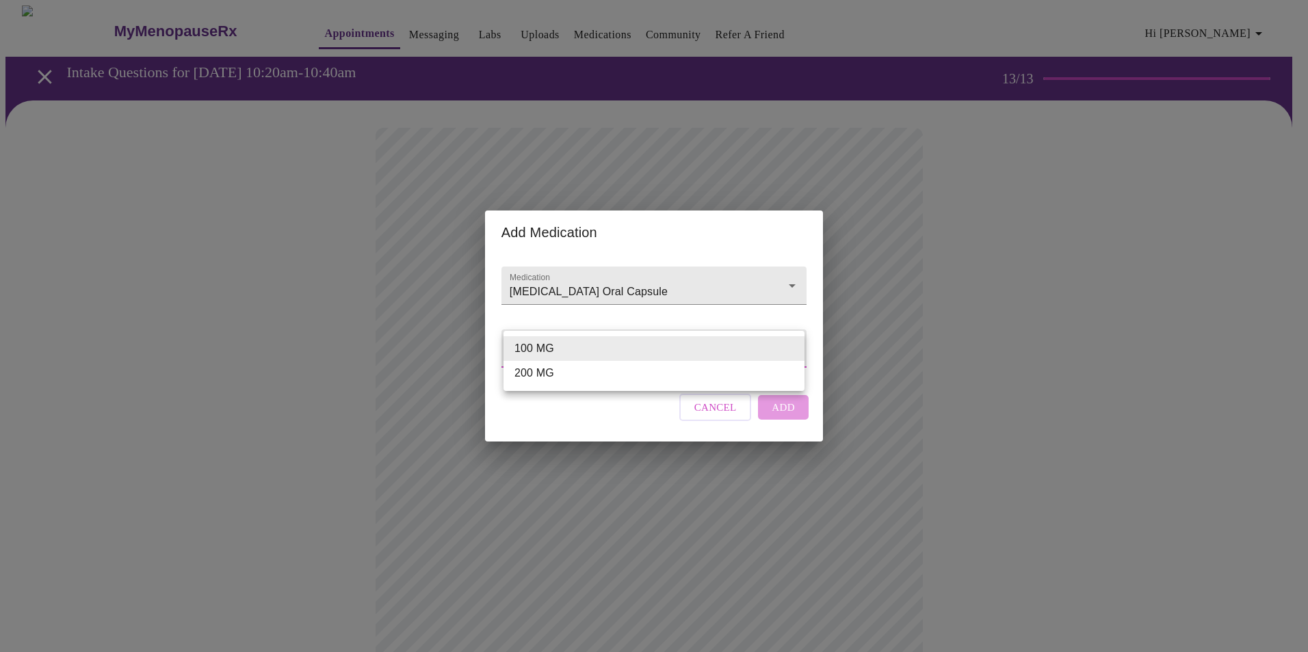
click at [791, 347] on body "MyMenopauseRx Appointments Messaging Labs Uploads Medications Community Refer a…" at bounding box center [653, 534] width 1297 height 1059
click at [529, 373] on li "200 MG" at bounding box center [653, 373] width 301 height 25
type input "200 MG"
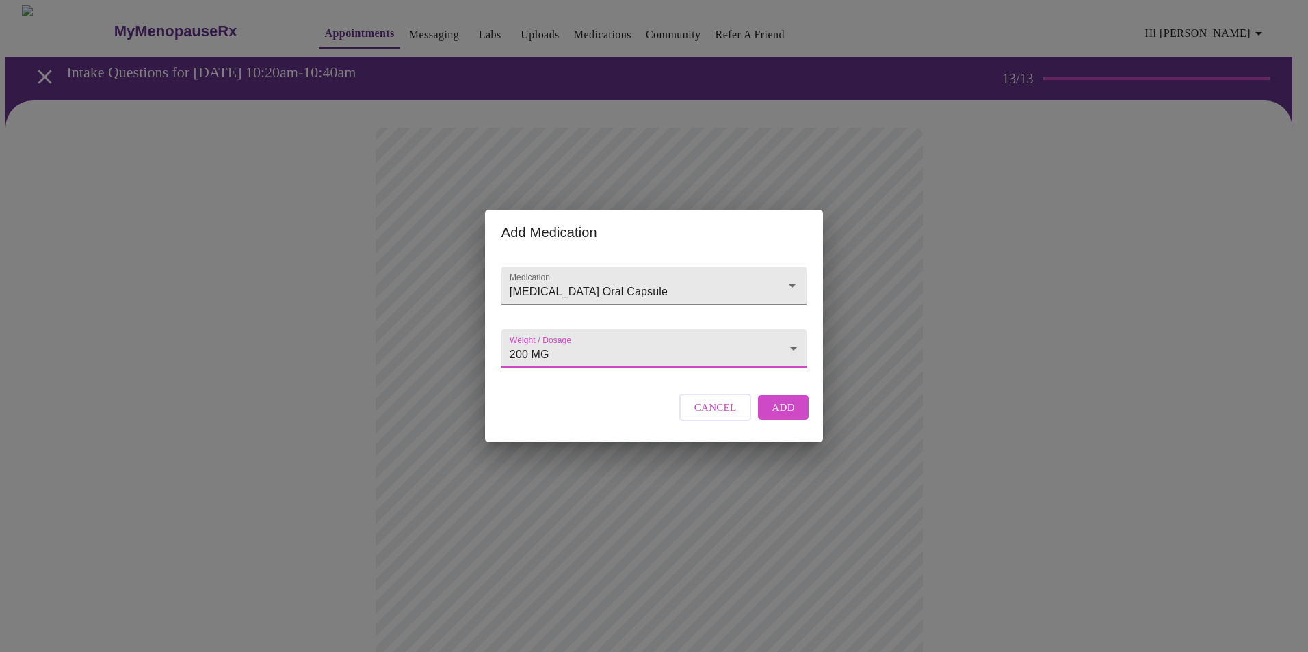
click at [781, 416] on span "Add" at bounding box center [782, 408] width 23 height 18
click at [527, 280] on input "Medication" at bounding box center [634, 292] width 255 height 25
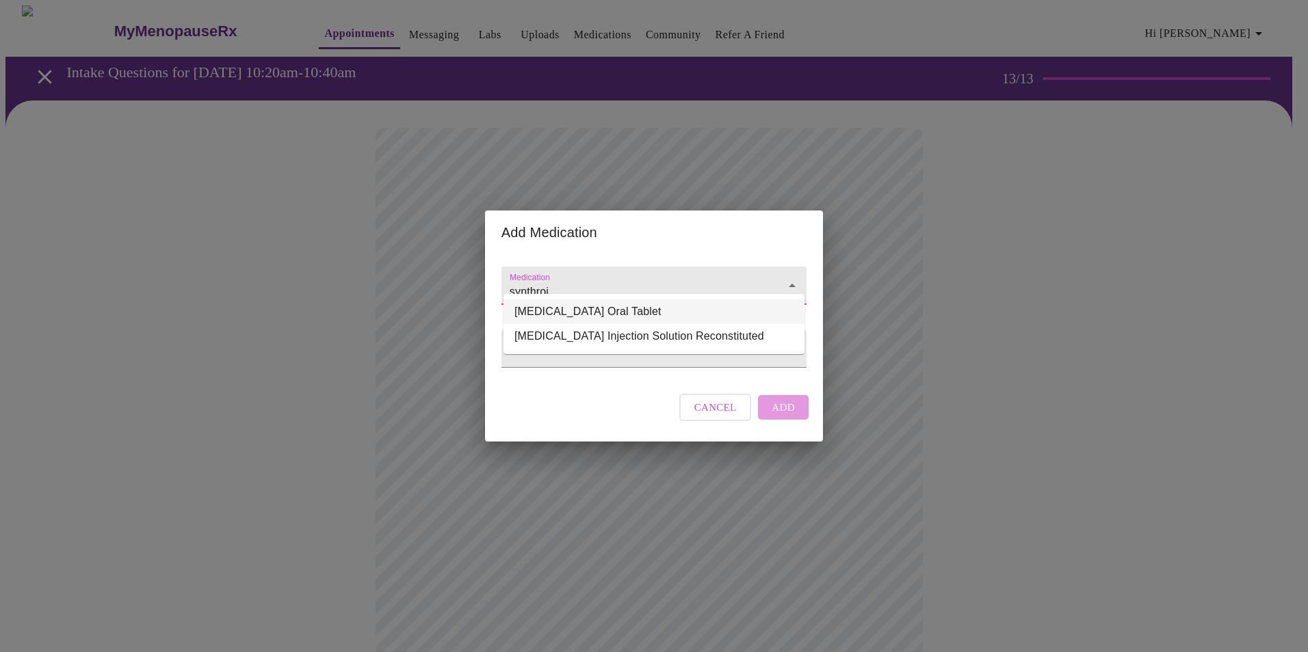
click at [579, 307] on li "Synthroid Oral Tablet" at bounding box center [653, 312] width 301 height 25
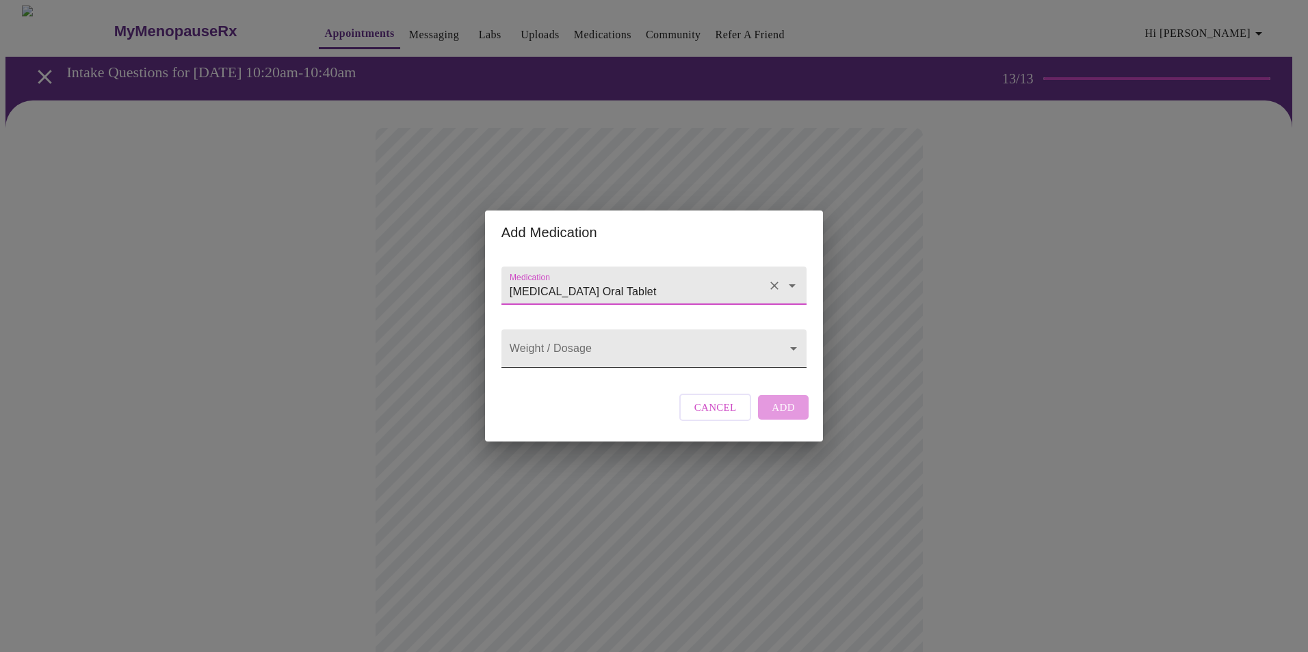
type input "Synthroid Oral Tablet"
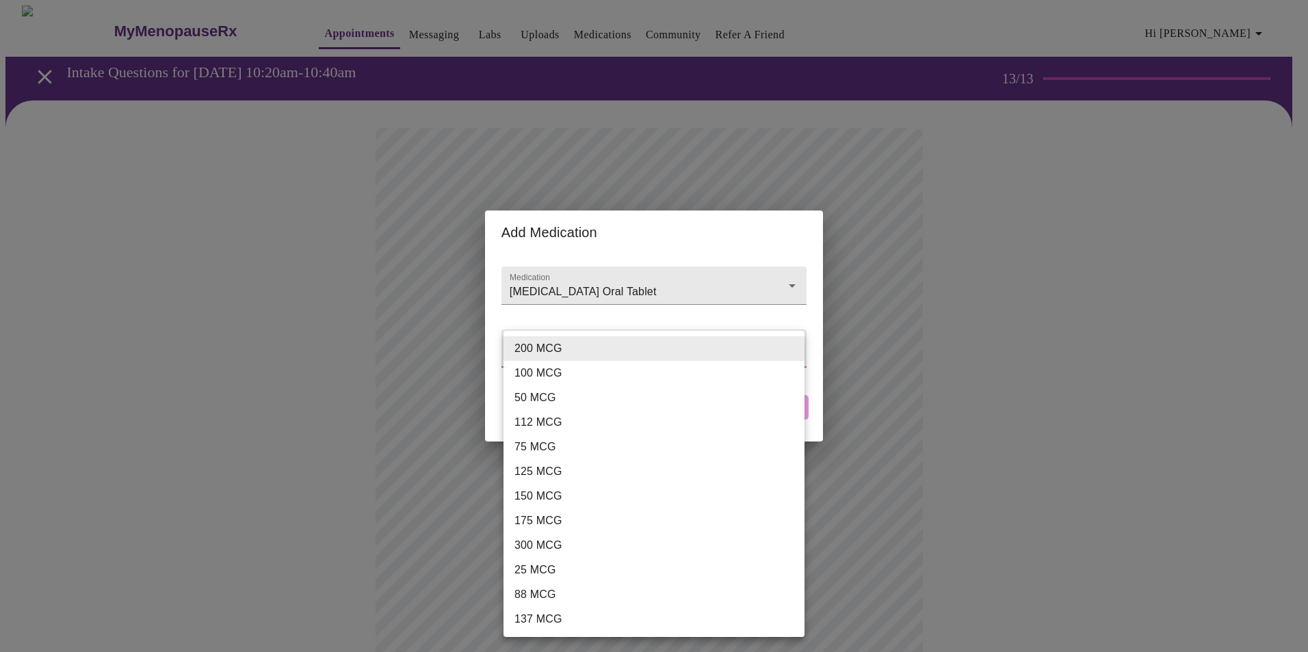
click at [568, 345] on body "MyMenopauseRx Appointments Messaging Labs Uploads Medications Community Refer a…" at bounding box center [653, 559] width 1297 height 1109
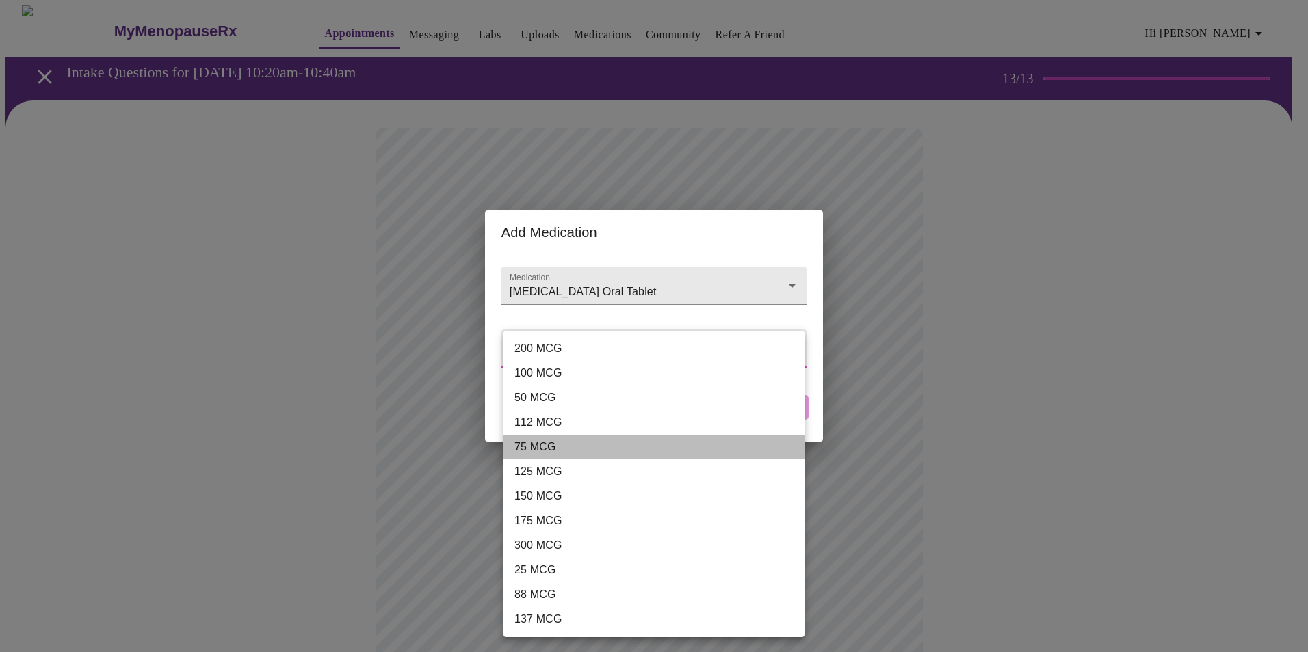
click at [545, 445] on li "75 MCG" at bounding box center [653, 447] width 301 height 25
type input "75 MCG"
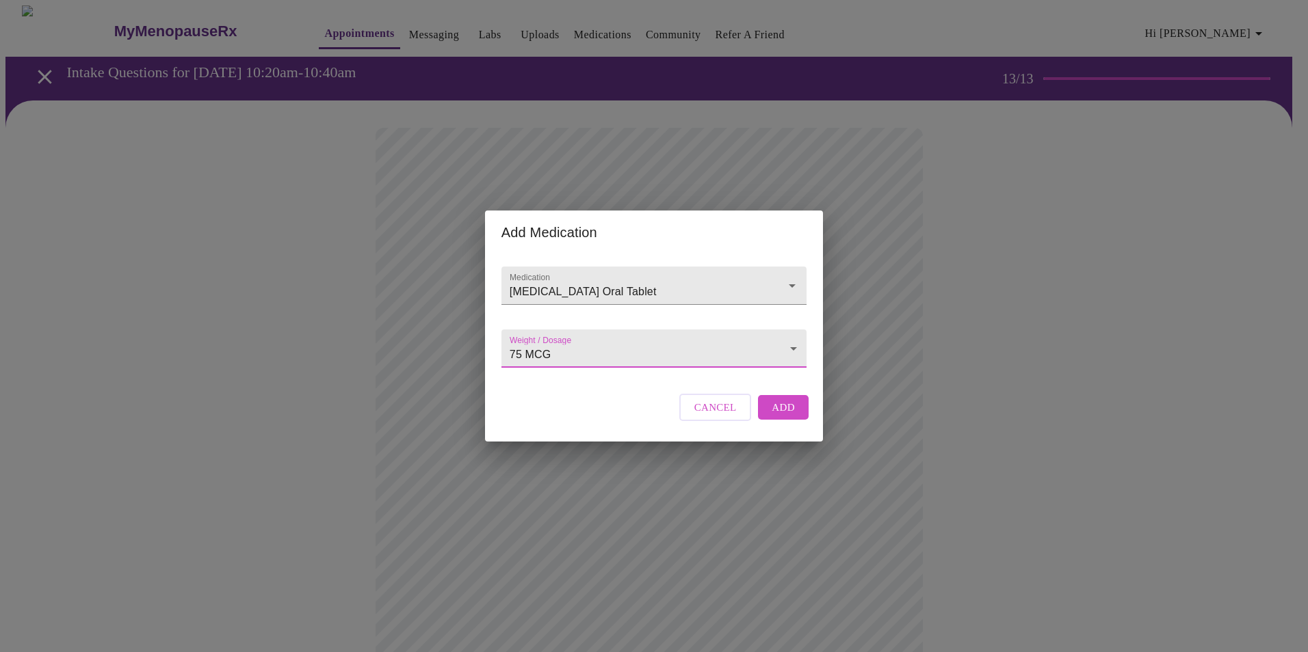
click at [782, 413] on span "Add" at bounding box center [782, 408] width 23 height 18
click at [559, 280] on input "Medication" at bounding box center [634, 292] width 255 height 25
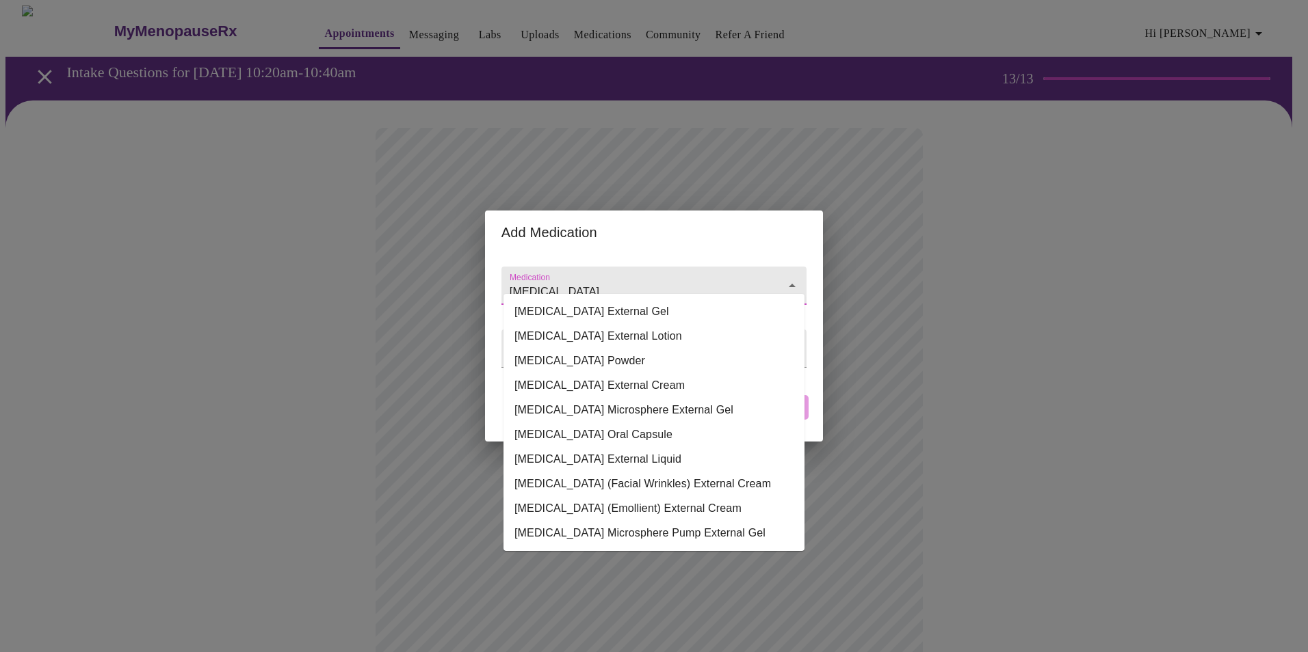
click at [791, 284] on icon "Close" at bounding box center [792, 285] width 7 height 3
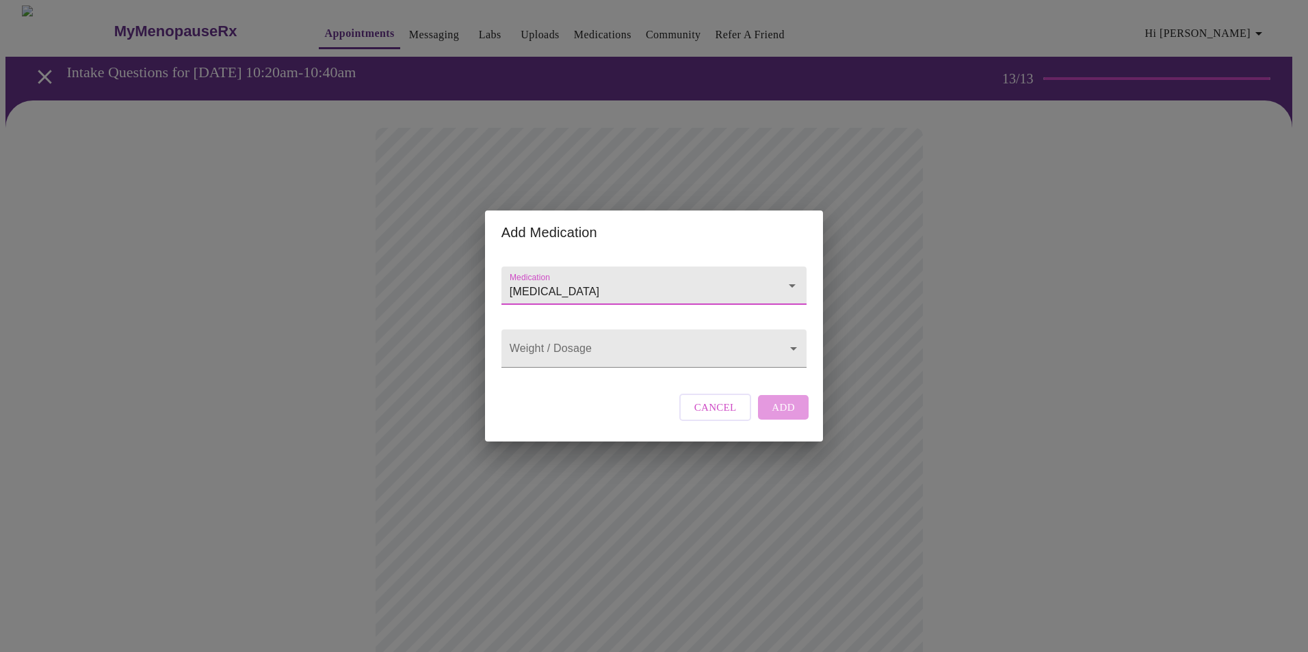
click at [791, 285] on icon "Open" at bounding box center [792, 286] width 7 height 3
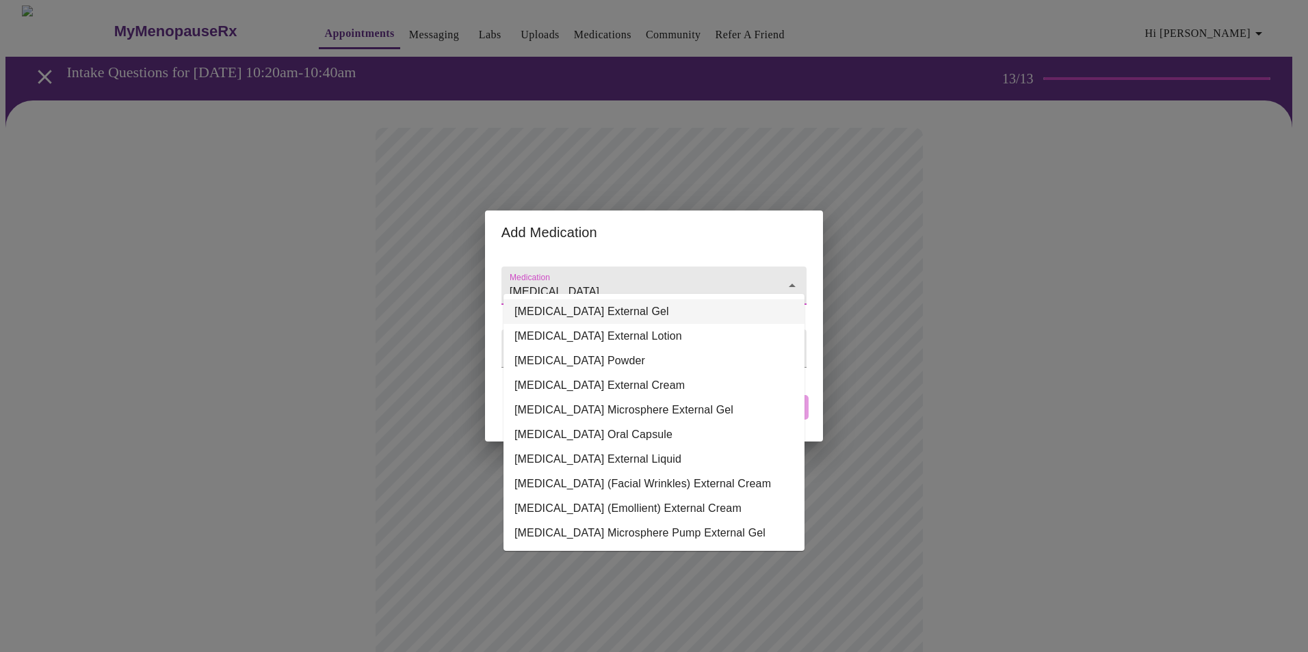
click at [566, 306] on li "Tretinoin External Gel" at bounding box center [653, 312] width 301 height 25
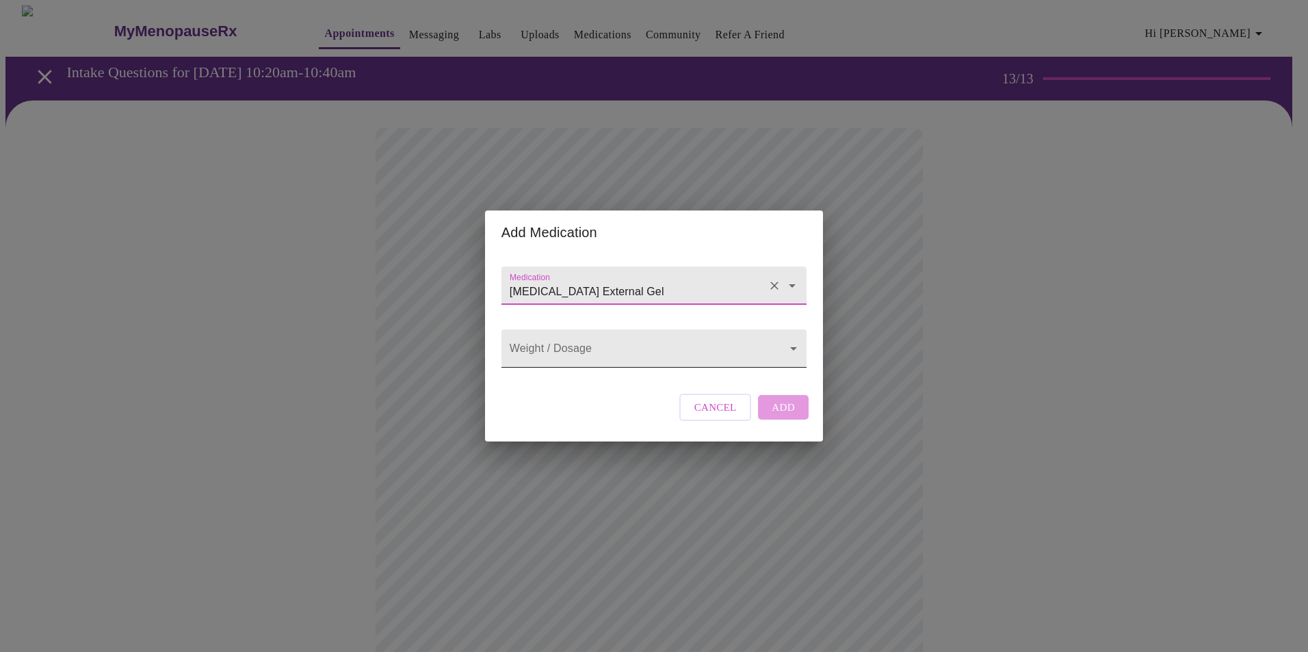
click at [583, 354] on body "MyMenopauseRx Appointments Messaging Labs Uploads Medications Community Refer a…" at bounding box center [653, 585] width 1297 height 1160
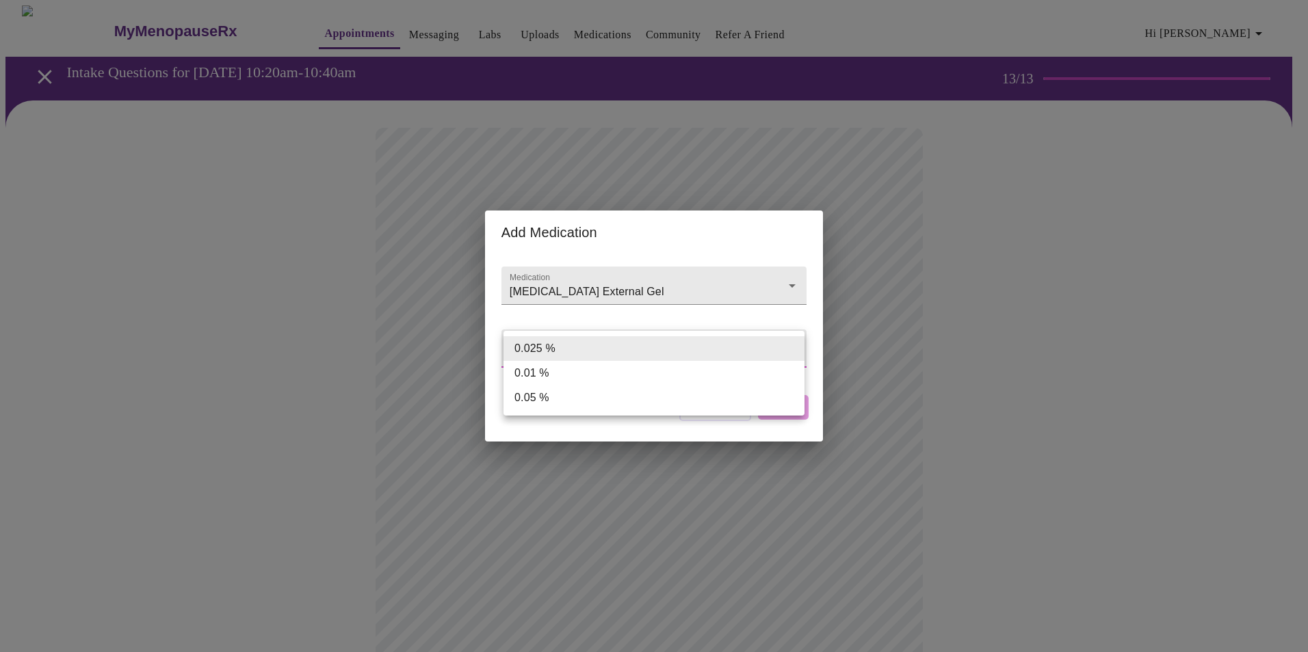
click at [677, 302] on div at bounding box center [654, 326] width 1308 height 652
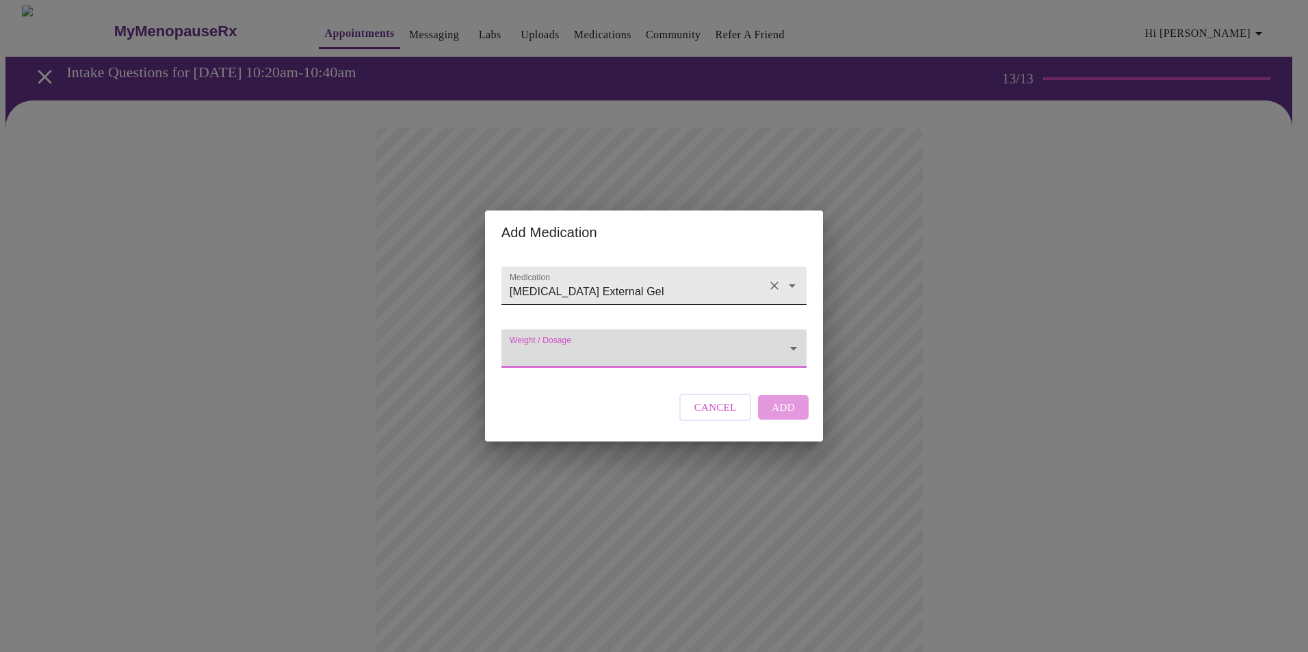
click at [789, 285] on icon "Open" at bounding box center [792, 286] width 7 height 3
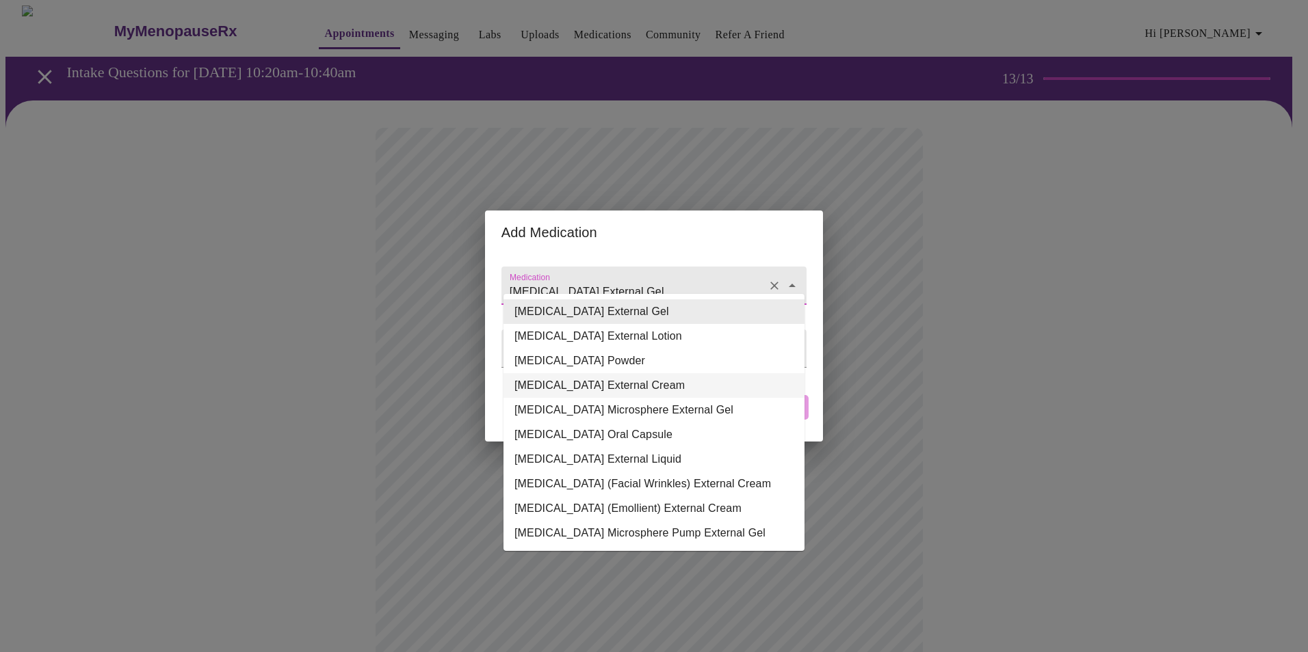
click at [608, 388] on li "Tretinoin External Cream" at bounding box center [653, 385] width 301 height 25
type input "Tretinoin External Cream"
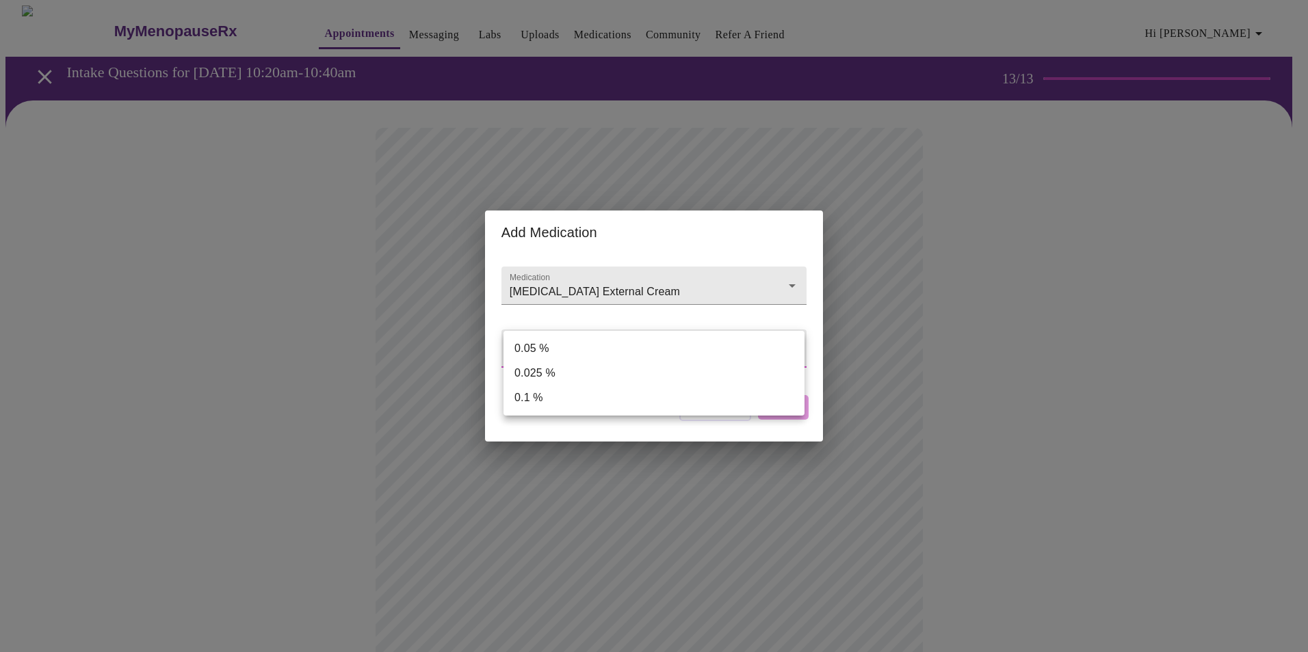
click at [611, 340] on body "MyMenopauseRx Appointments Messaging Labs Uploads Medications Community Refer a…" at bounding box center [653, 585] width 1297 height 1160
click at [525, 394] on li "0.1 %" at bounding box center [653, 398] width 301 height 25
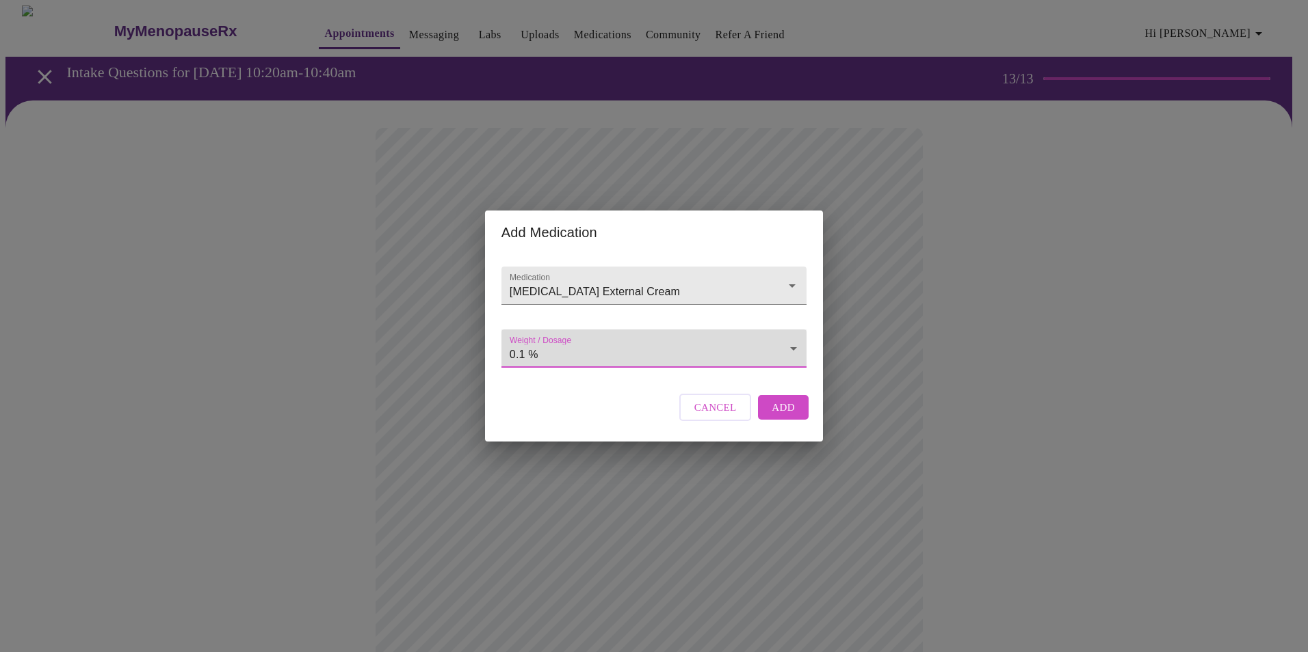
type input "0.1 %"
click at [782, 416] on span "Add" at bounding box center [782, 408] width 23 height 18
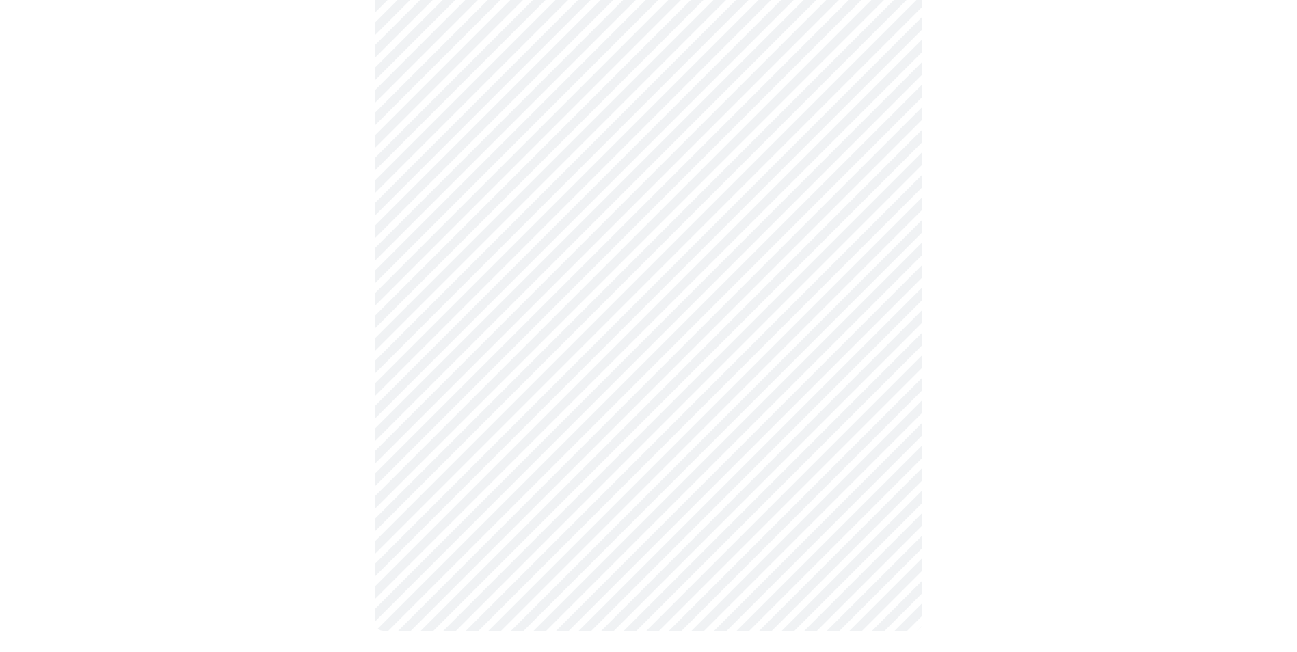
scroll to position [558, 0]
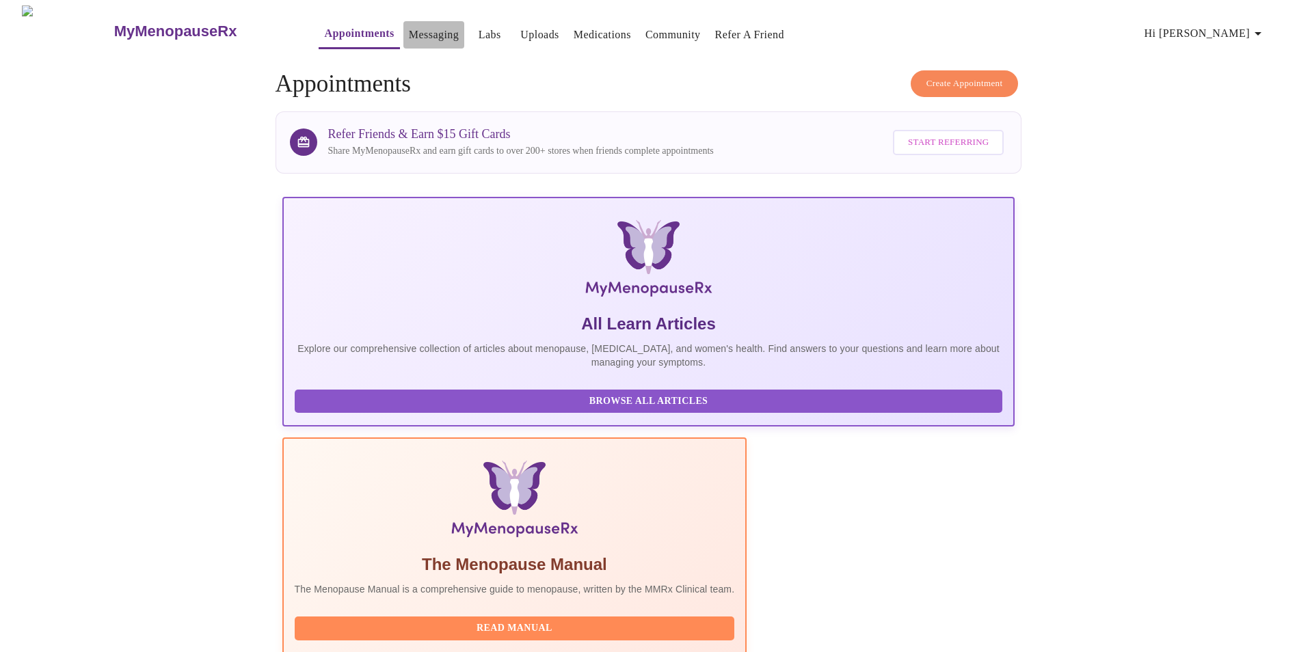
click at [409, 27] on link "Messaging" at bounding box center [434, 34] width 50 height 19
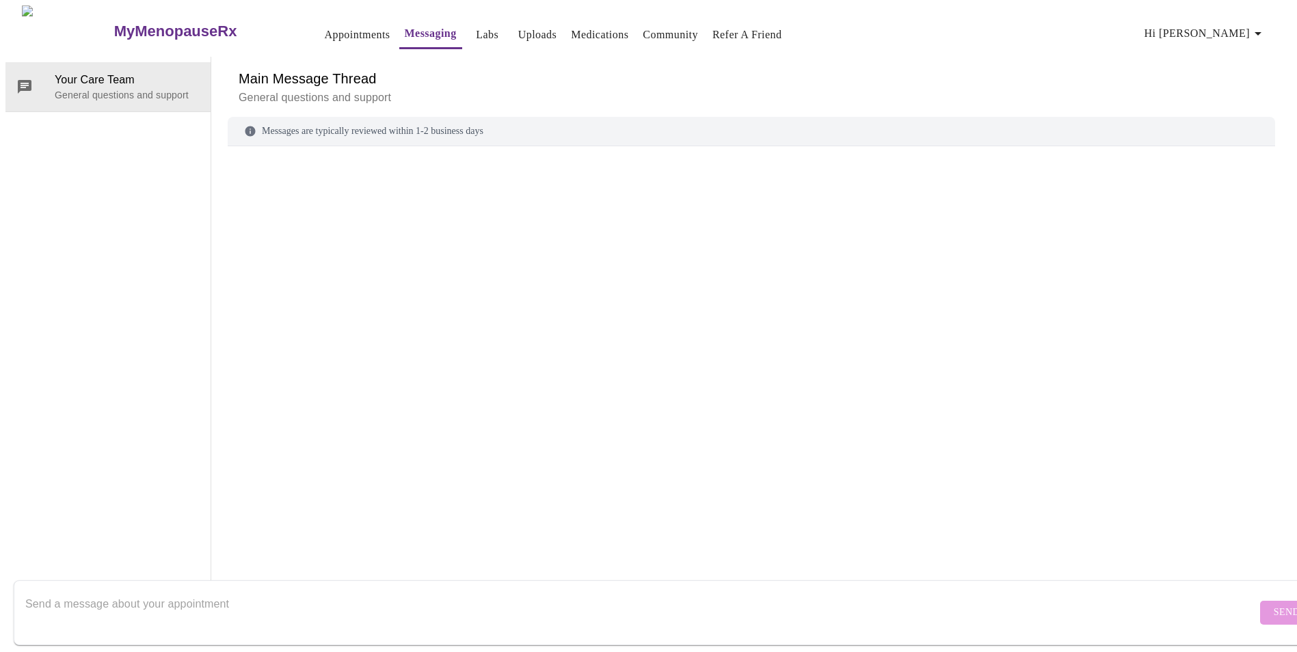
click at [476, 25] on link "Labs" at bounding box center [487, 34] width 23 height 19
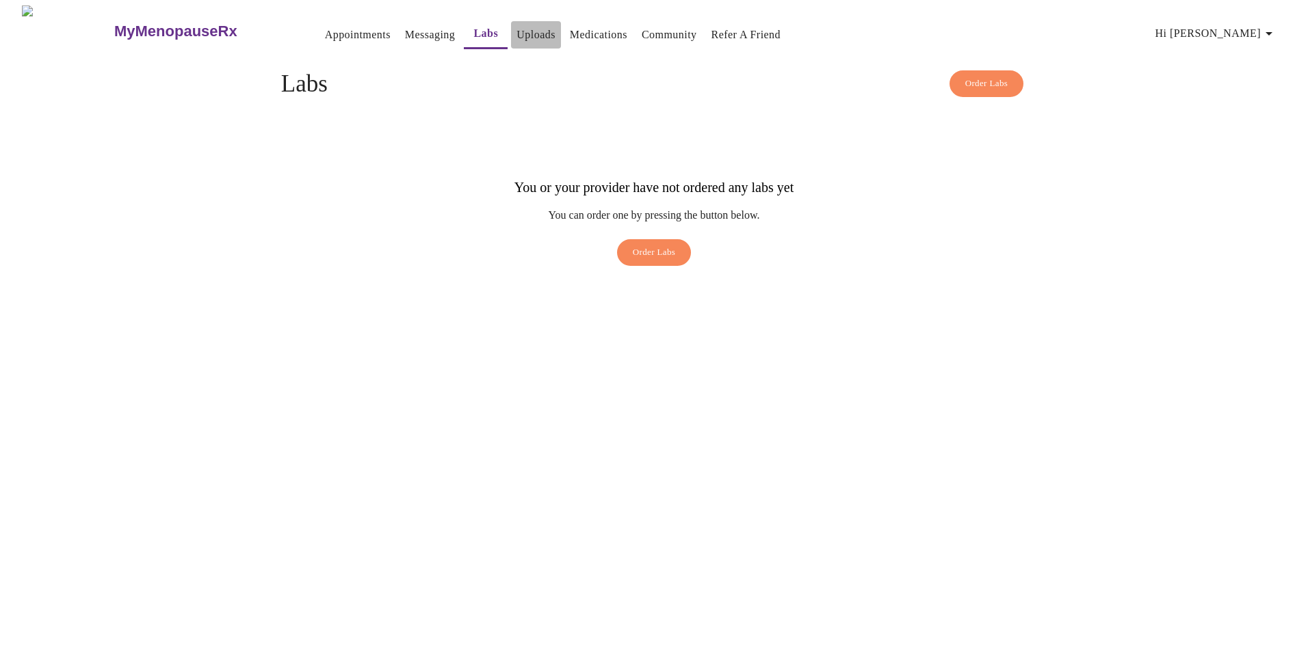
click at [516, 31] on link "Uploads" at bounding box center [535, 34] width 39 height 19
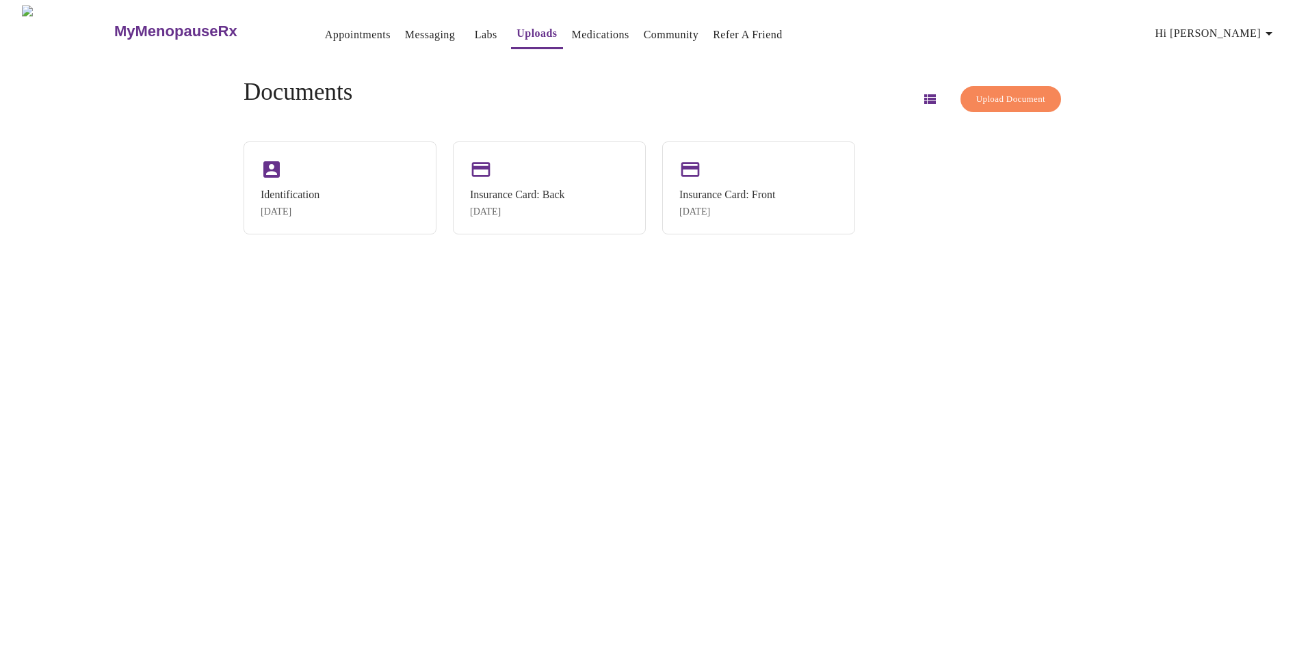
click at [572, 28] on link "Medications" at bounding box center [600, 34] width 57 height 19
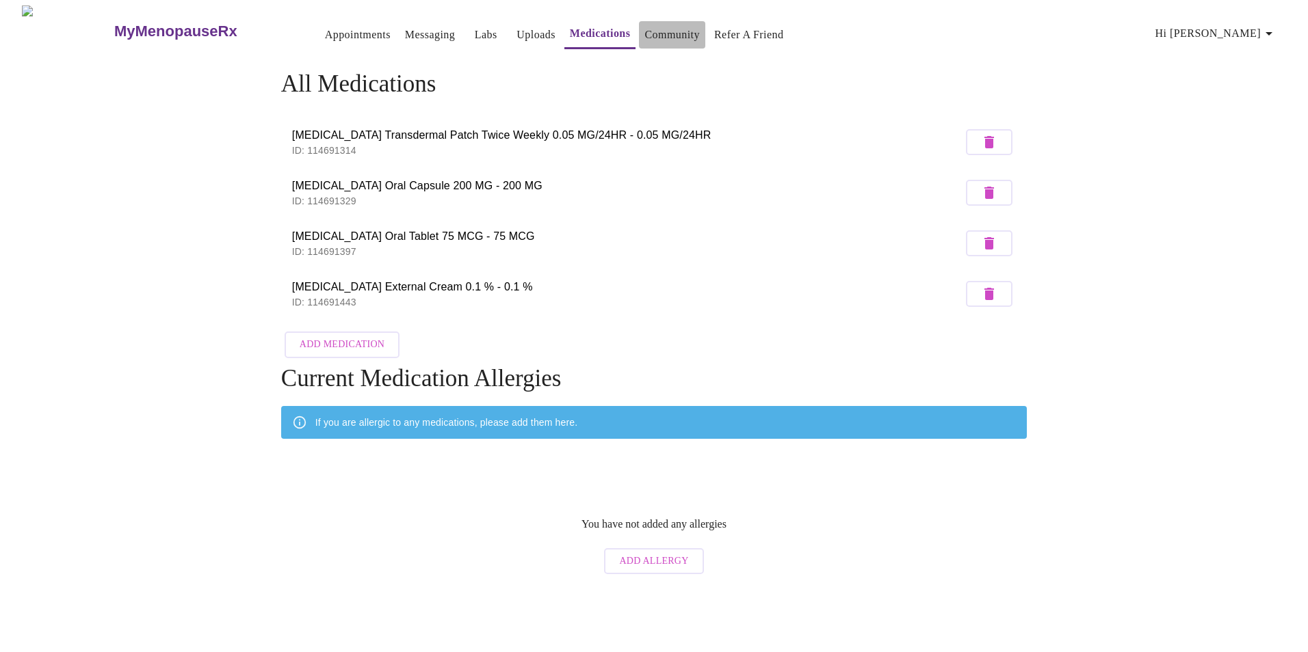
click at [644, 25] on link "Community" at bounding box center [671, 34] width 55 height 19
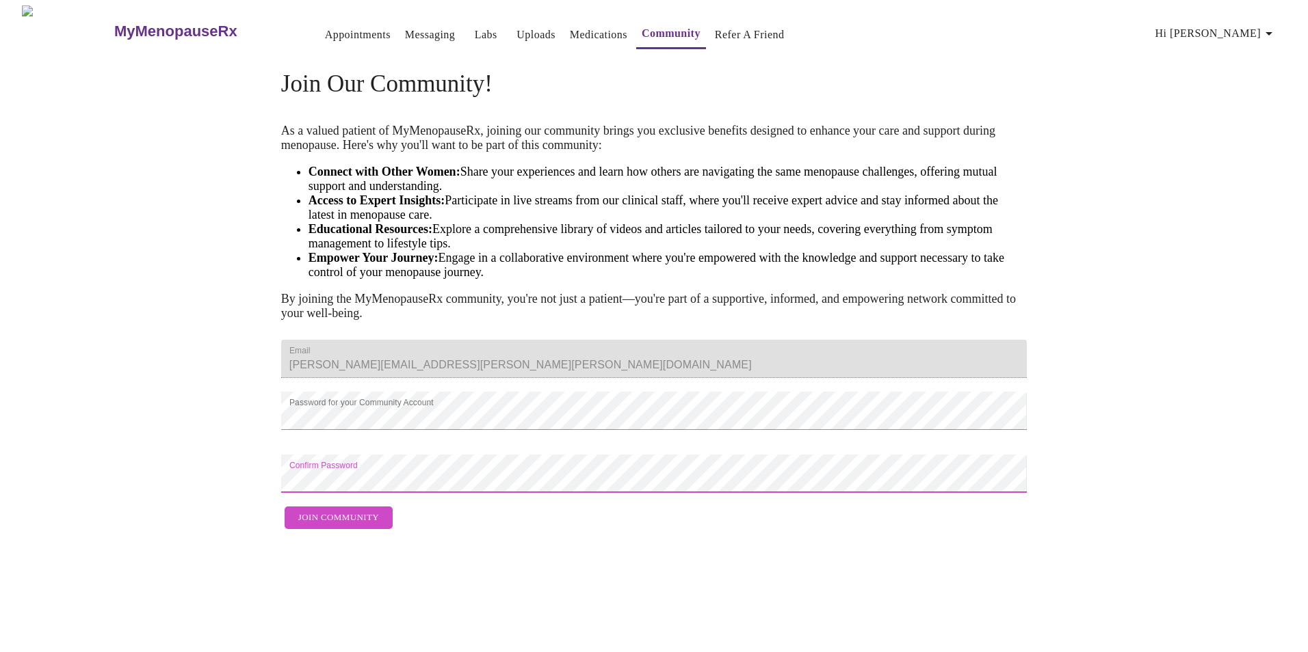
click at [341, 526] on span "Join Community" at bounding box center [338, 518] width 81 height 16
